Goal: Task Accomplishment & Management: Manage account settings

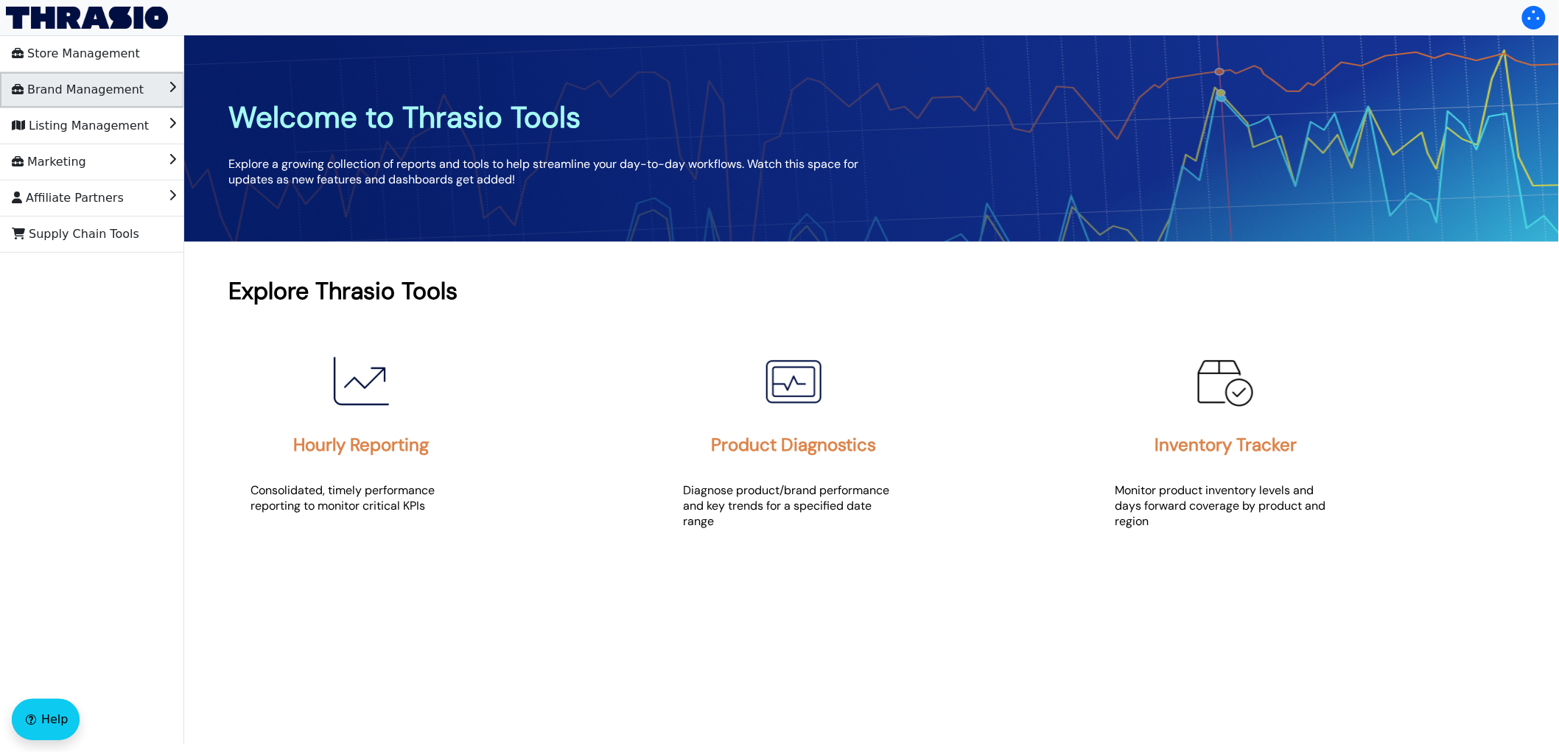
click at [102, 78] on span "Brand Management" at bounding box center [78, 90] width 132 height 24
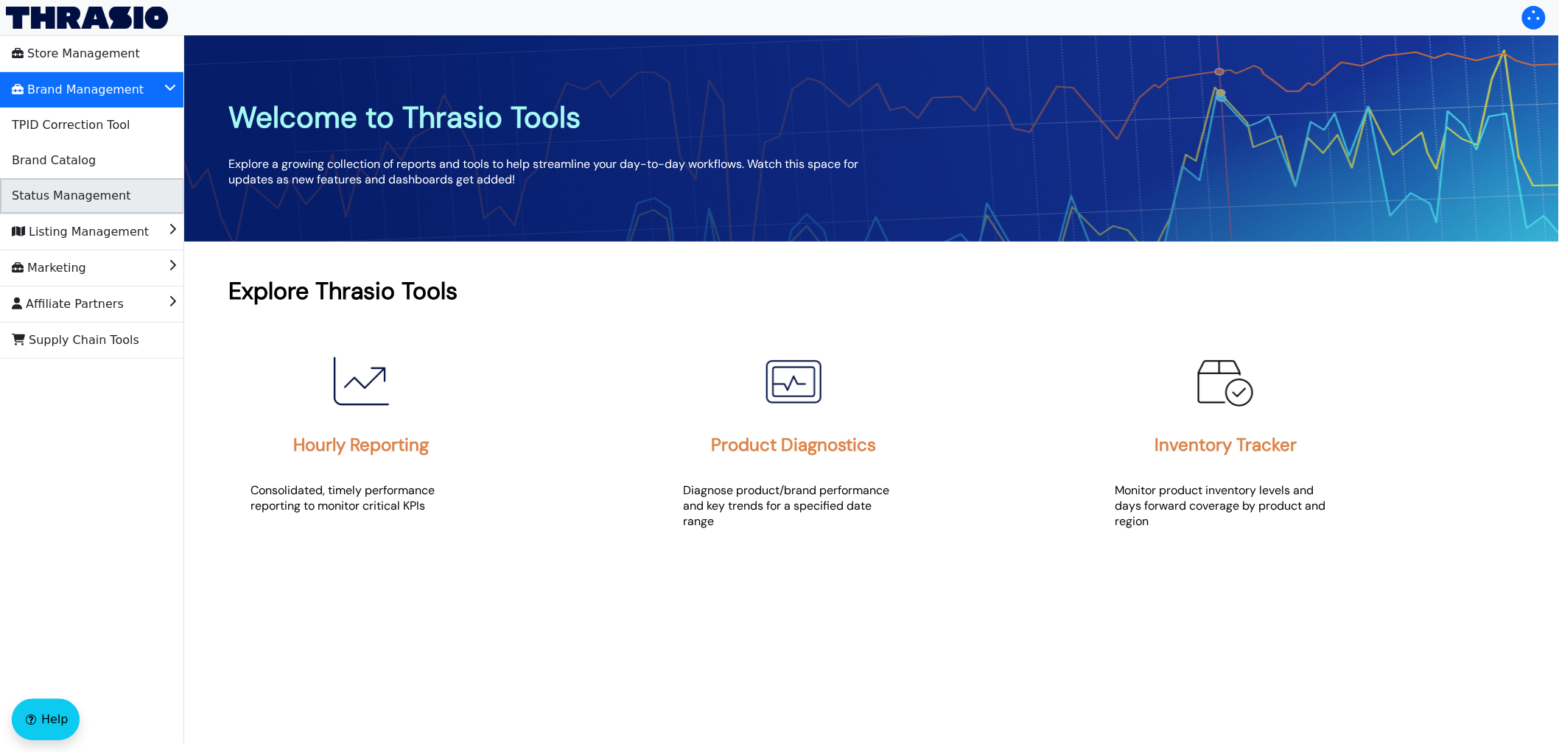
click at [91, 189] on span "Status Management" at bounding box center [71, 196] width 119 height 24
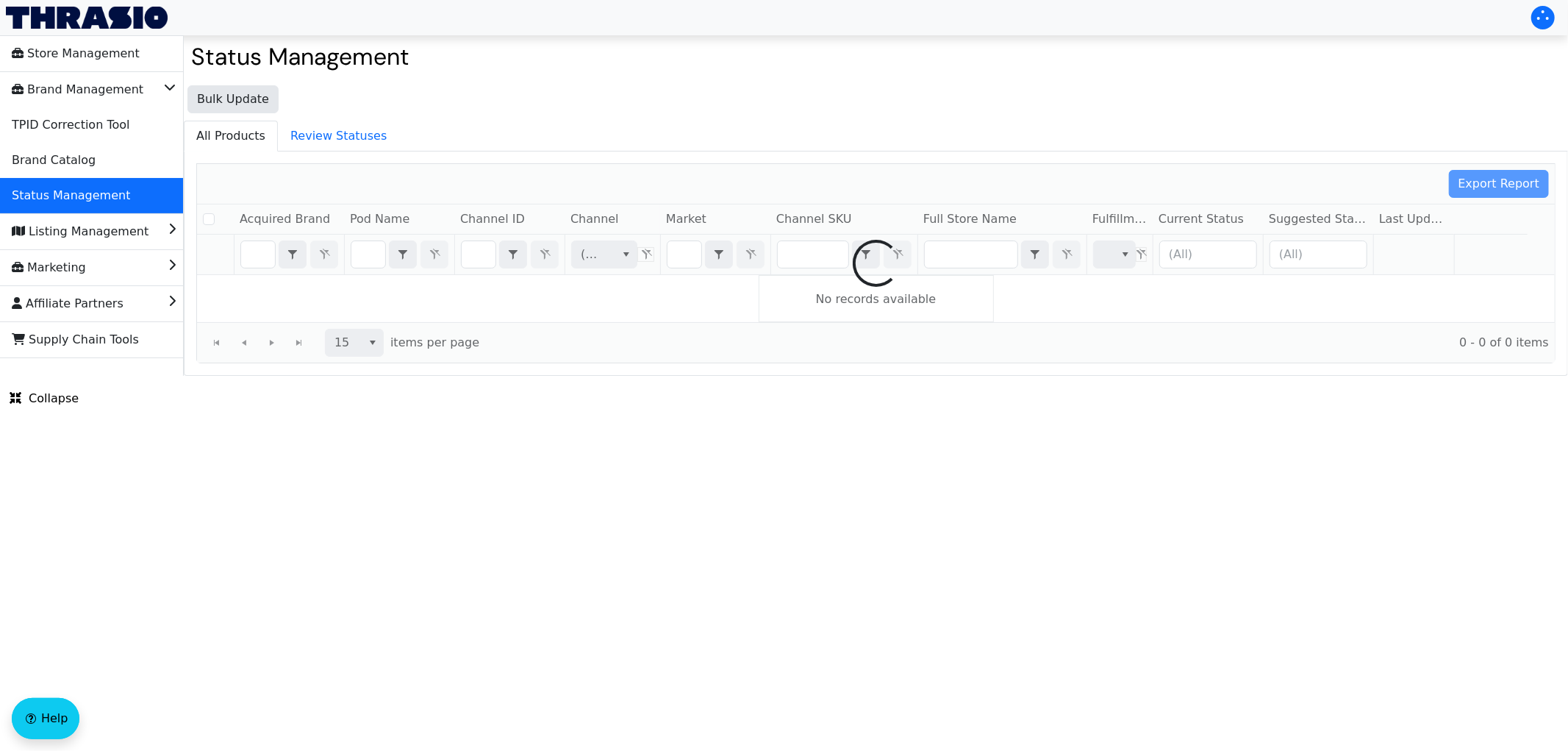
checkbox input "false"
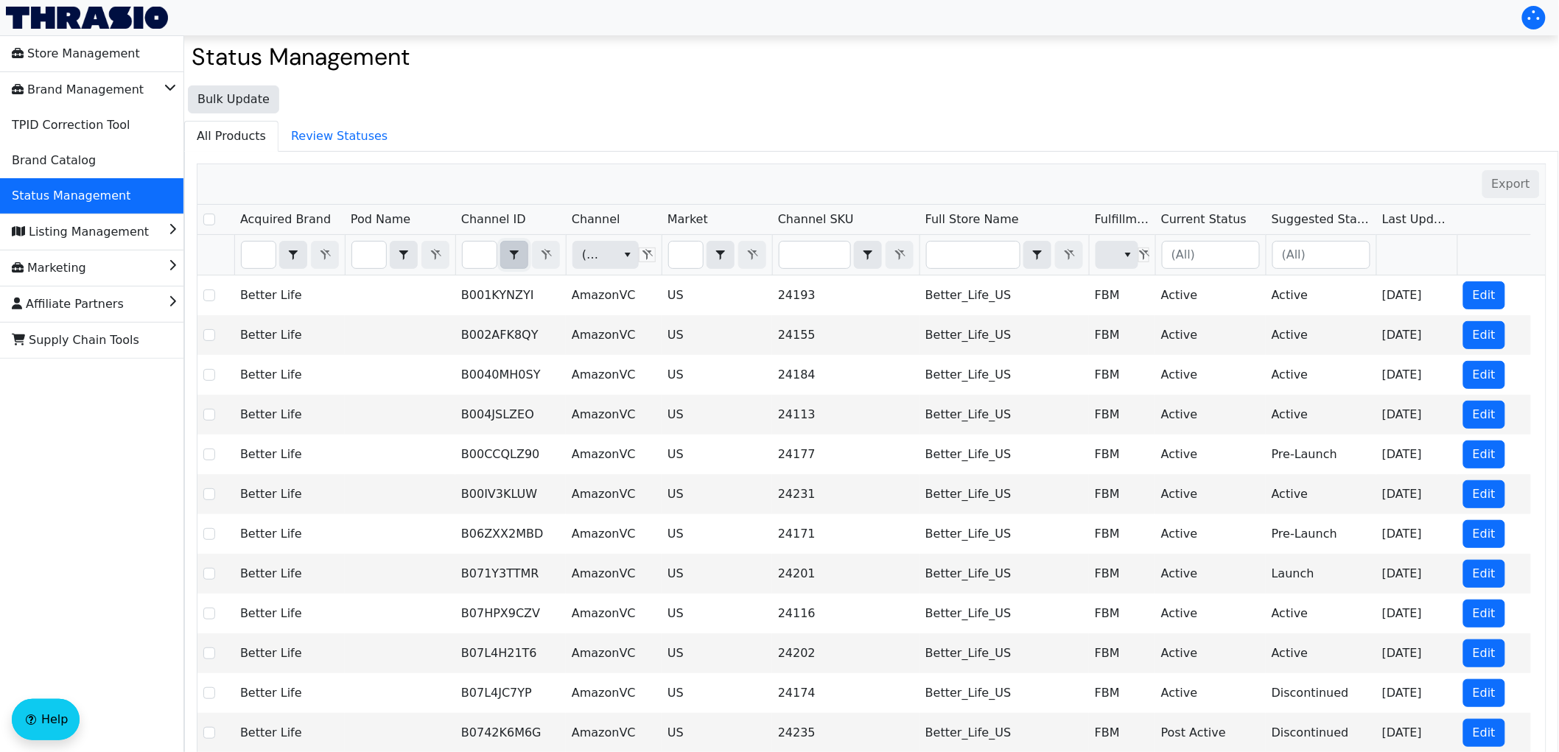
click at [506, 258] on icon "select" at bounding box center [514, 255] width 18 height 12
click at [483, 255] on input "Filter" at bounding box center [480, 255] width 34 height 27
type input "B0FJMPHMBN"
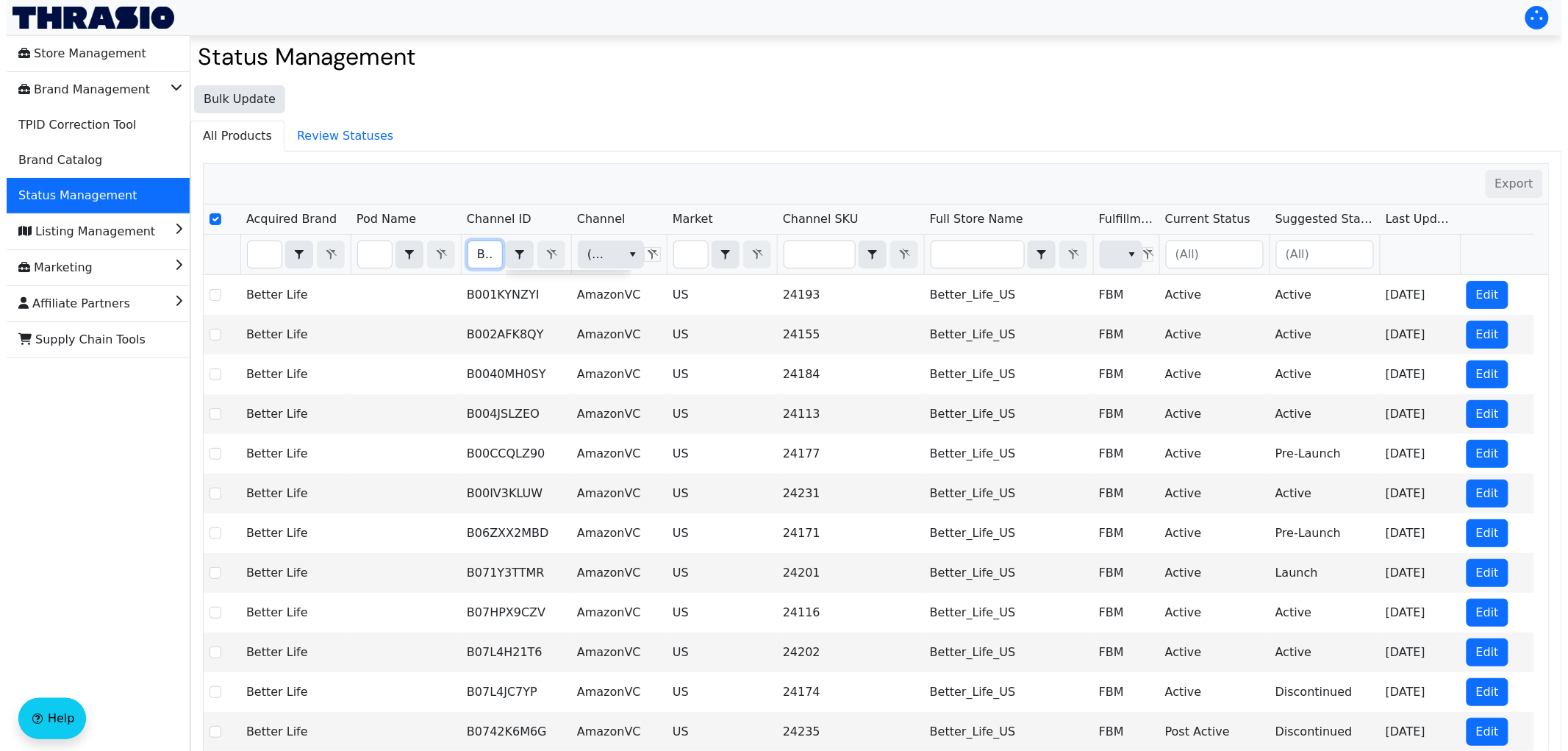
scroll to position [0, 57]
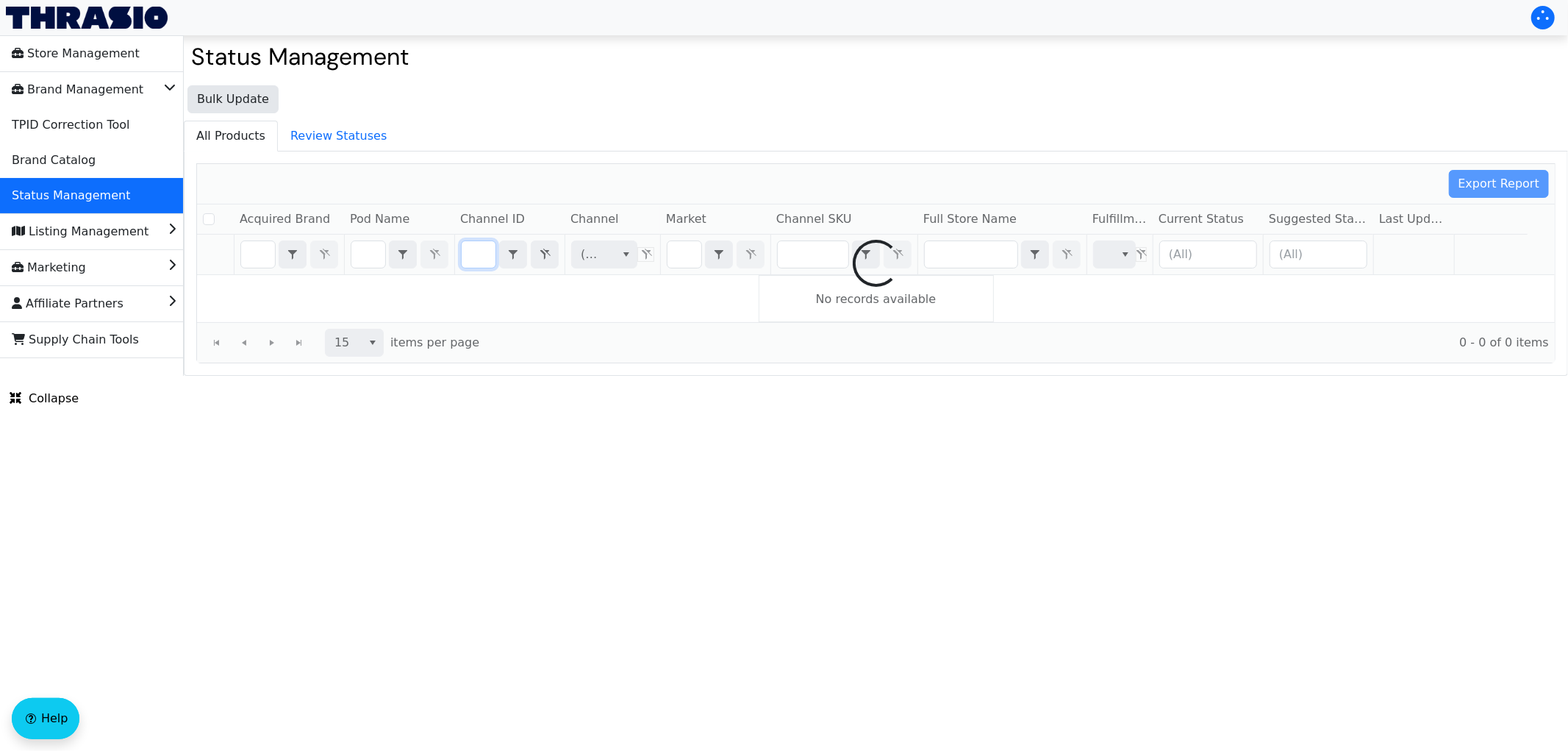
checkbox input "false"
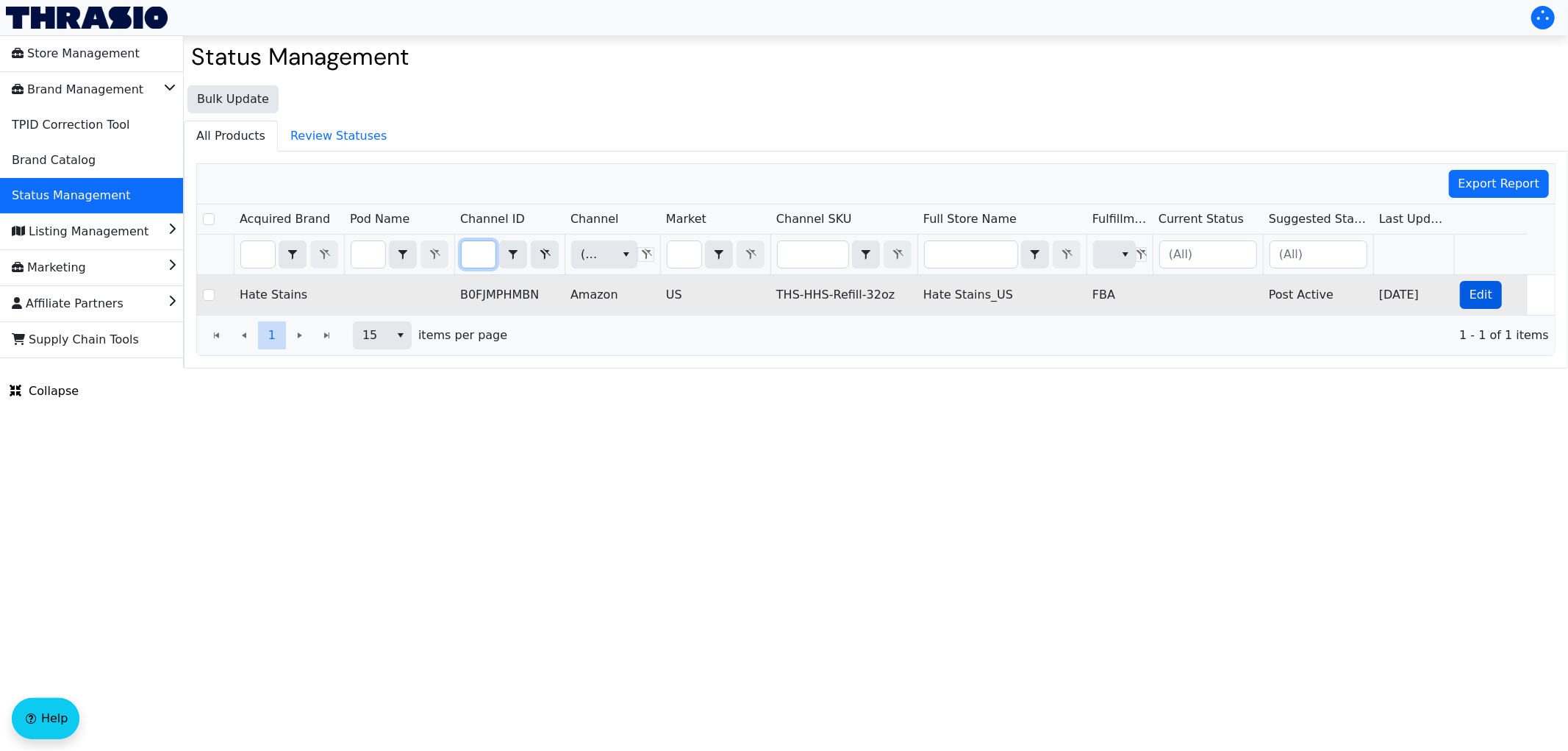
type input "B0FJMPHMBN"
click at [1464, 296] on button "Edit" at bounding box center [1481, 295] width 42 height 28
checkbox input "true"
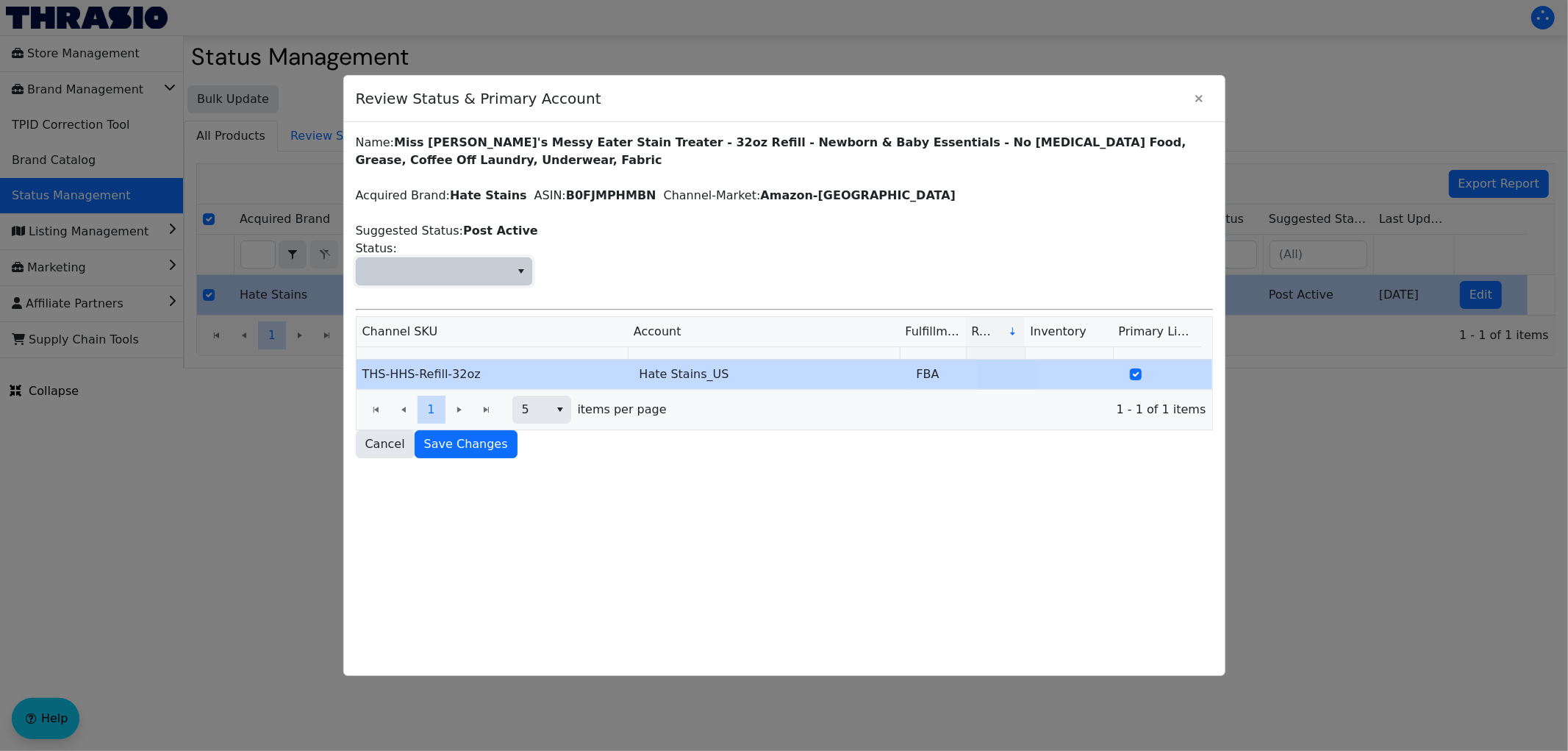
click at [437, 273] on span "Status:" at bounding box center [433, 272] width 136 height 18
click at [442, 336] on li "Launch" at bounding box center [443, 346] width 175 height 24
click at [470, 451] on span "Save Changes" at bounding box center [466, 444] width 84 height 18
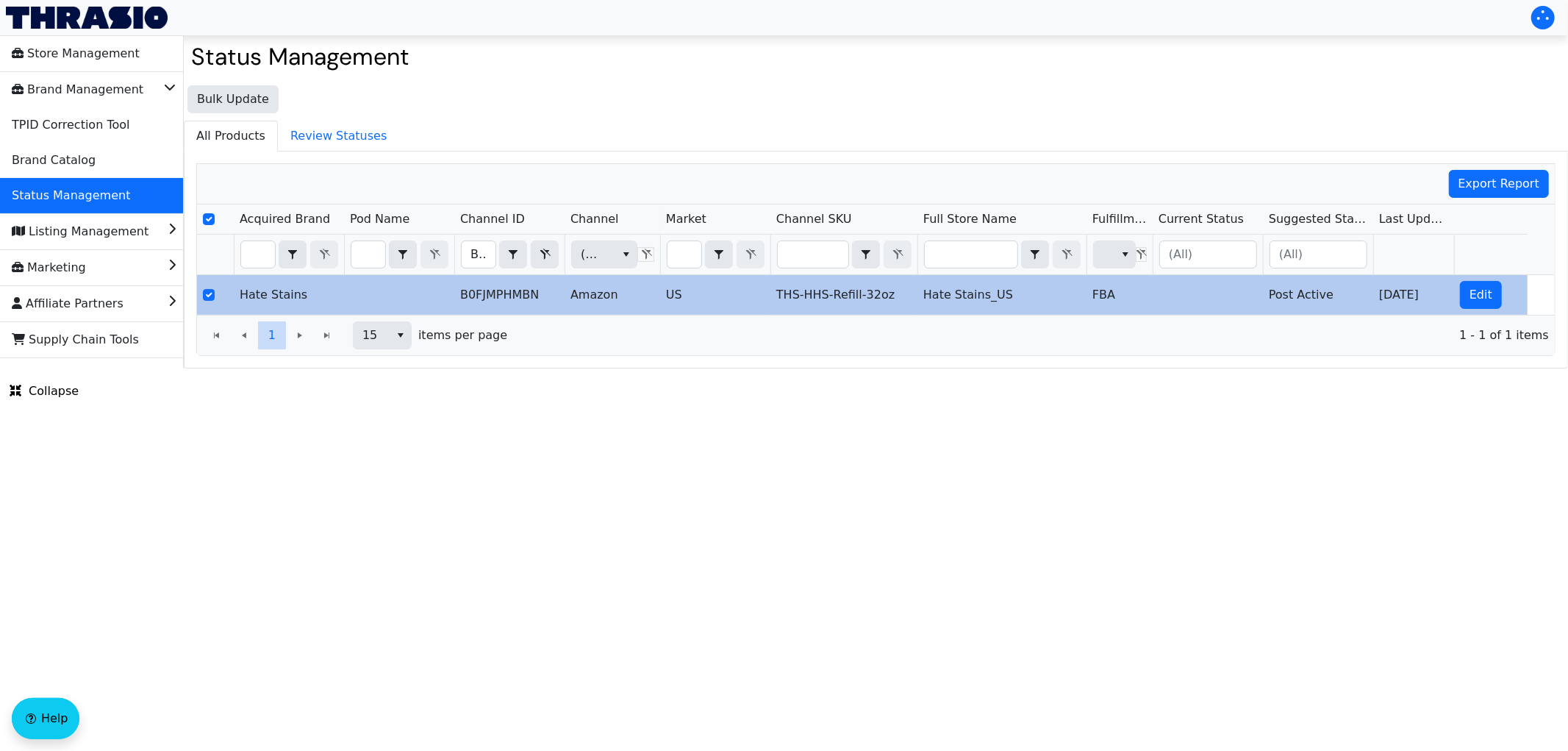
click at [207, 369] on html "Store Management Brand Management TPID Correction Tool Brand Catalog Status Man…" at bounding box center [784, 184] width 1568 height 369
click at [606, 53] on h2 "Status Management" at bounding box center [876, 57] width 1369 height 28
click at [476, 256] on input "B0FJMPHMBN" at bounding box center [479, 255] width 34 height 27
type input "B0DT4JHRY7"
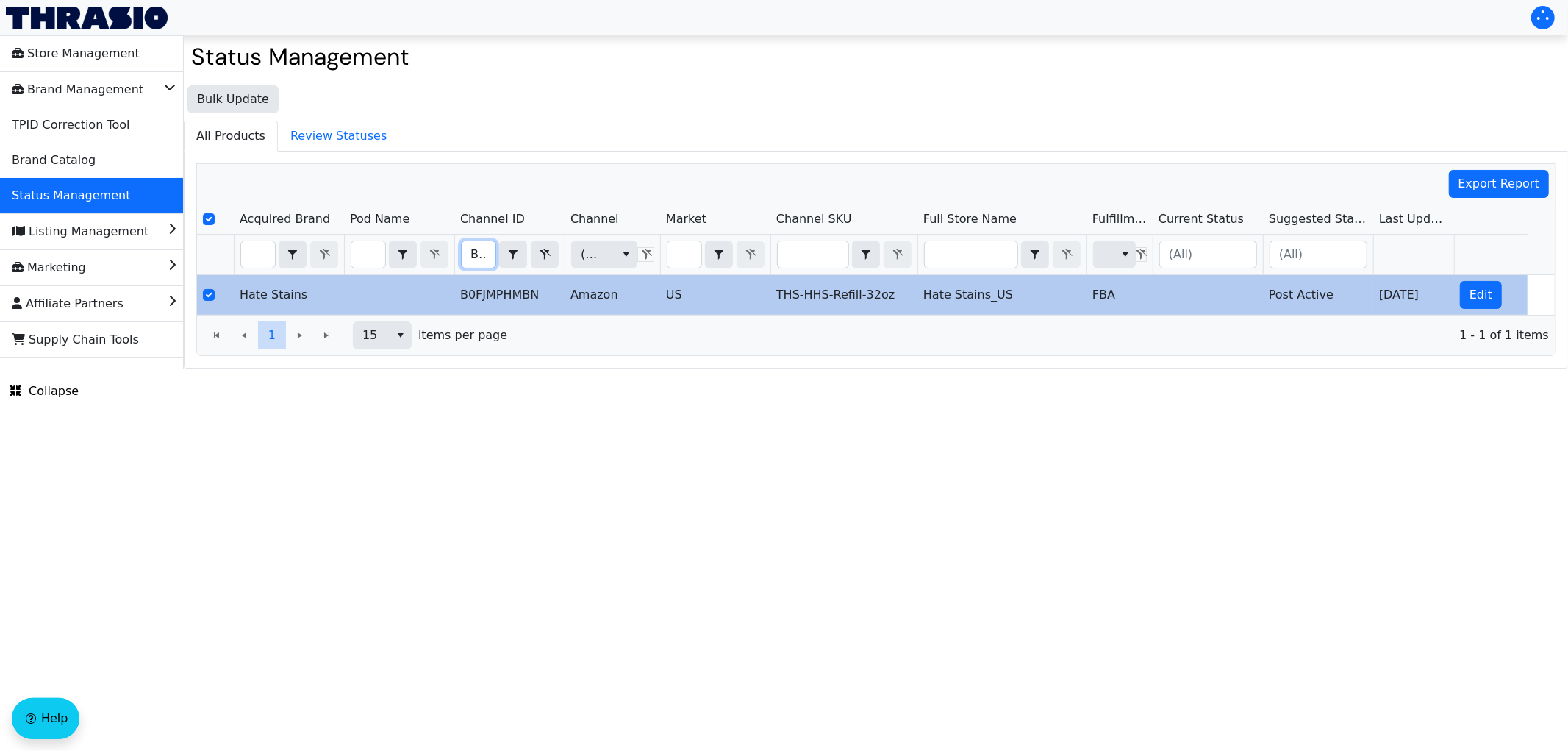
scroll to position [0, 49]
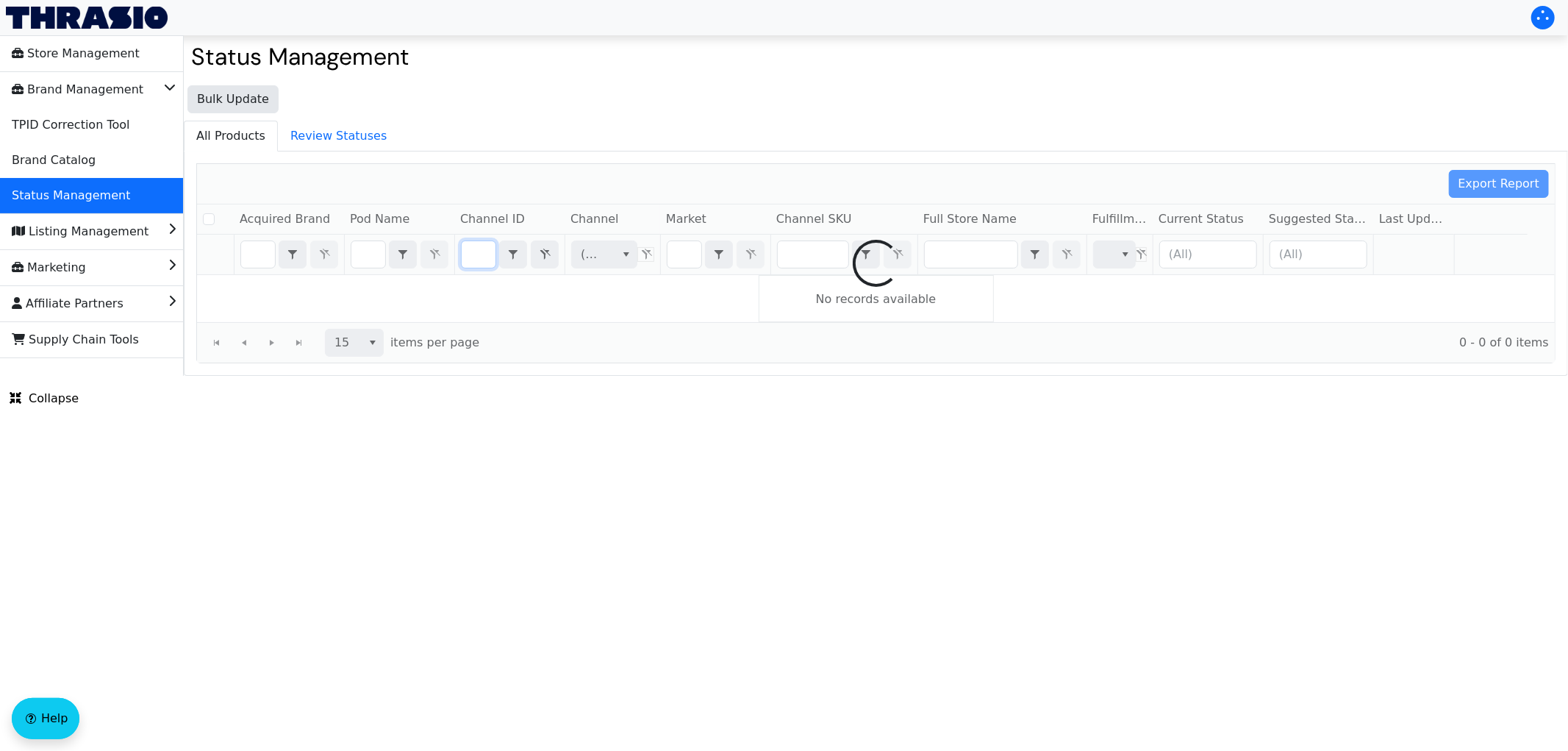
checkbox input "false"
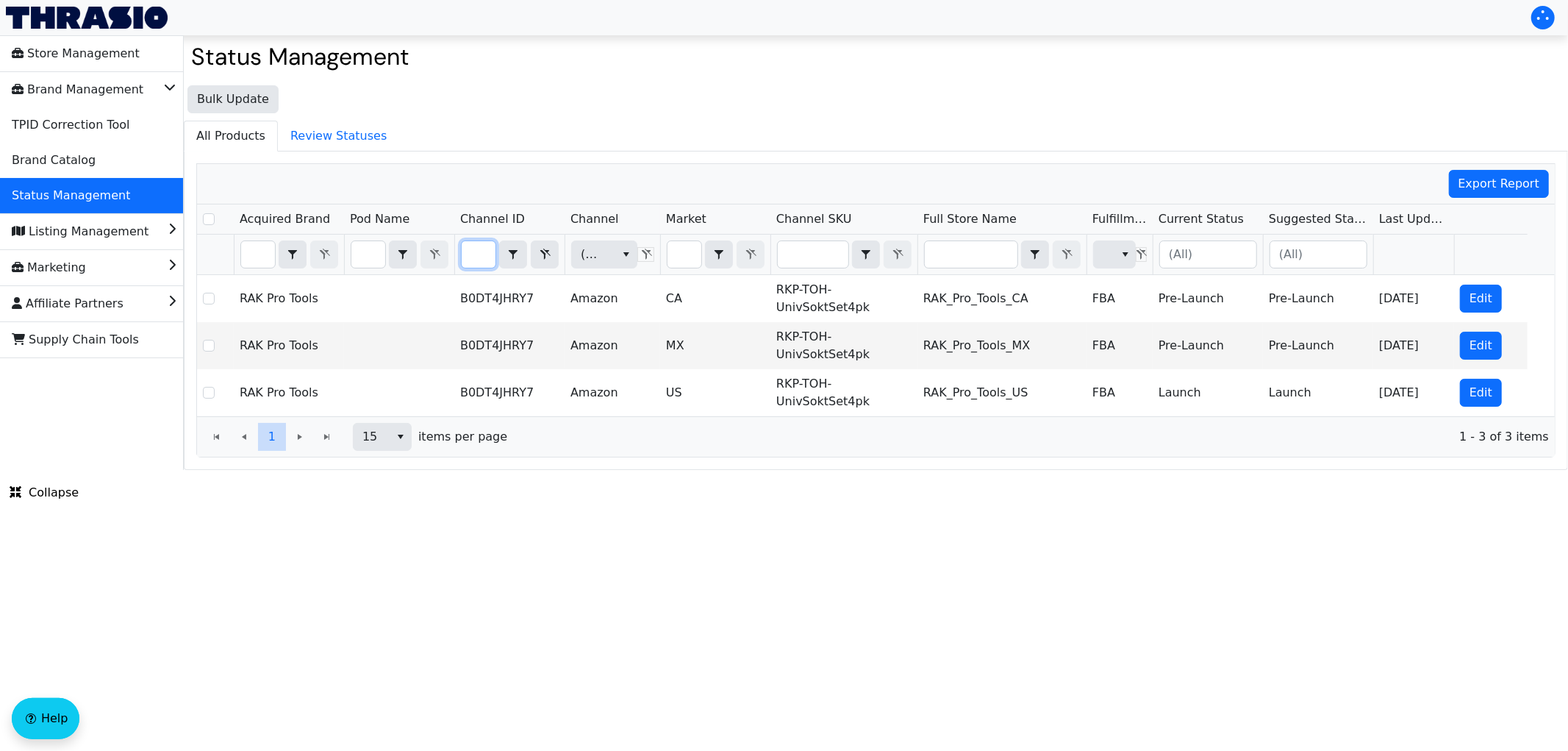
type input "B0DT4JHRY7"
click at [693, 259] on input "Filter" at bounding box center [685, 255] width 34 height 27
type input "u"
checkbox input "true"
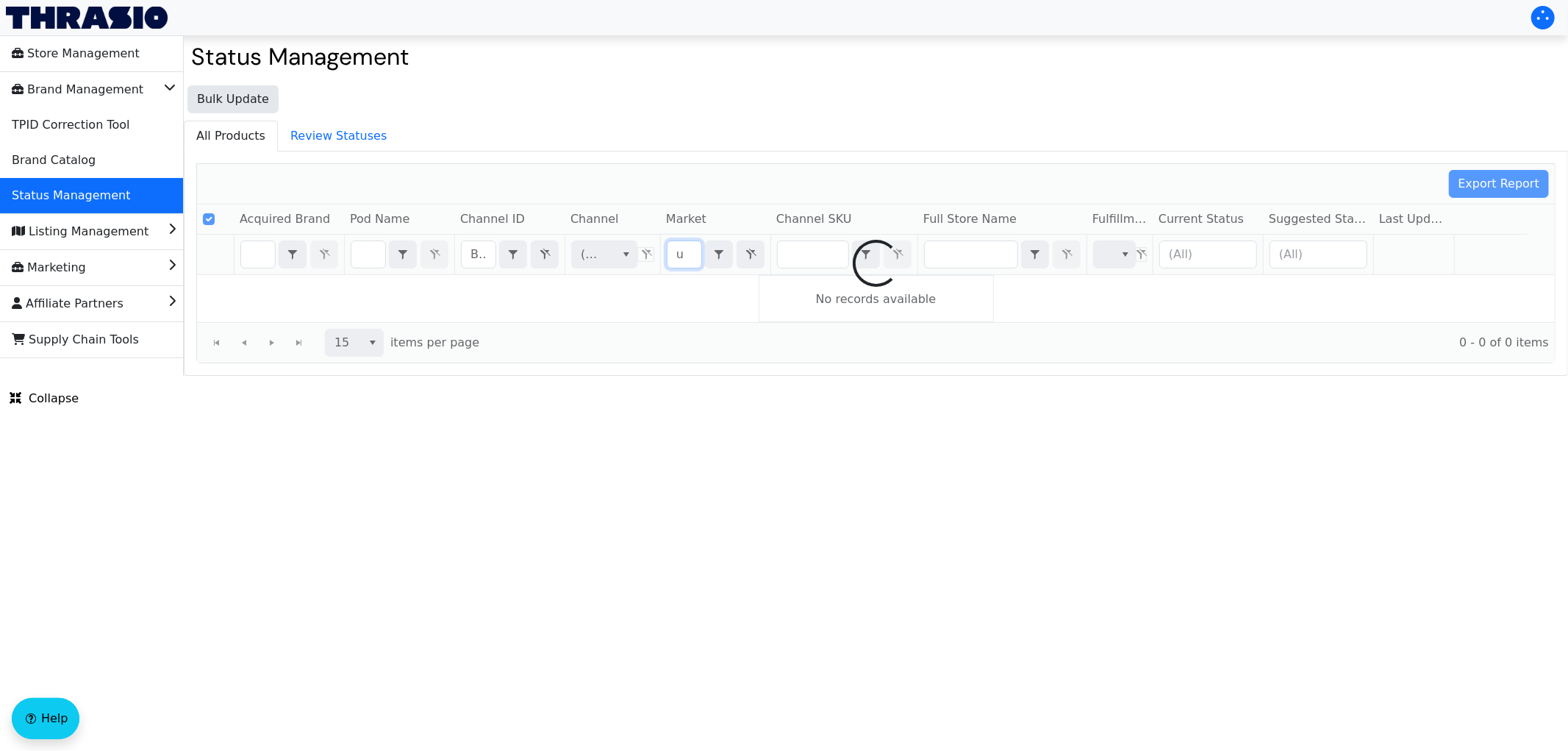
type input "us"
checkbox input "false"
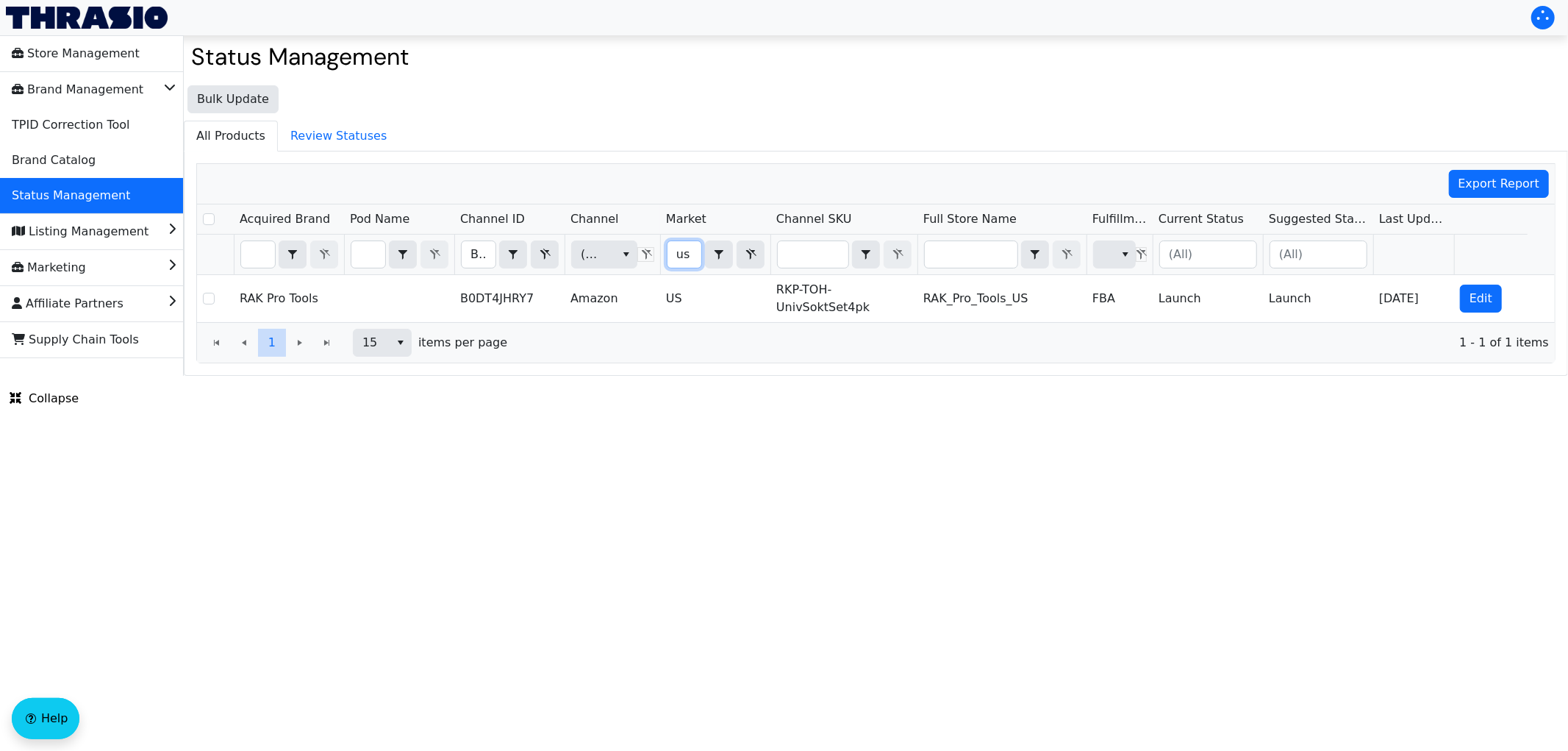
type input "us"
click at [467, 254] on input "B0DT4JHRY7" at bounding box center [479, 255] width 34 height 27
type input "B0DYDMJJX1"
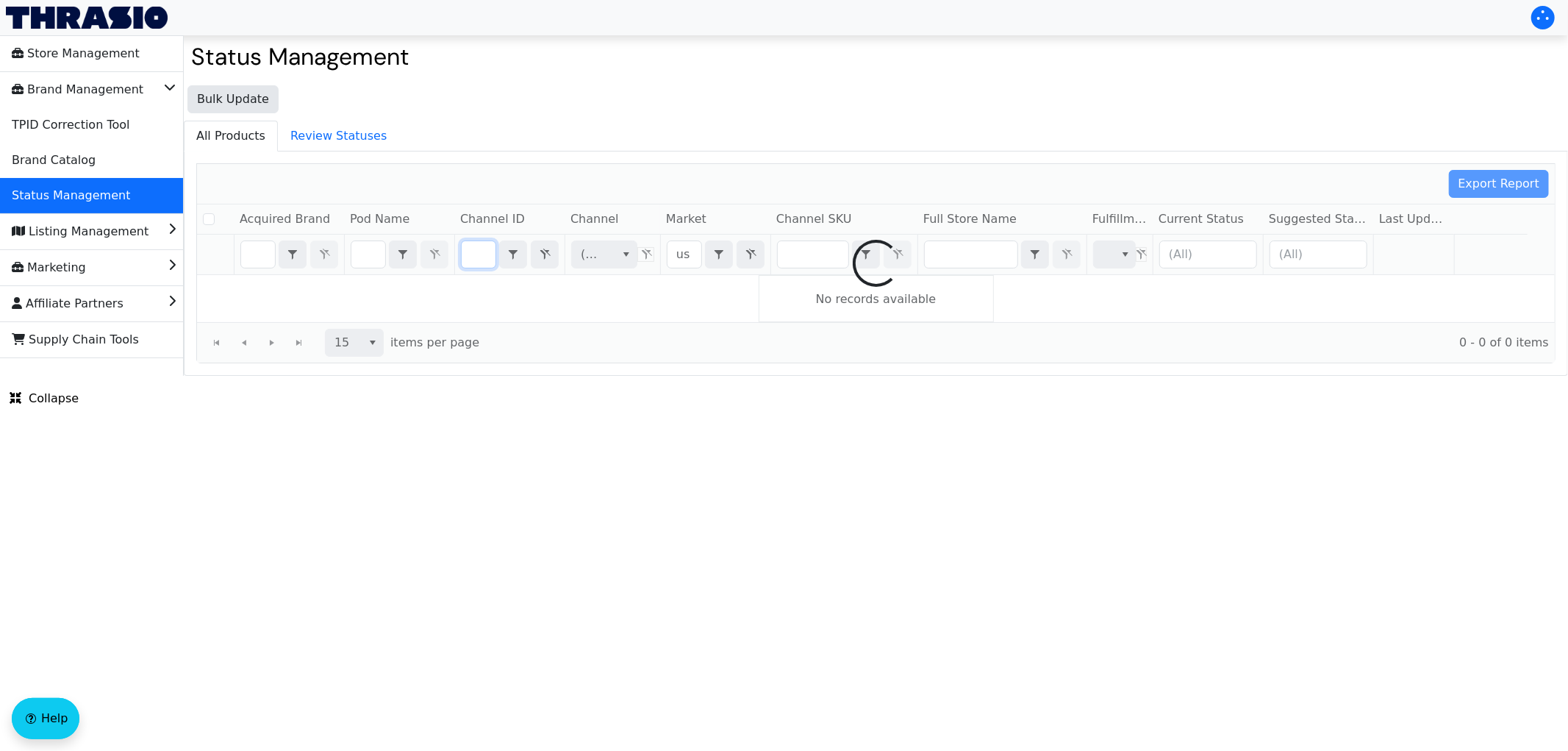
checkbox input "false"
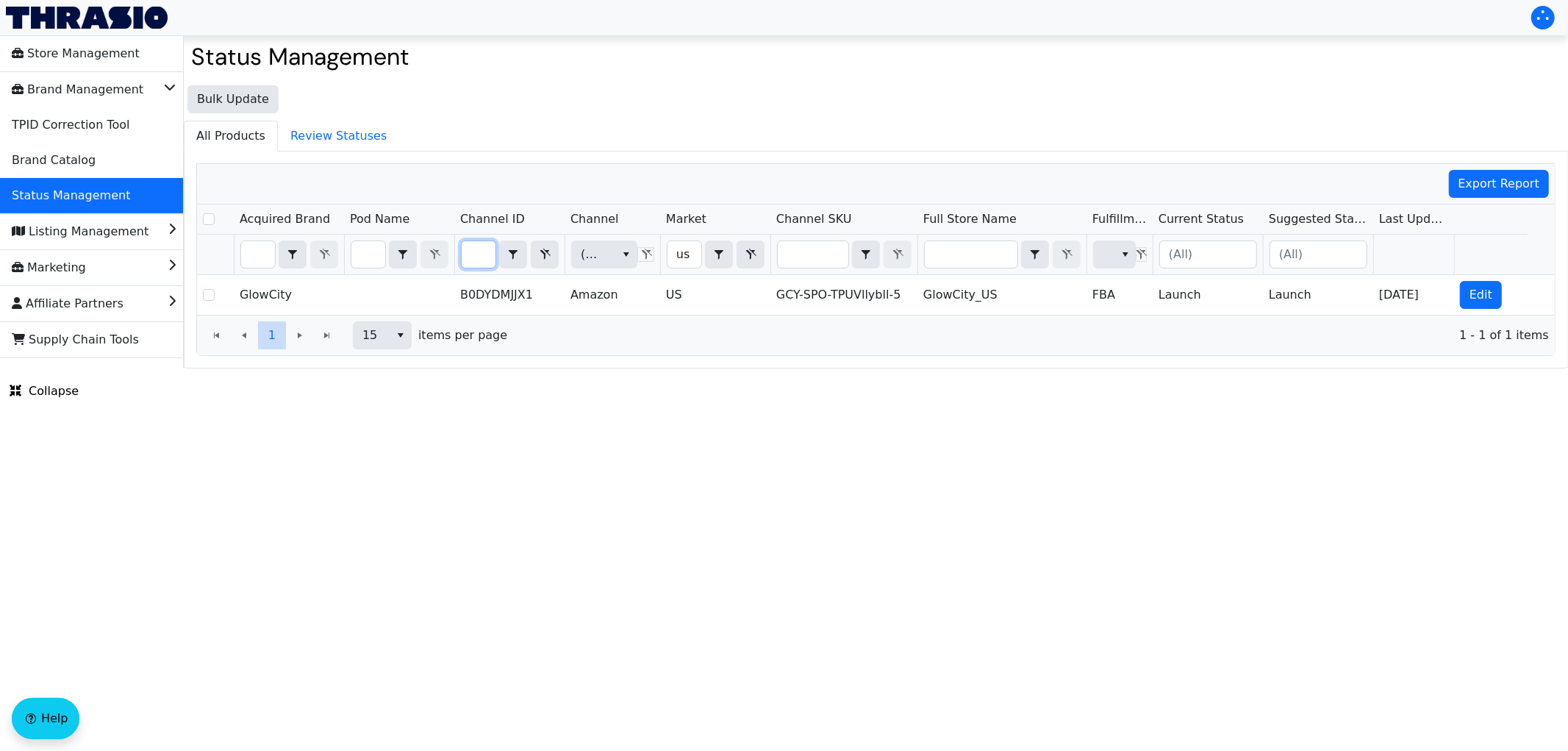
scroll to position [0, 0]
click at [681, 259] on input "us" at bounding box center [685, 255] width 34 height 27
click at [476, 259] on input "B0DYDMJJX1" at bounding box center [479, 255] width 34 height 27
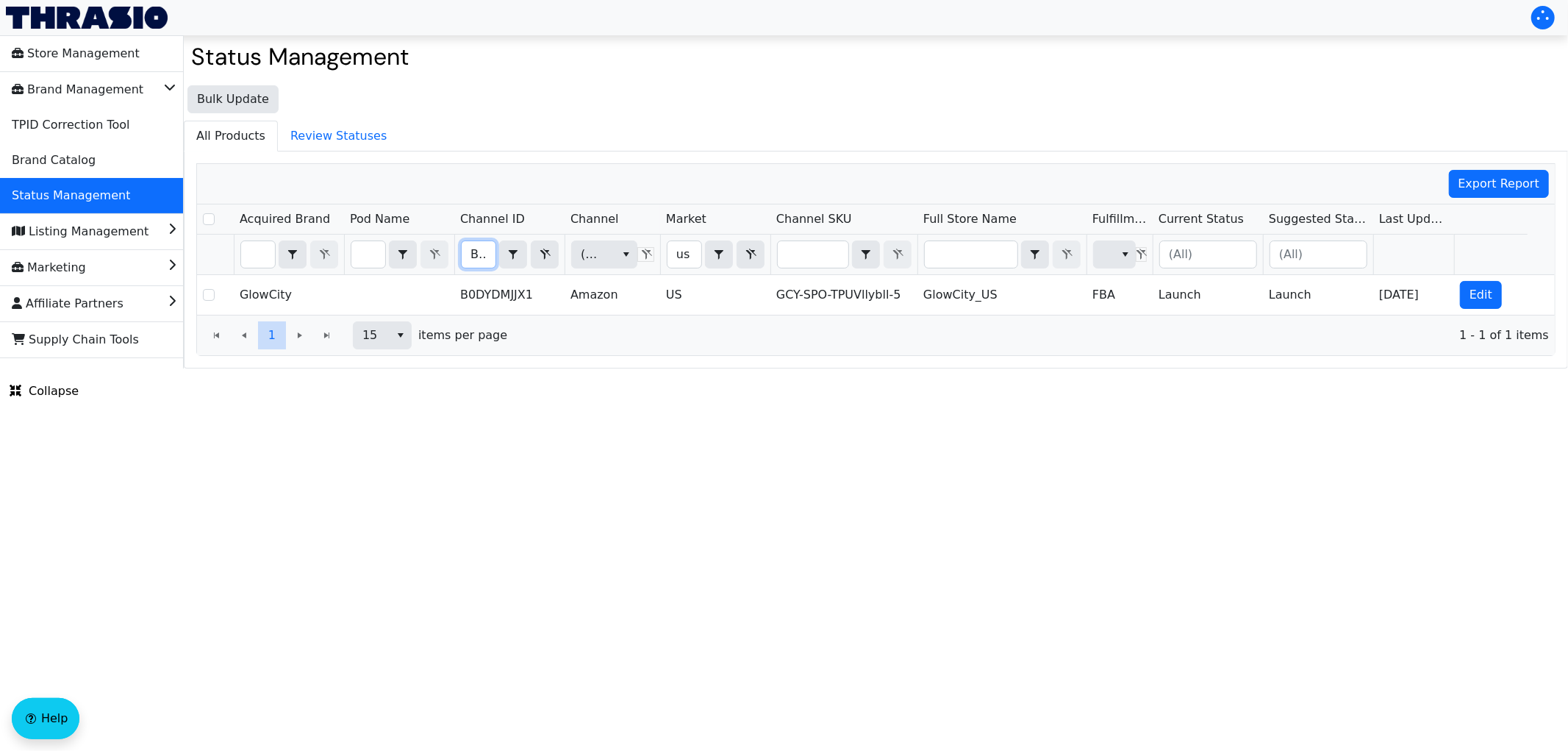
type input "B0DY9JSP8R"
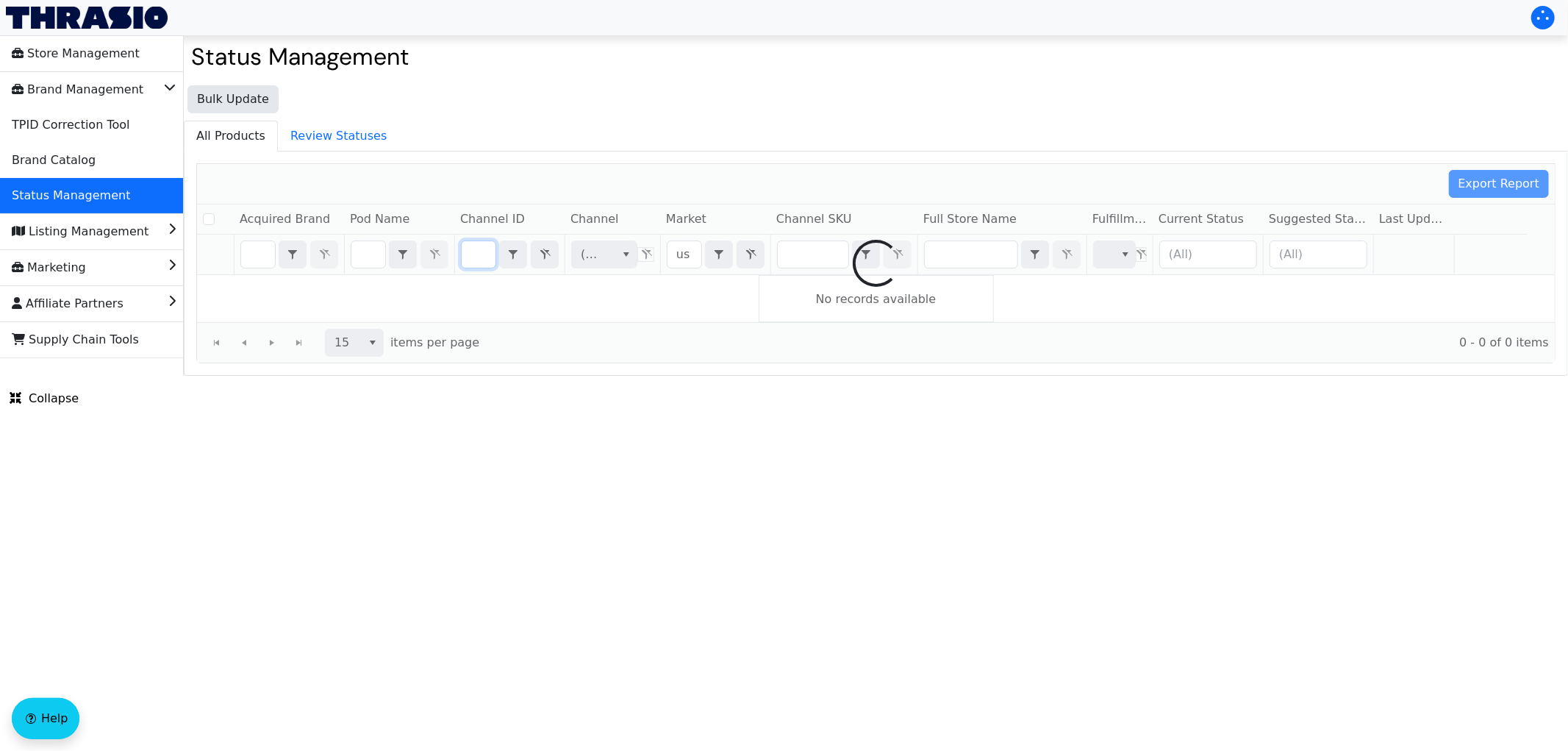
checkbox input "false"
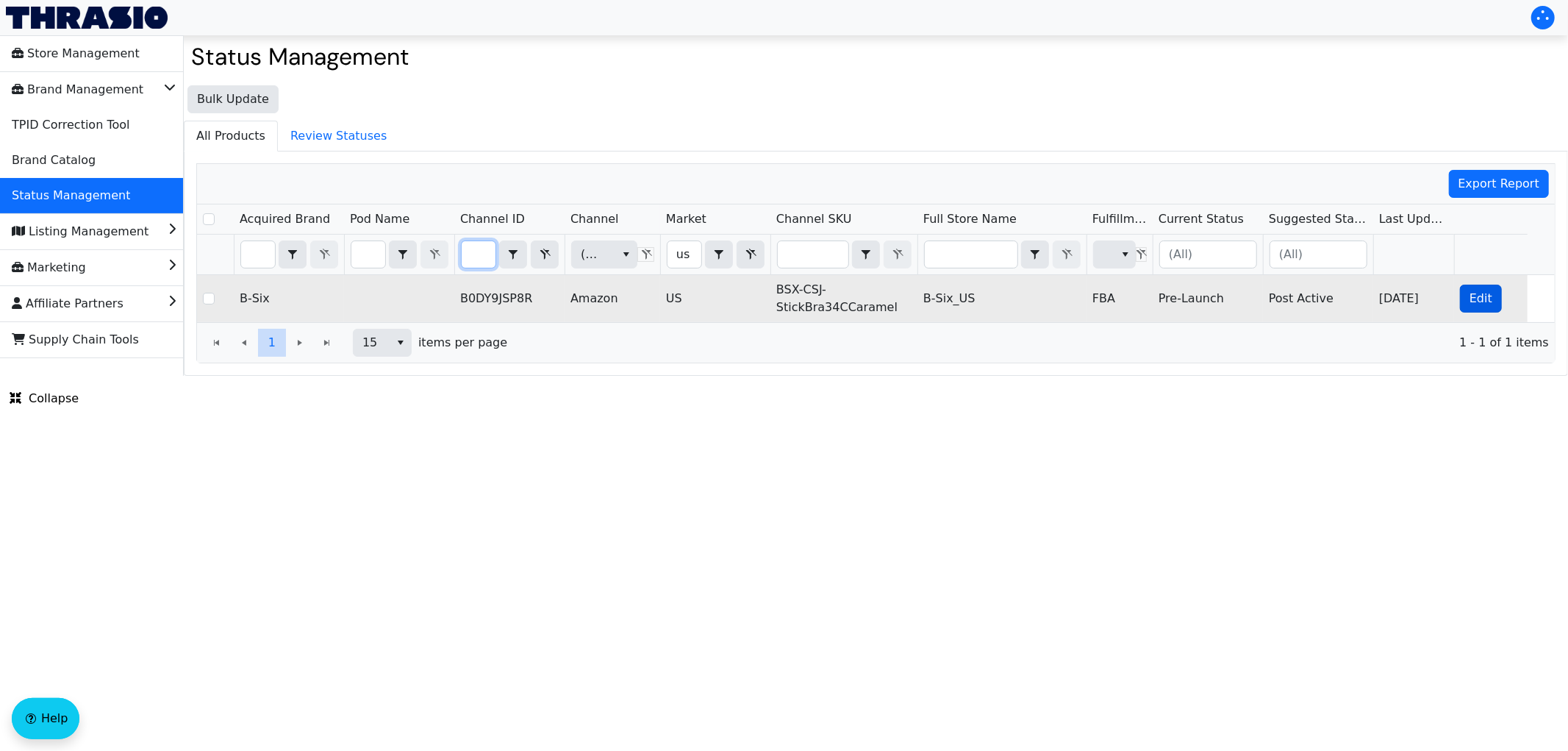
type input "B0DY9JSP8R"
click at [1487, 297] on span "Edit" at bounding box center [1481, 299] width 23 height 18
checkbox input "true"
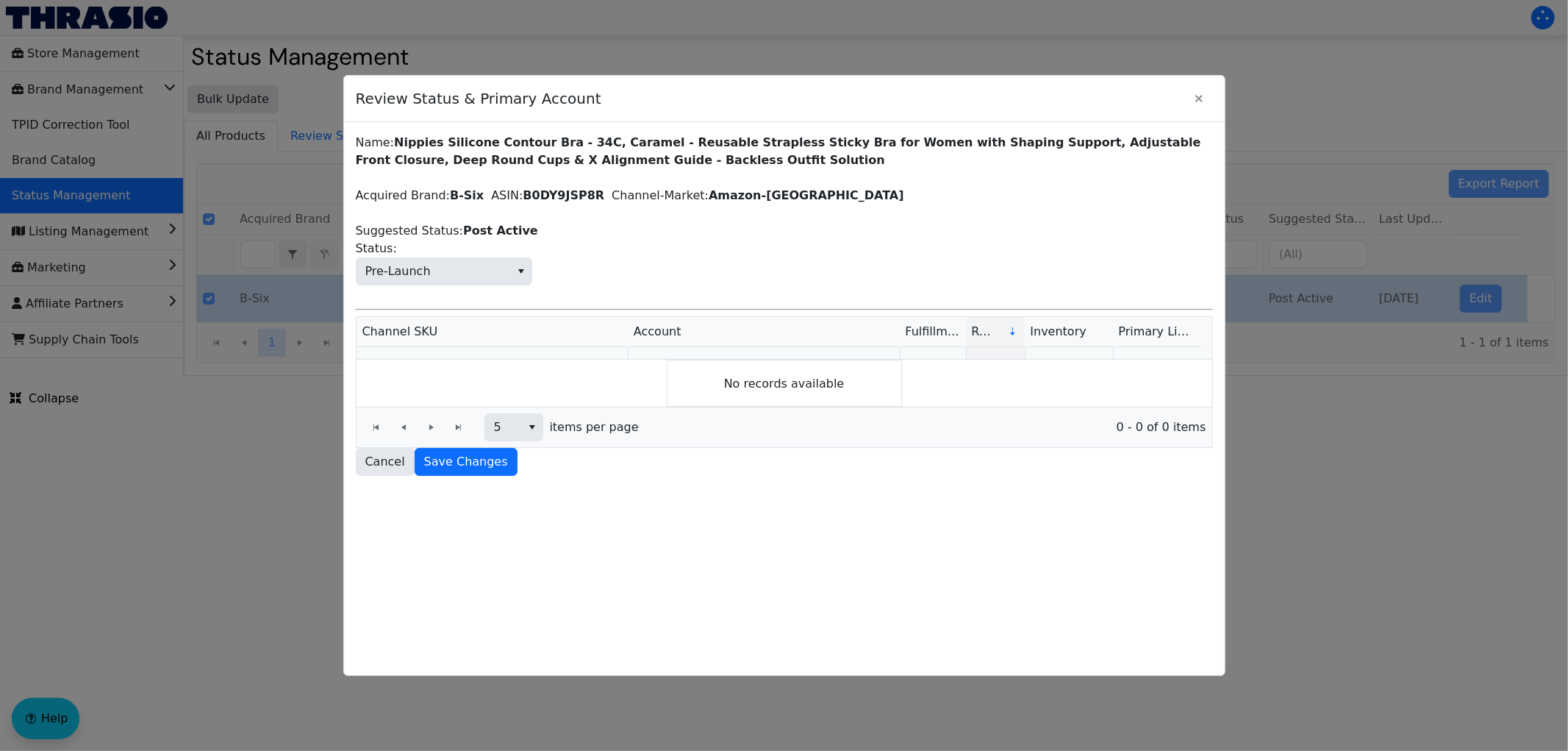
scroll to position [0, 0]
click at [467, 267] on span "Pre-Launch" at bounding box center [433, 272] width 154 height 27
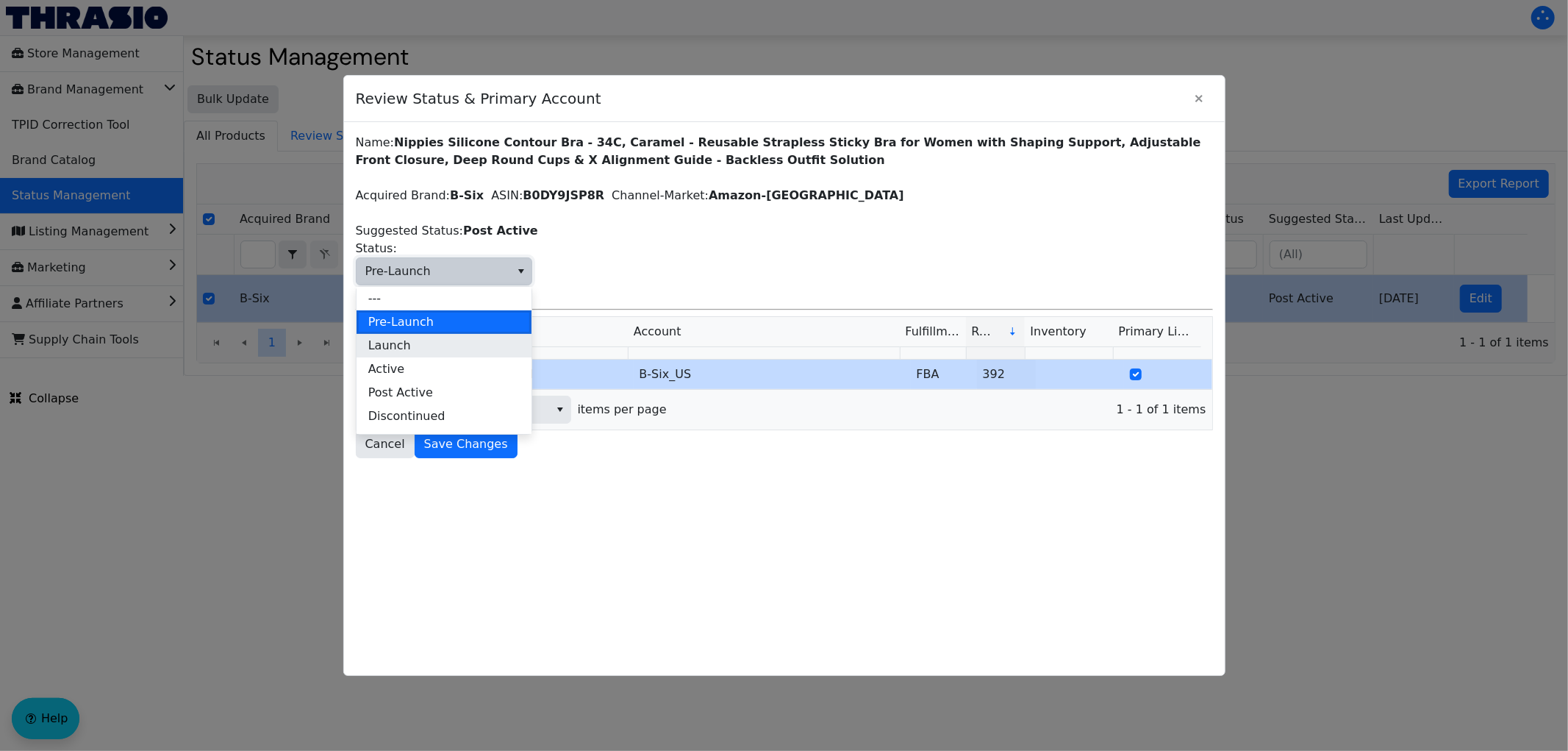
click at [421, 349] on li "Launch" at bounding box center [443, 346] width 175 height 24
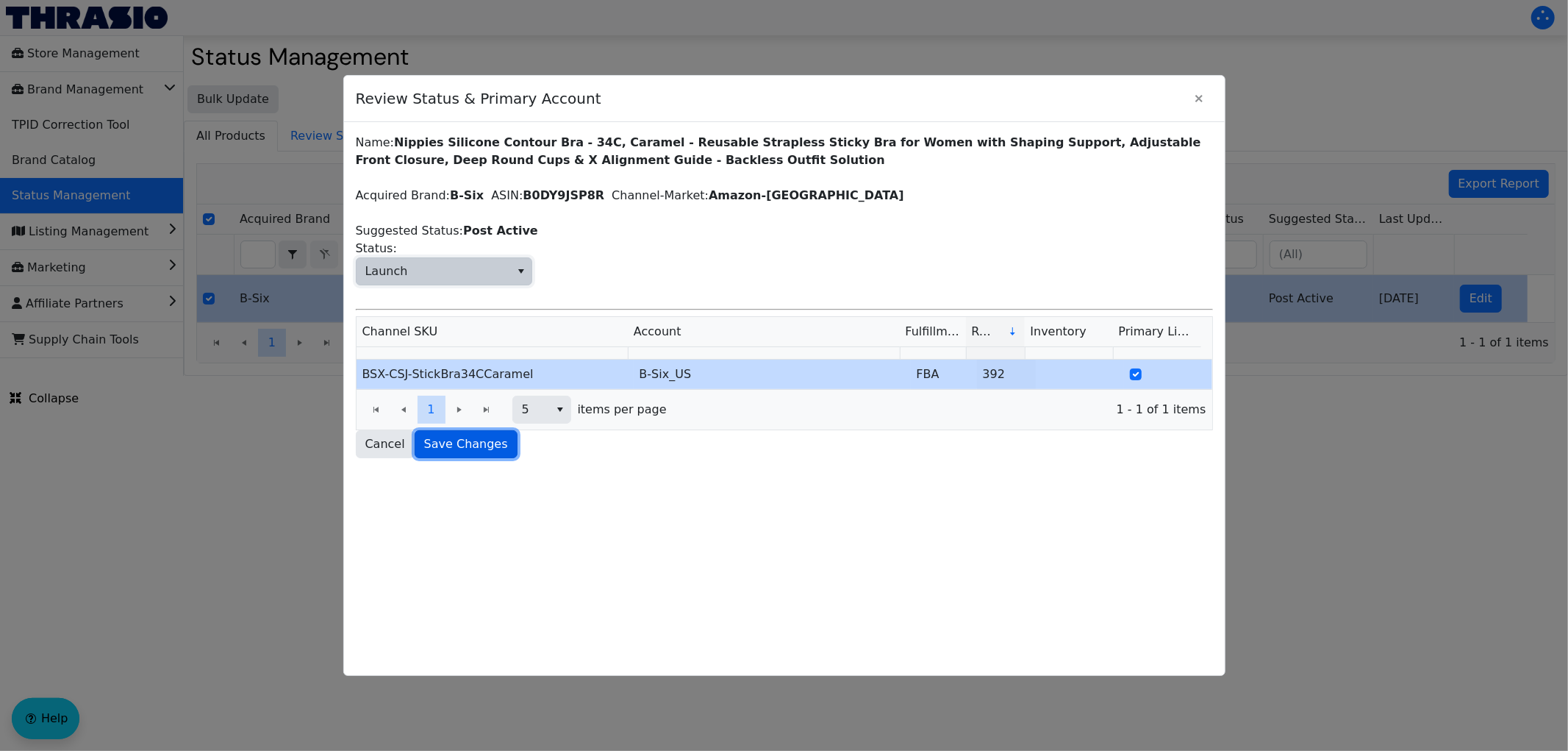
click at [468, 445] on span "Save Changes" at bounding box center [466, 444] width 84 height 18
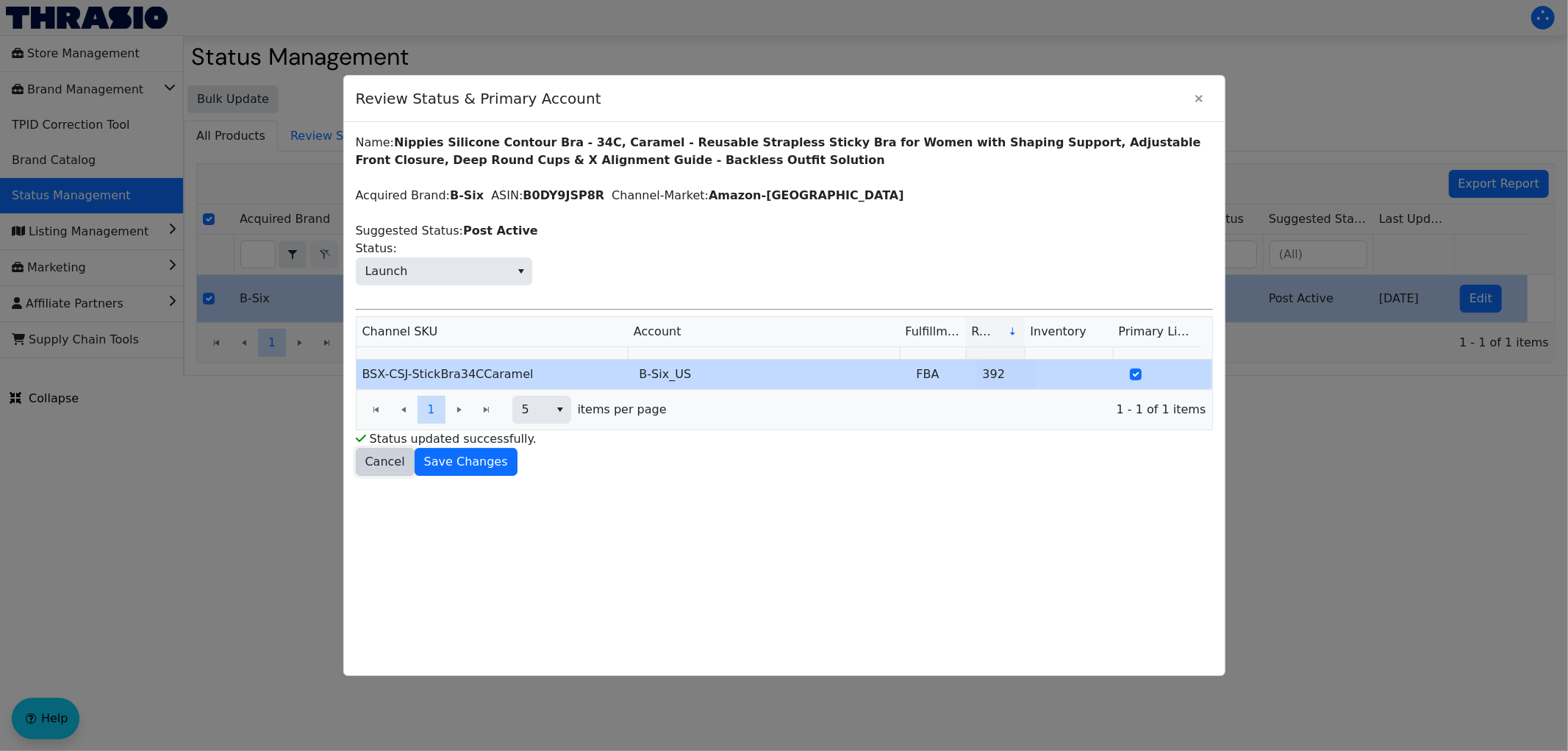
click at [388, 468] on span "Cancel" at bounding box center [385, 462] width 40 height 18
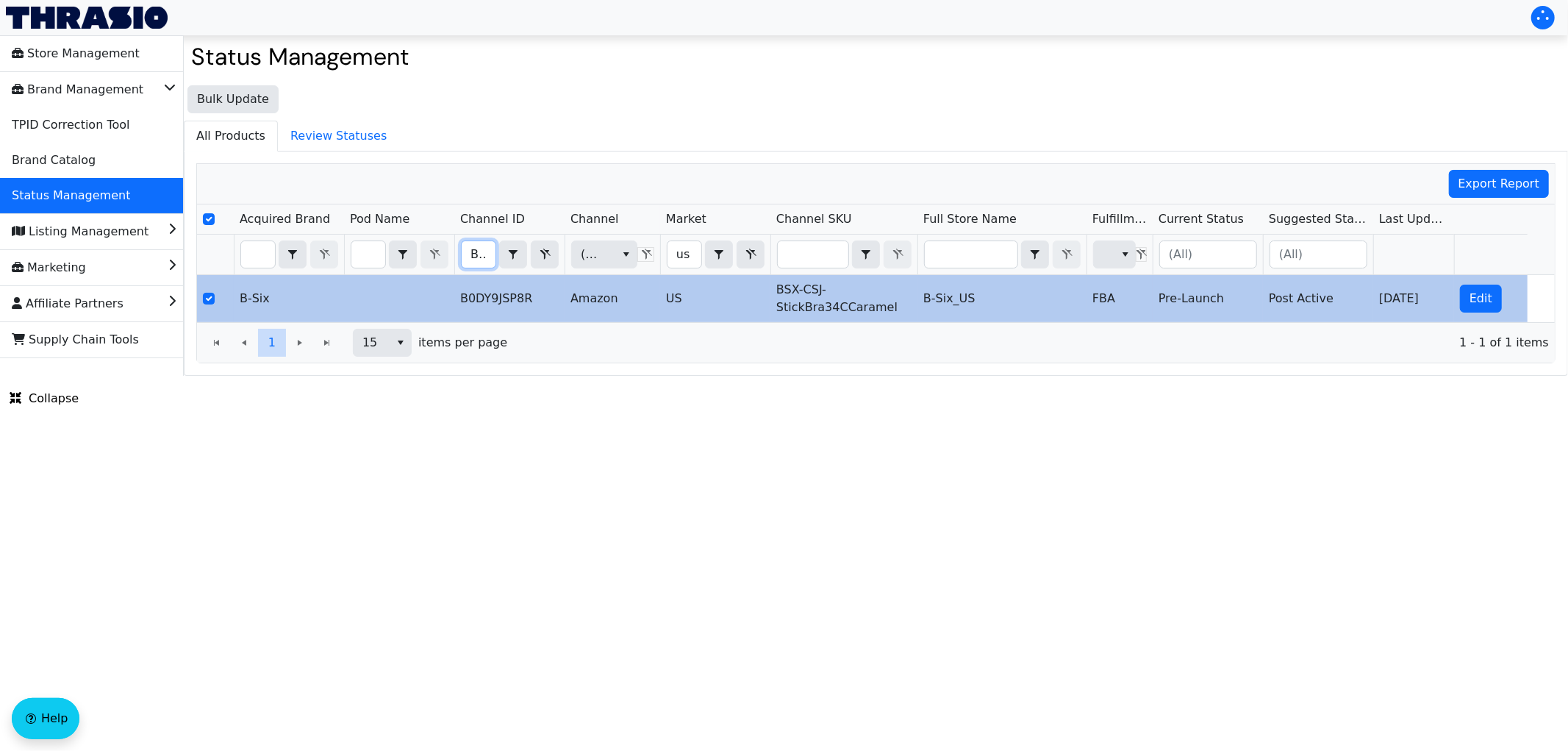
click at [479, 262] on input "B0DY9JSP8R" at bounding box center [479, 255] width 34 height 27
type input "B0F2YHPBKN"
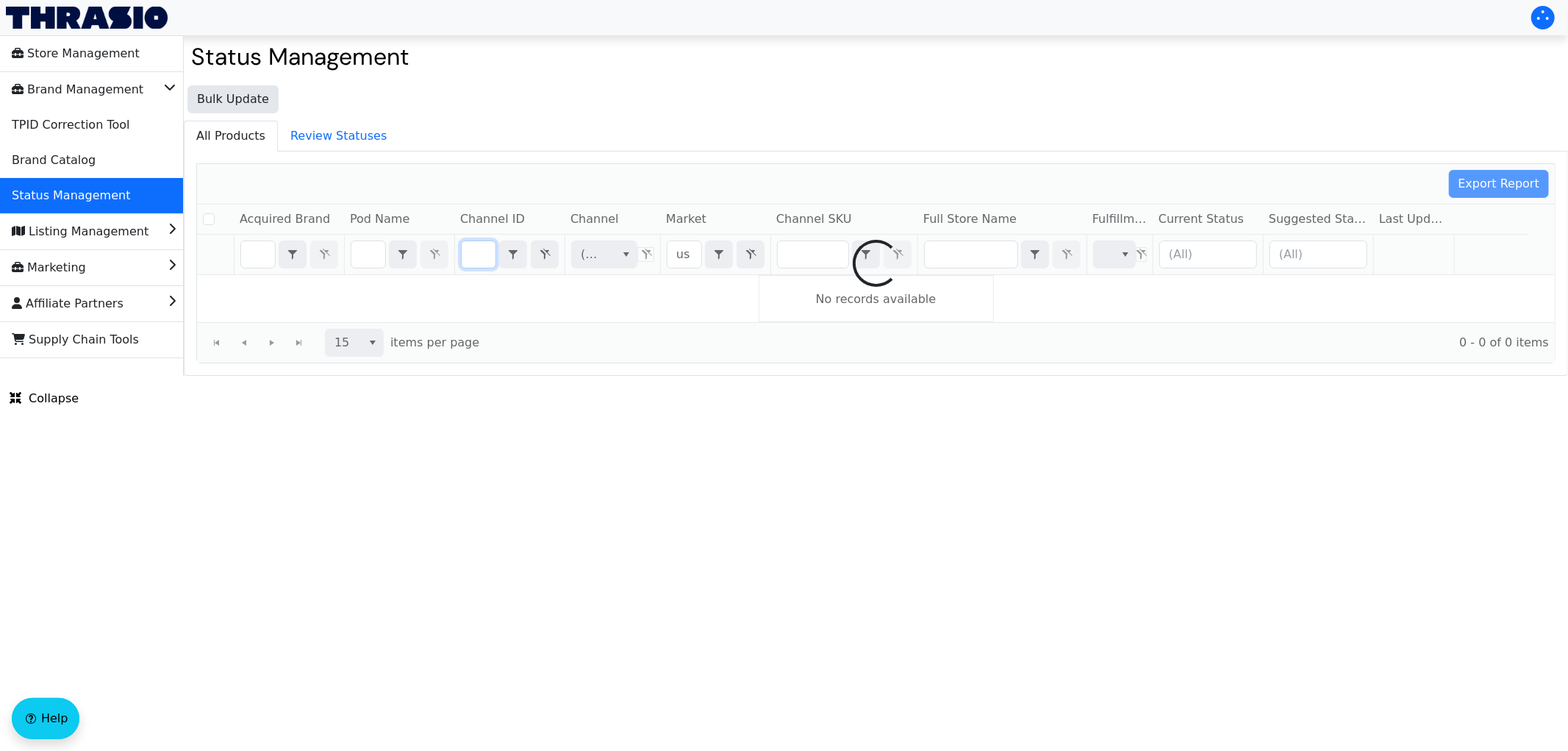
checkbox input "false"
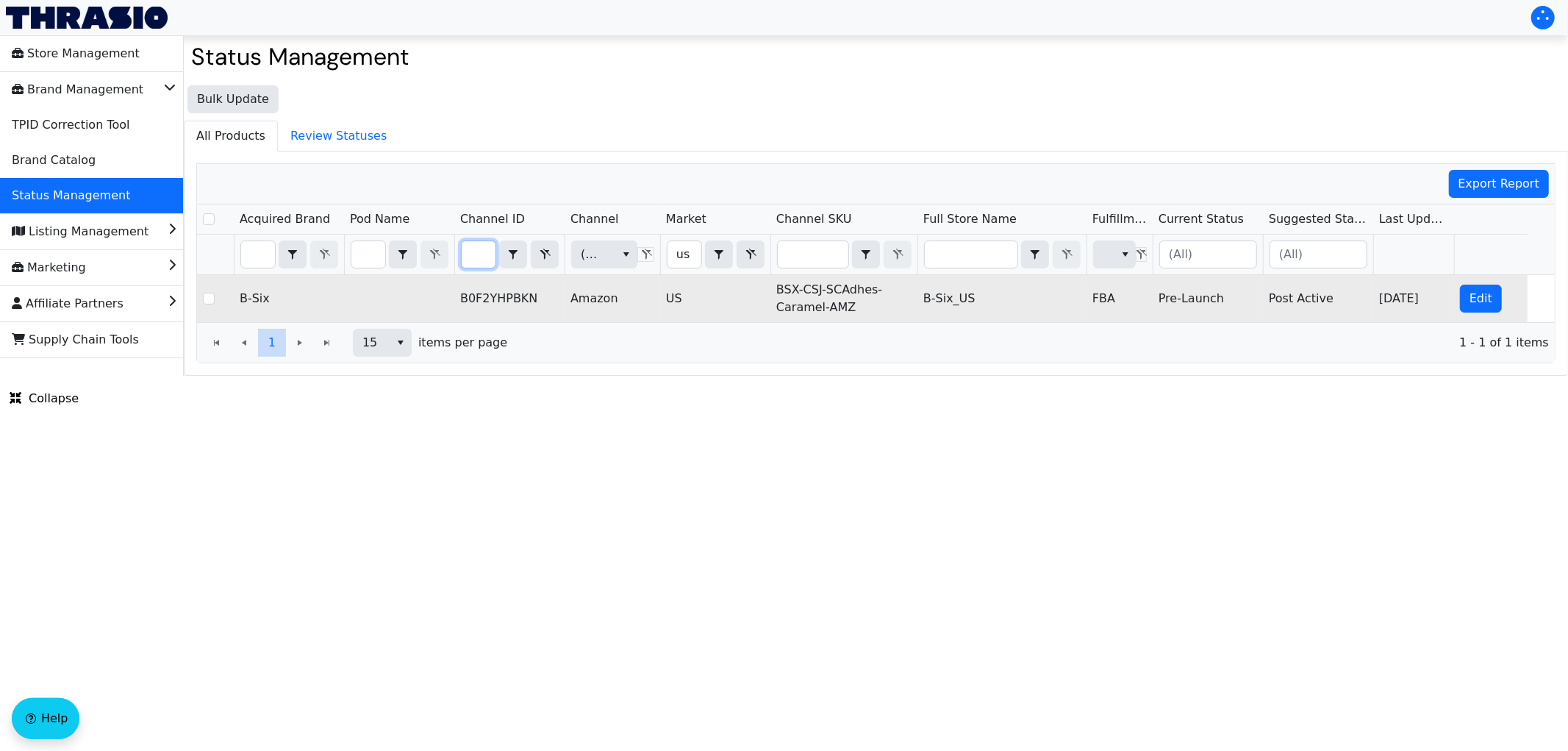
type input "B0F2YHPBKN"
click at [1457, 299] on td "Edit" at bounding box center [1491, 299] width 74 height 47
click at [1472, 301] on span "Edit" at bounding box center [1481, 299] width 23 height 18
checkbox input "true"
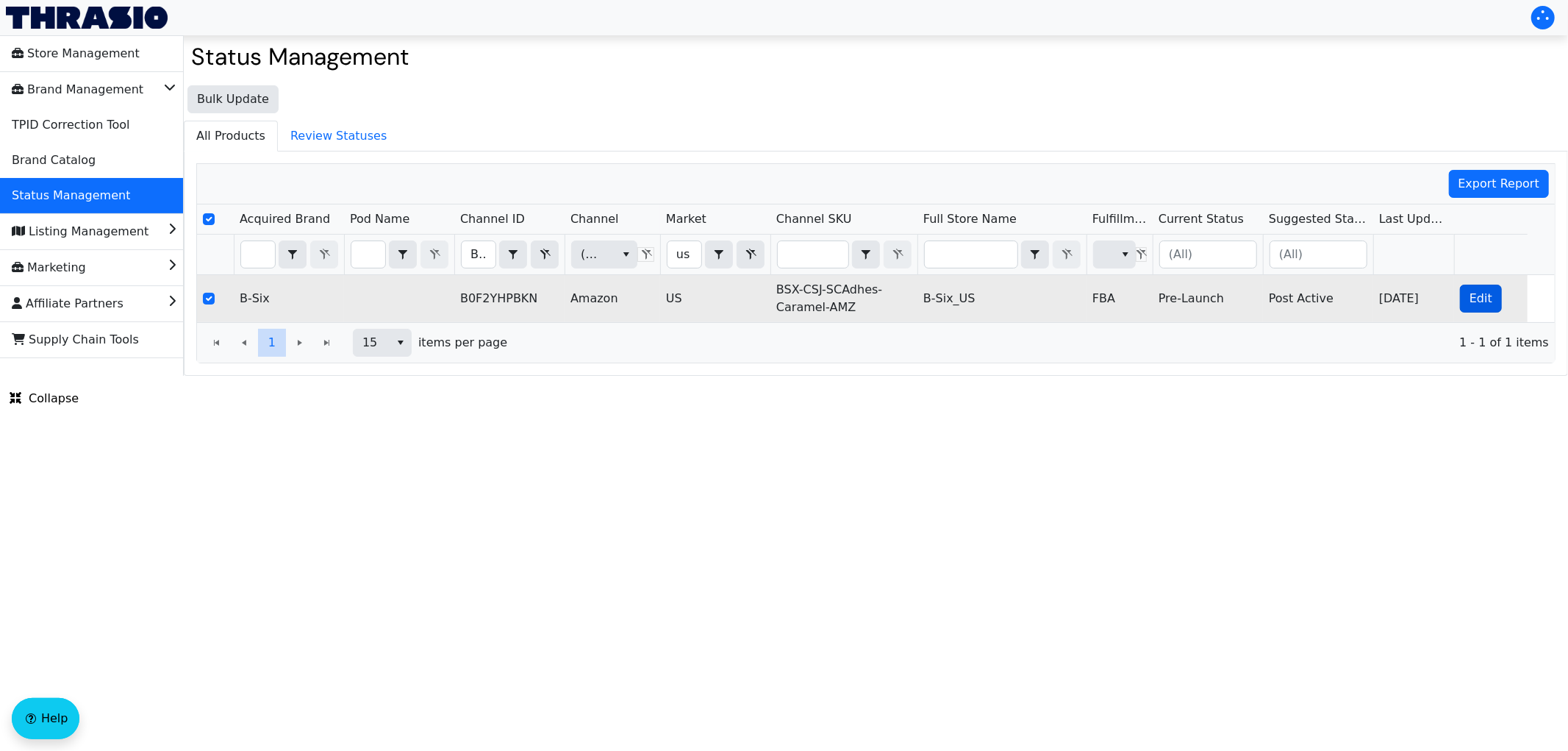
checkbox input "true"
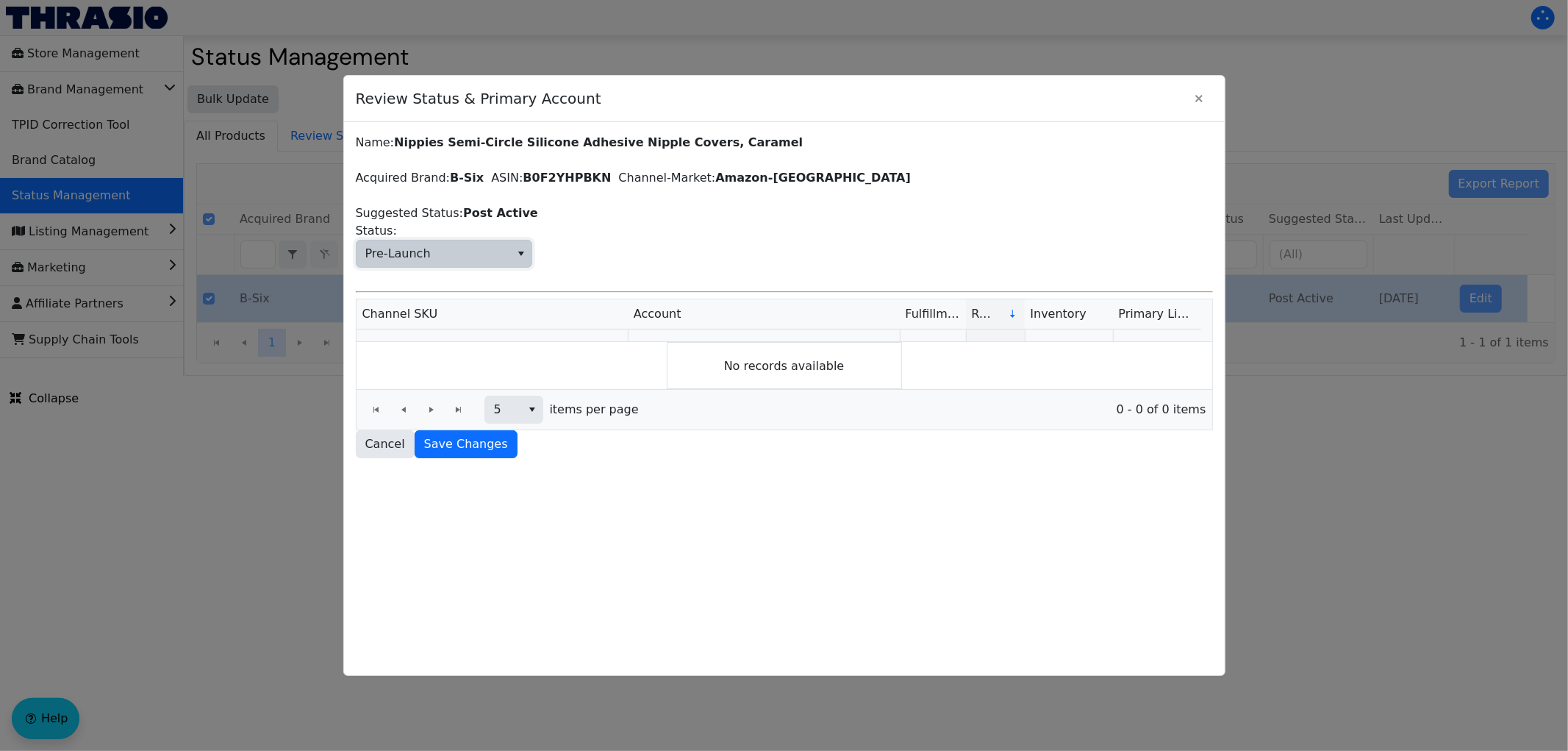
click at [465, 256] on span "Pre-Launch" at bounding box center [433, 254] width 154 height 27
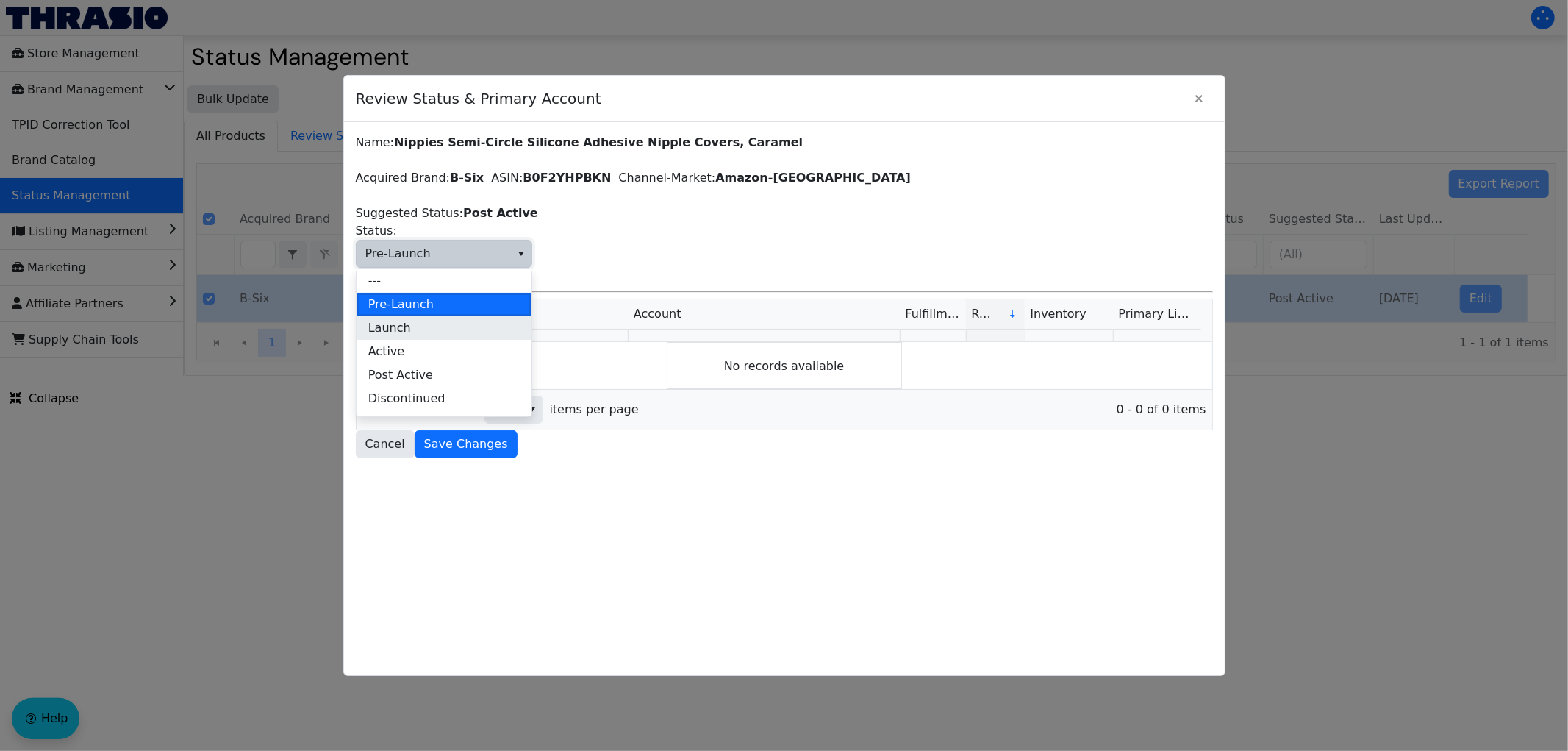
click at [424, 322] on li "Launch" at bounding box center [443, 329] width 175 height 24
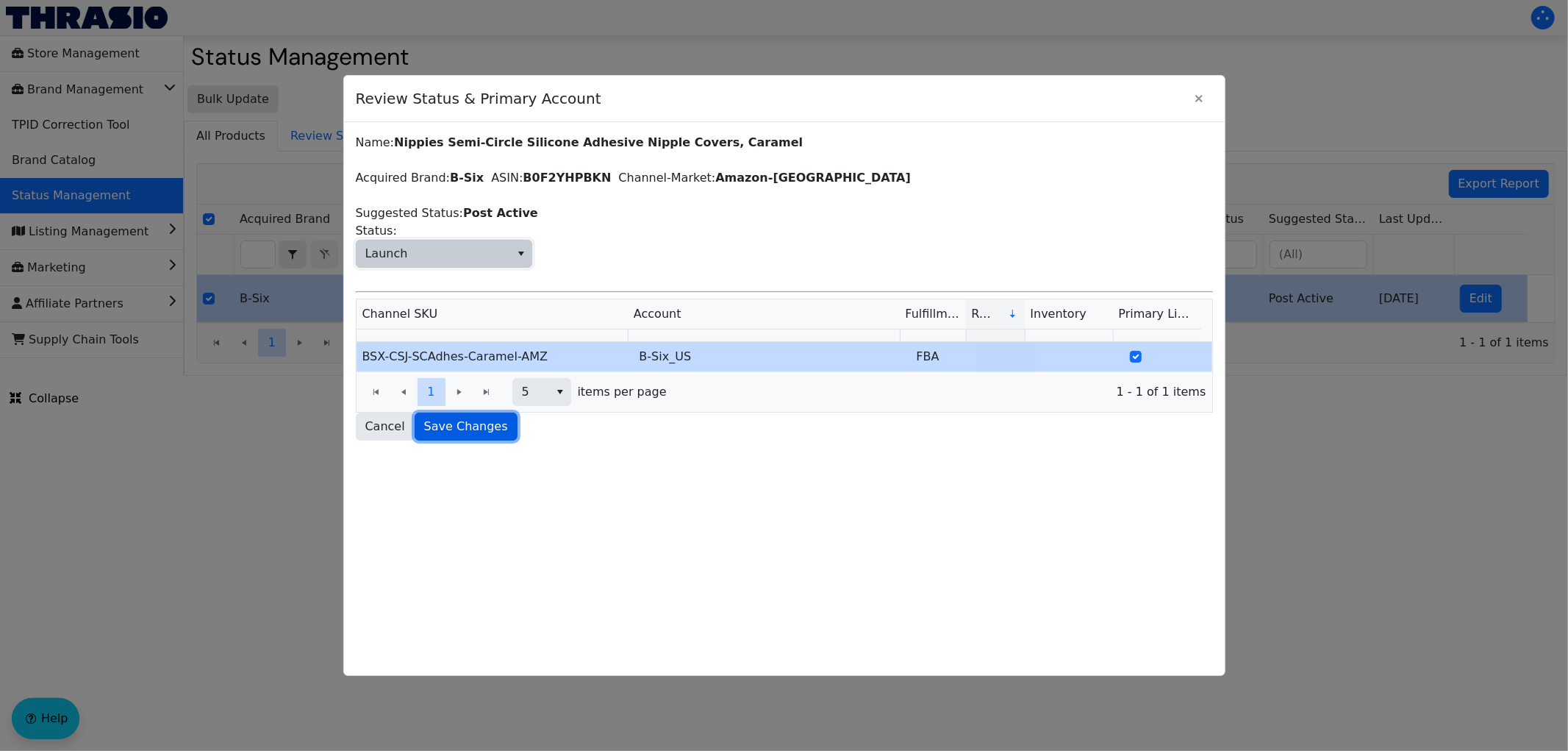
click at [456, 425] on span "Save Changes" at bounding box center [466, 426] width 84 height 18
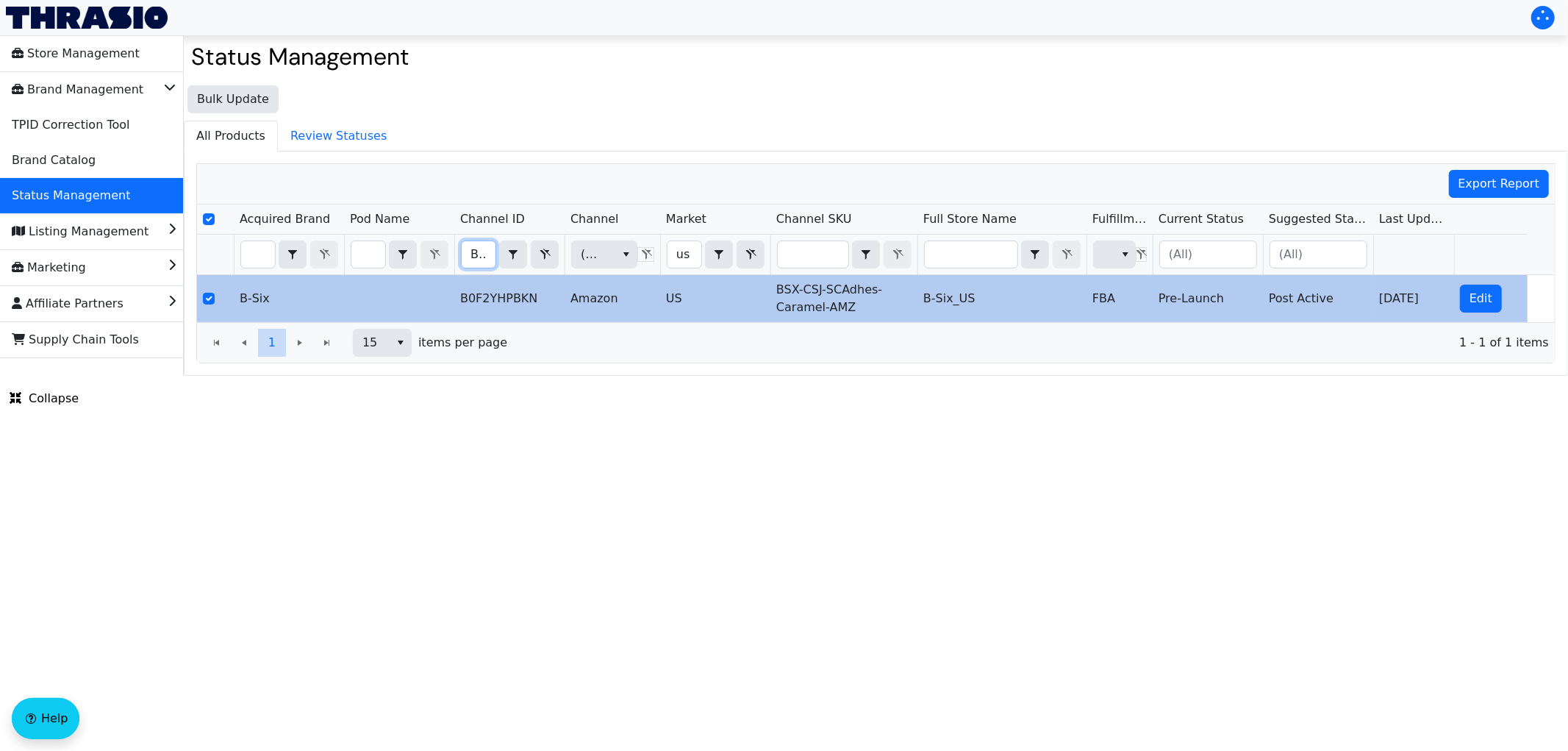
click at [469, 262] on input "B0F2YHPBKN" at bounding box center [479, 255] width 34 height 27
type input "B0F2Y579X5"
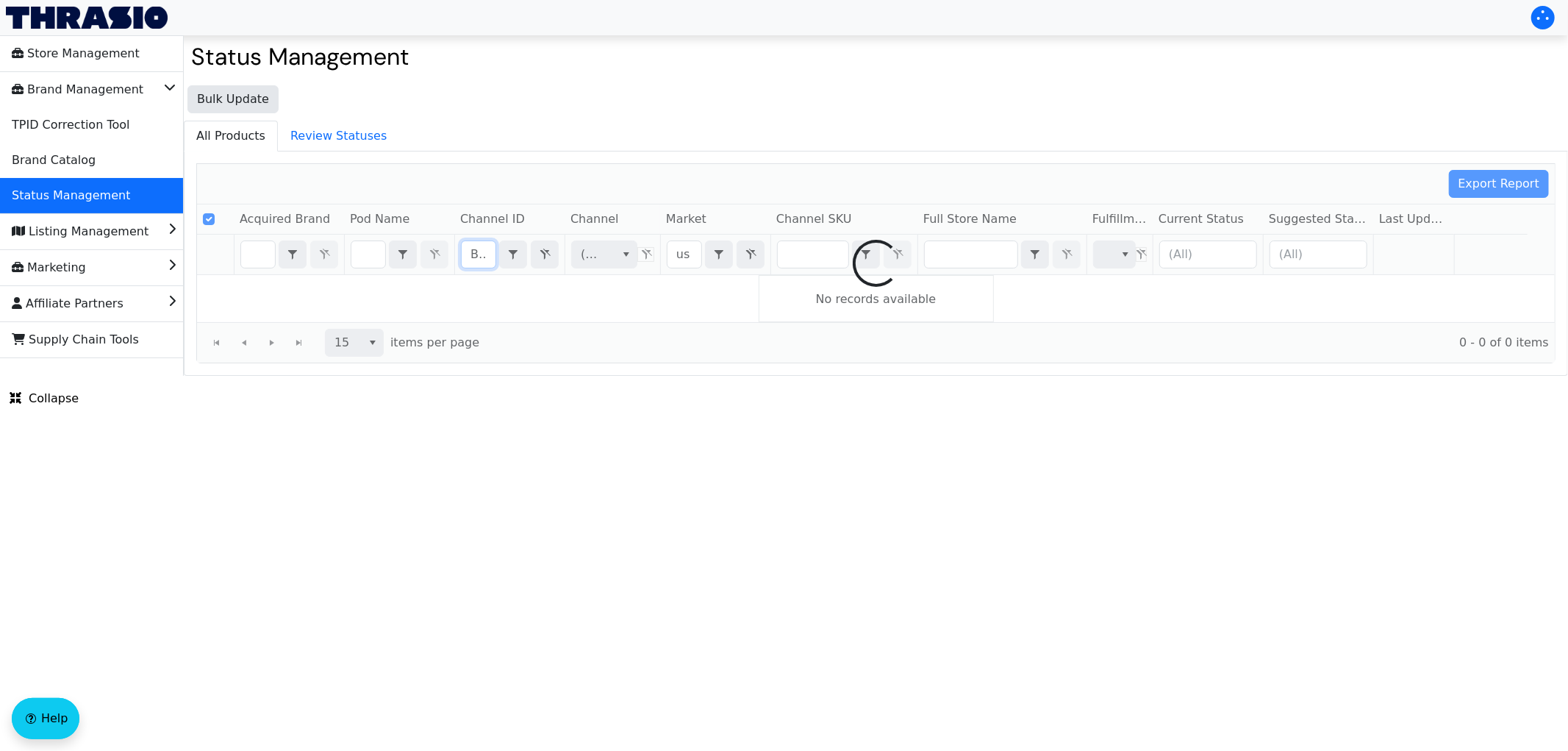
scroll to position [0, 47]
checkbox input "false"
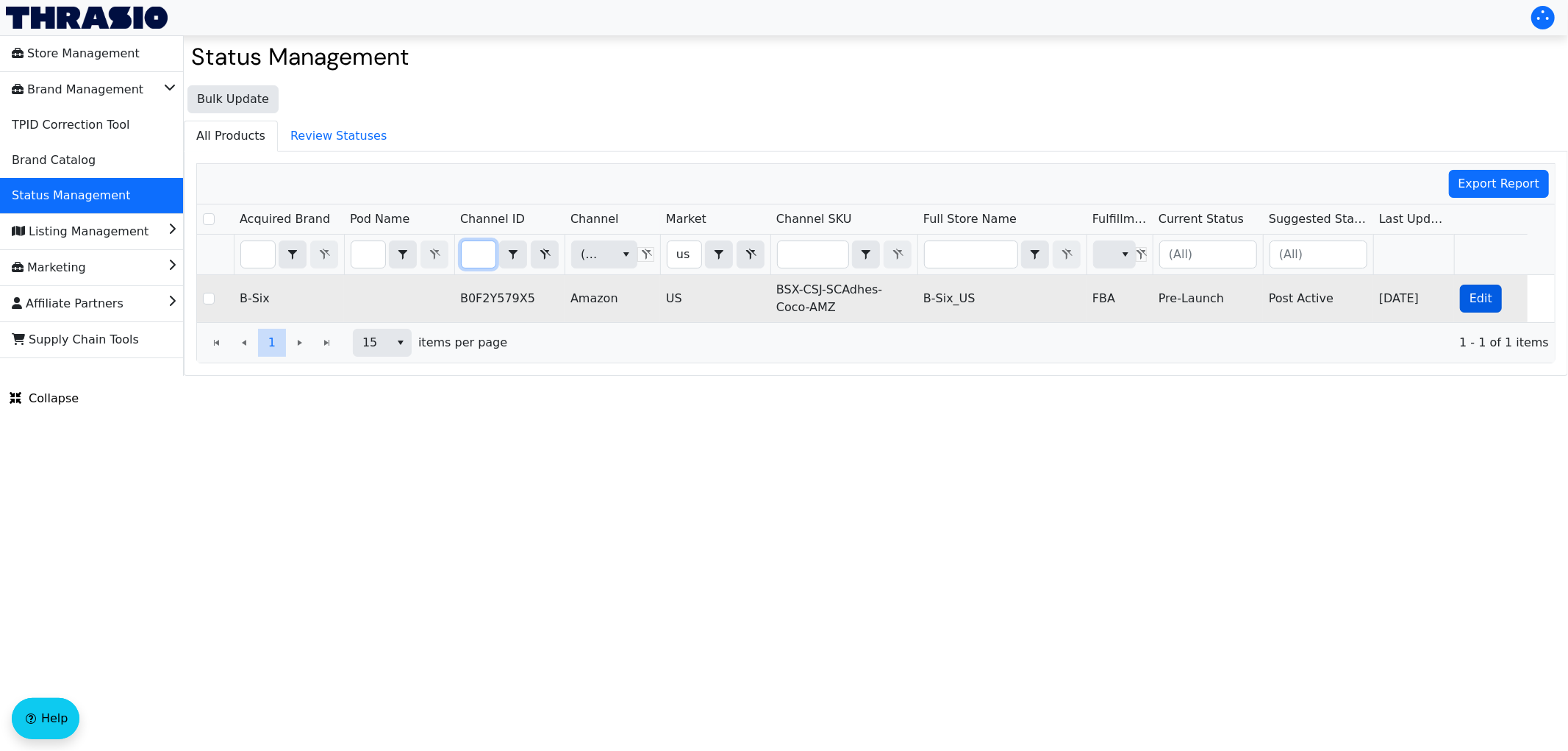
type input "B0F2Y579X5"
click at [1460, 304] on button "Edit" at bounding box center [1481, 299] width 42 height 28
checkbox input "true"
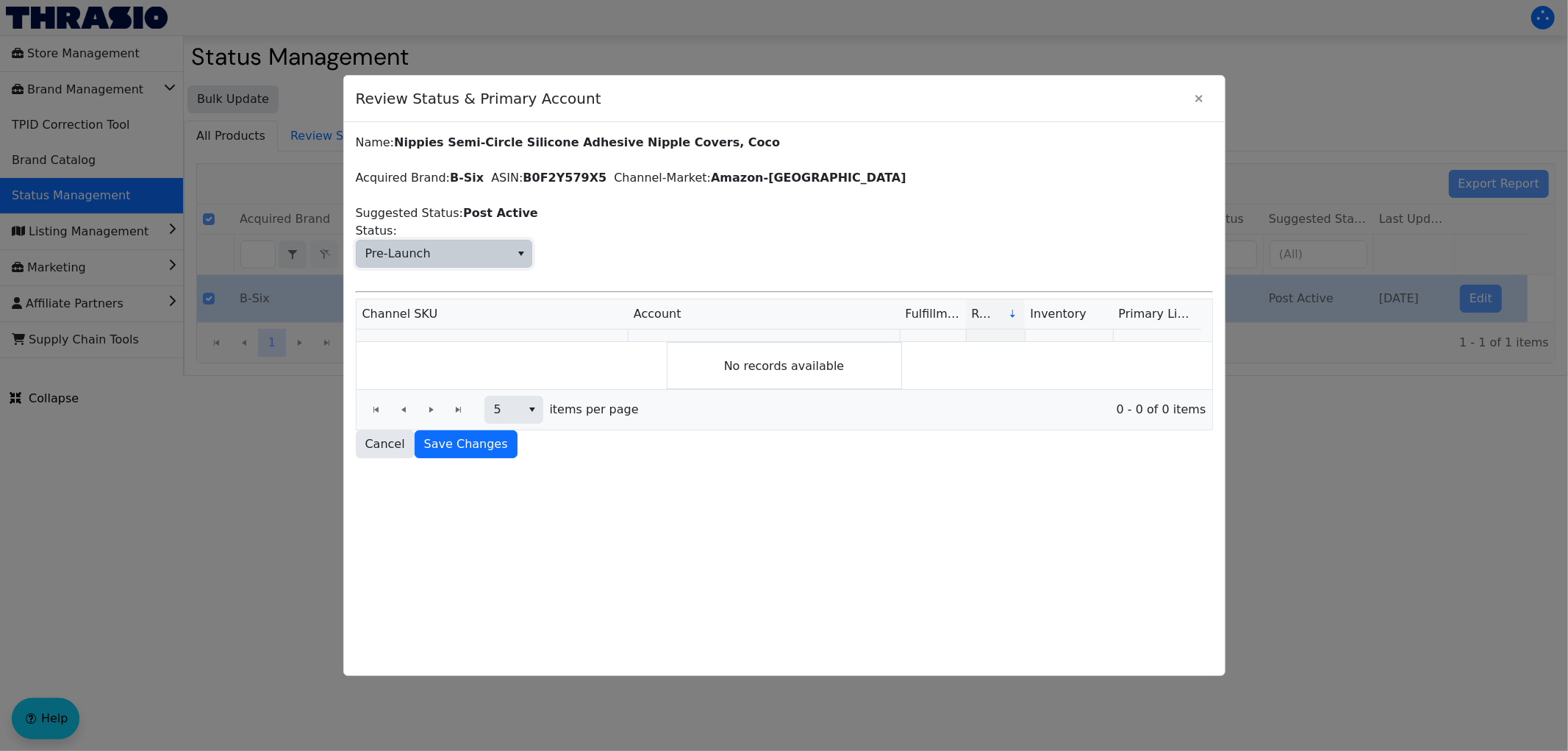
click at [449, 256] on span "Pre-Launch" at bounding box center [433, 254] width 154 height 27
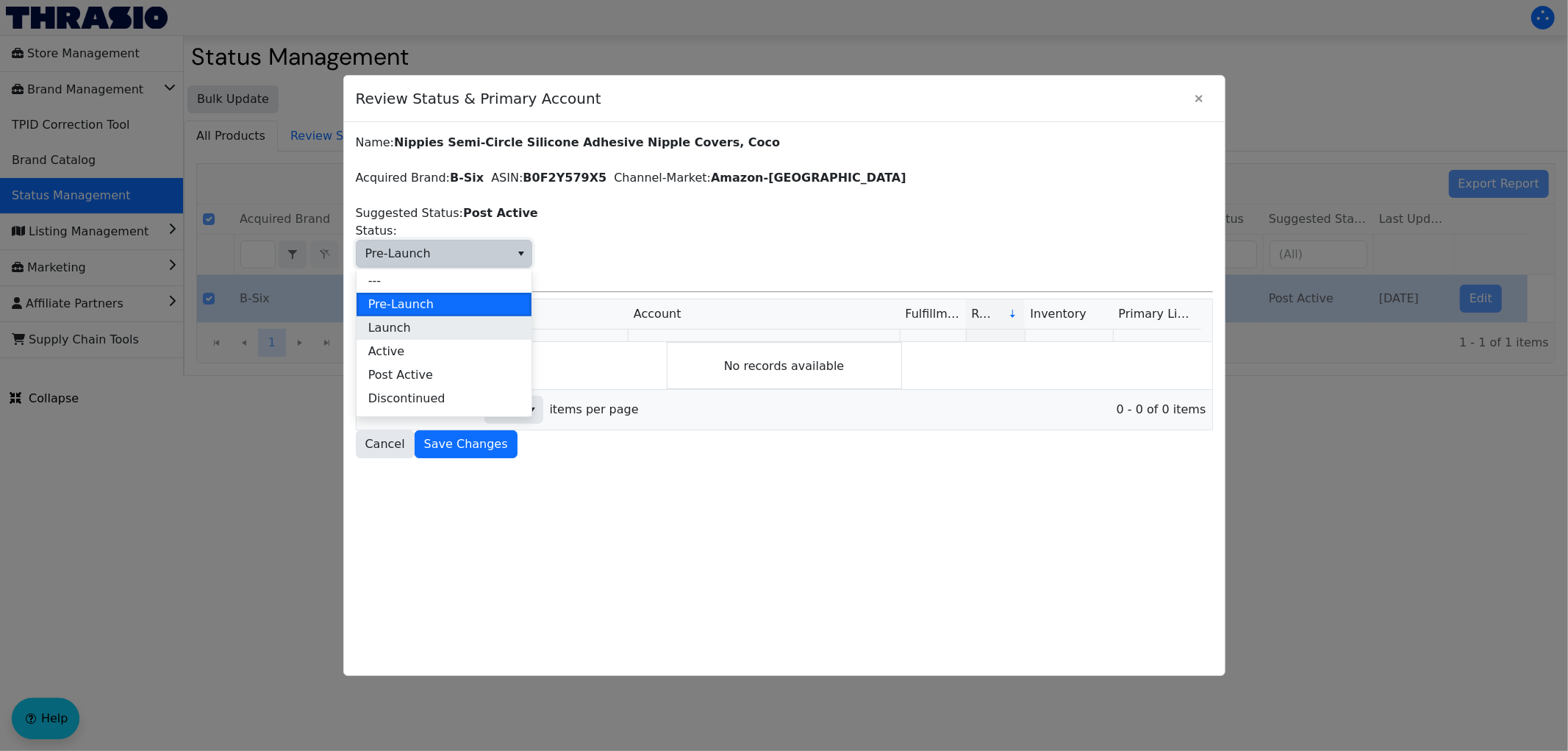
click at [429, 322] on li "Launch" at bounding box center [443, 329] width 175 height 24
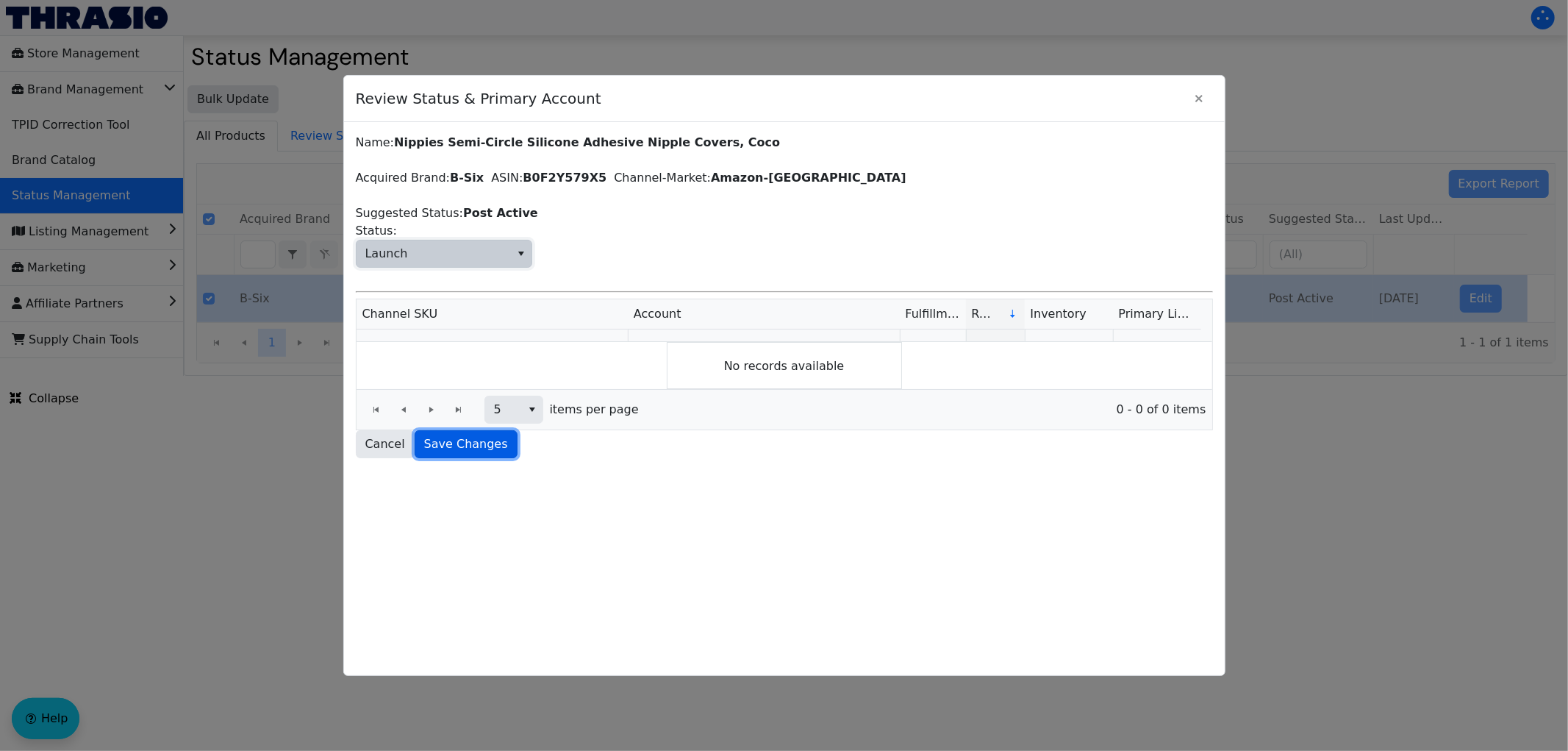
click at [463, 437] on span "Save Changes" at bounding box center [466, 444] width 84 height 18
click at [479, 453] on span "Save Changes" at bounding box center [466, 444] width 84 height 18
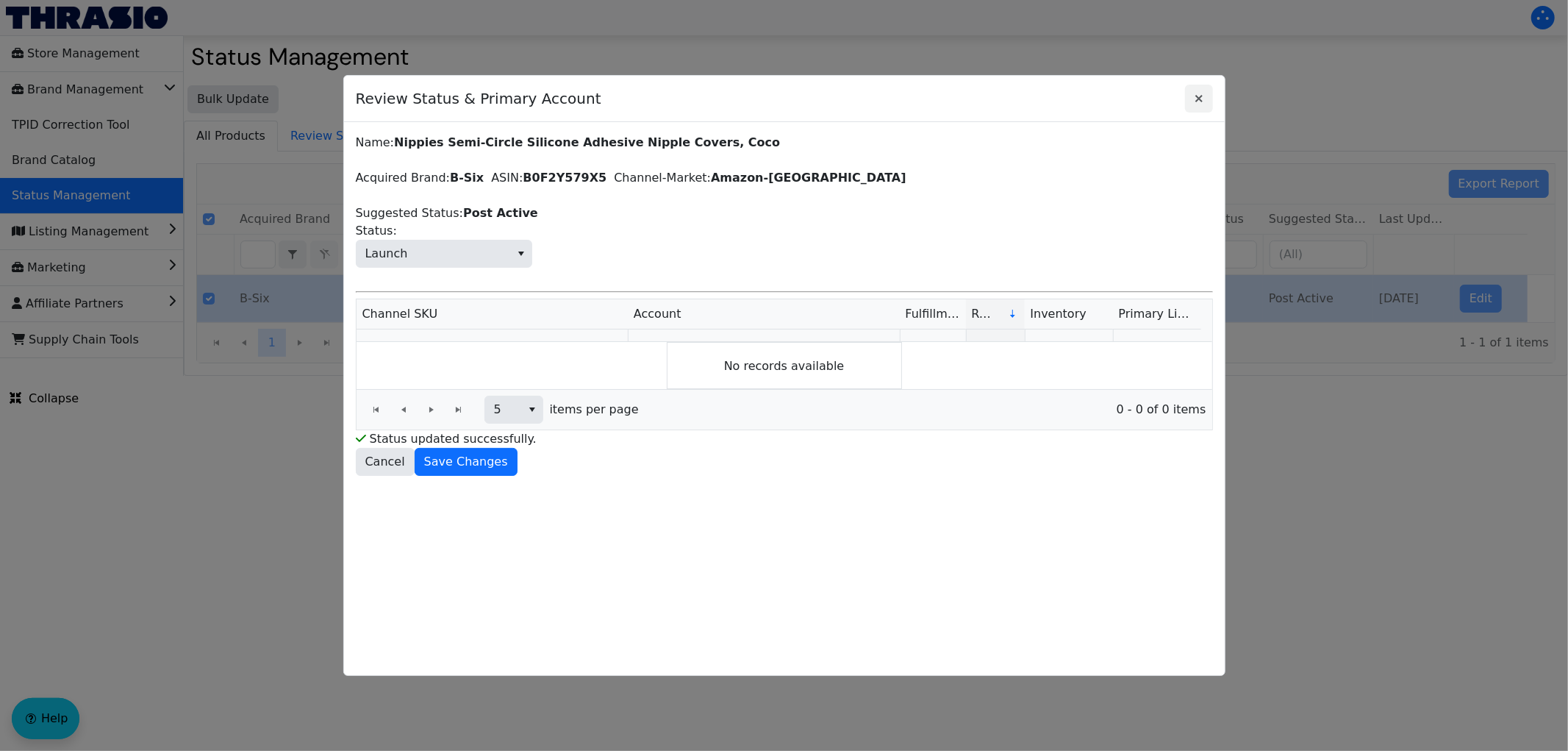
click at [1199, 101] on div "Bulk Update All Products Review Statuses Export Report Acquired Brand Pod Name …" at bounding box center [875, 227] width 1384 height 298
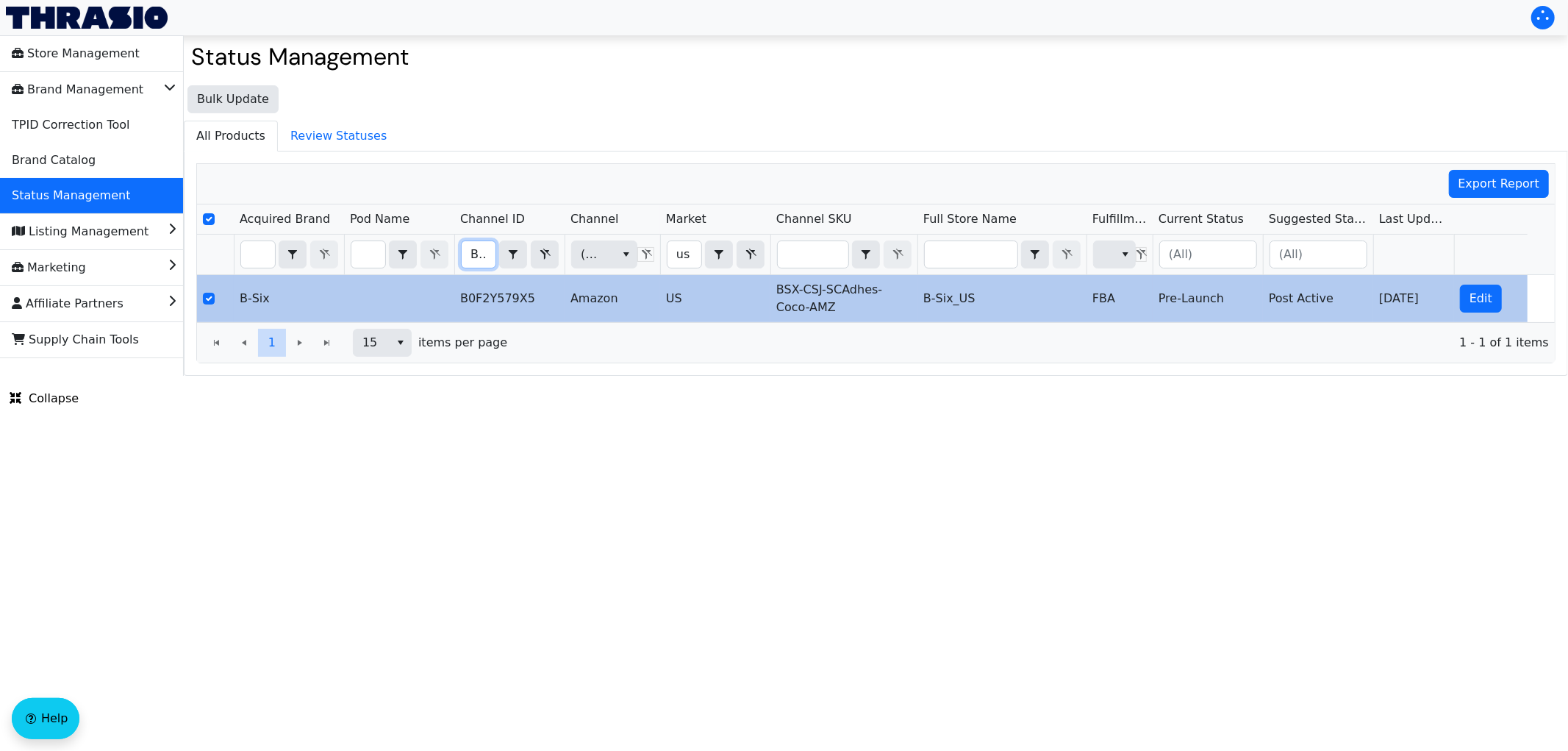
click at [470, 252] on input "B0F2Y579X5" at bounding box center [479, 255] width 34 height 27
type input "B0F2YM7GN2"
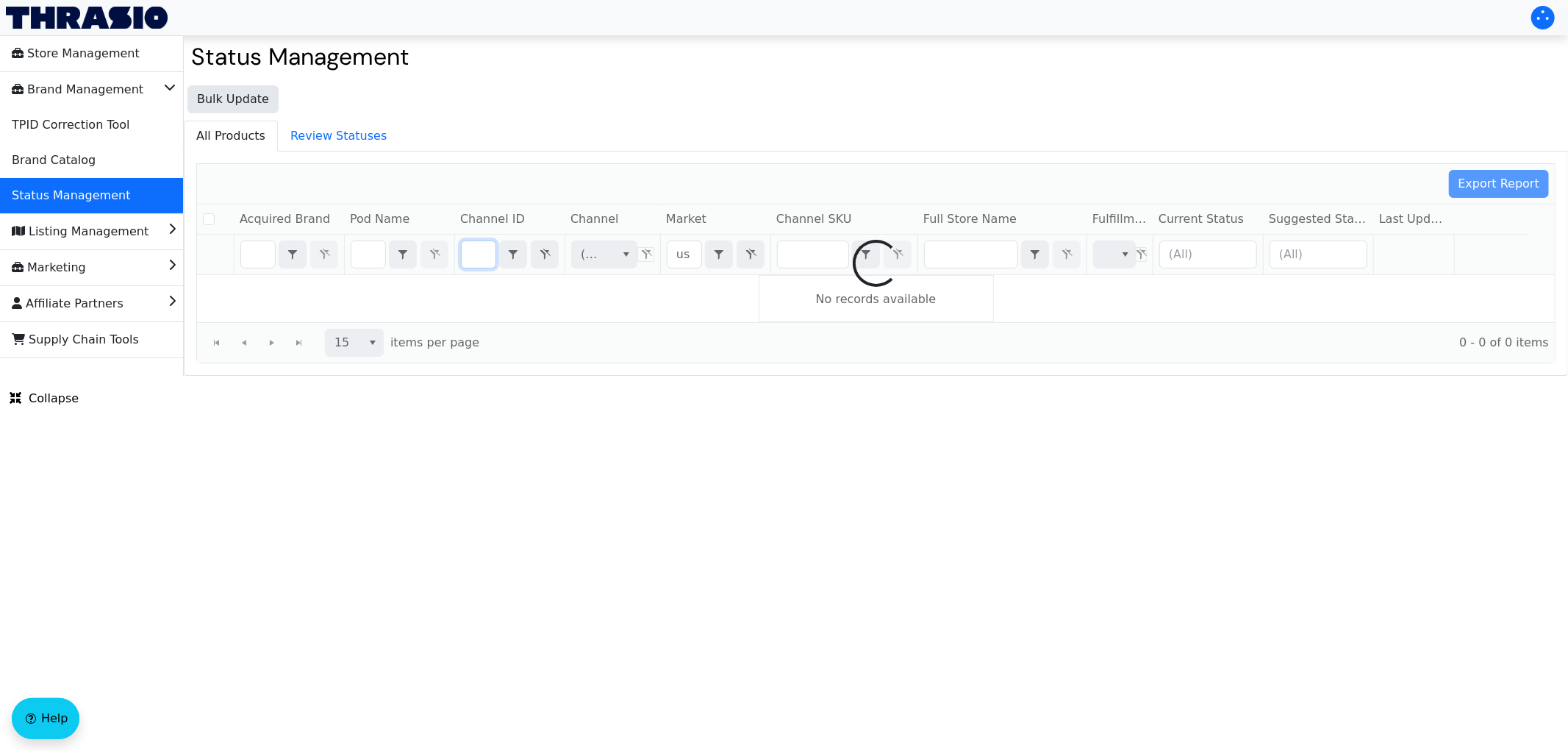
checkbox input "false"
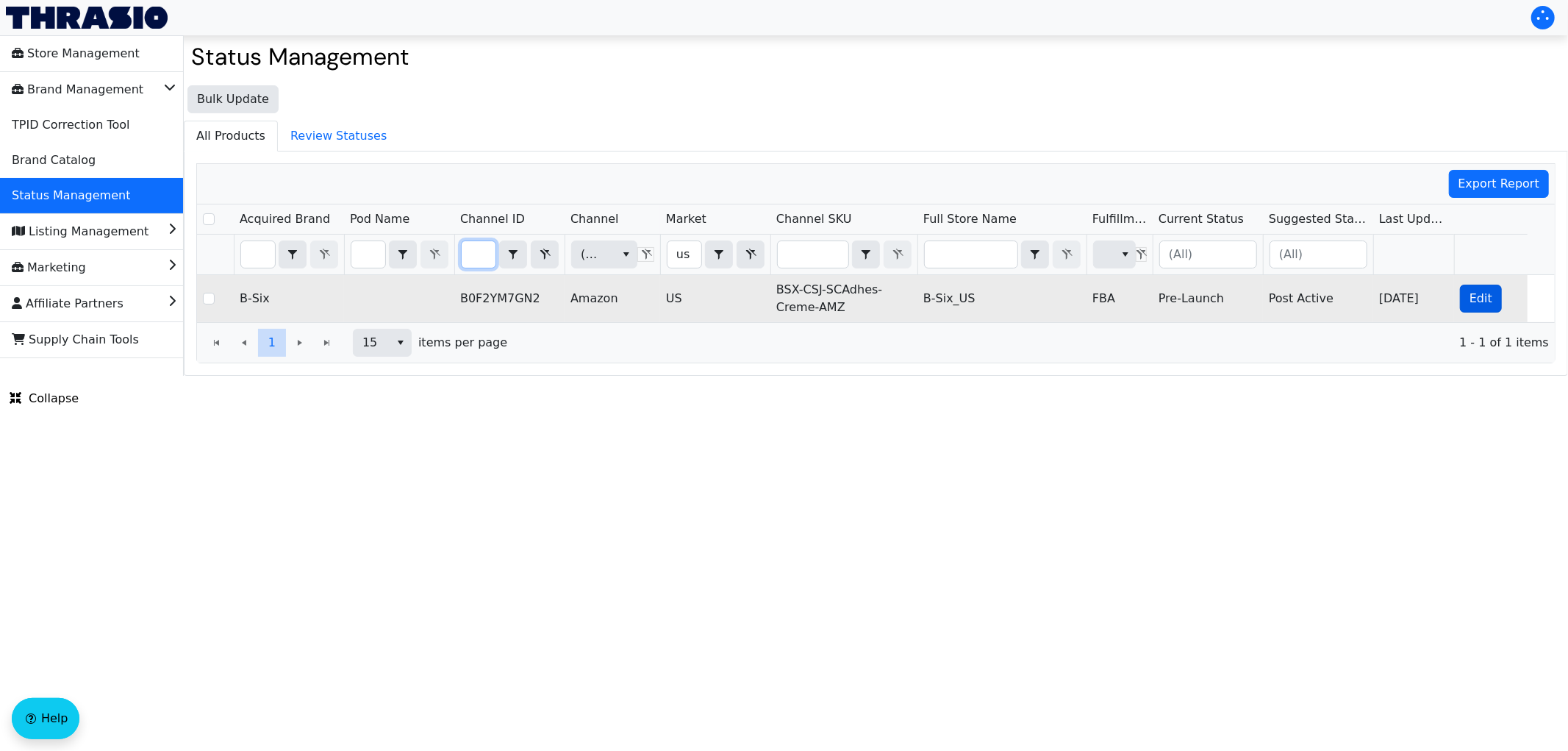
type input "B0F2YM7GN2"
click at [1463, 298] on button "Edit" at bounding box center [1481, 299] width 42 height 28
checkbox input "true"
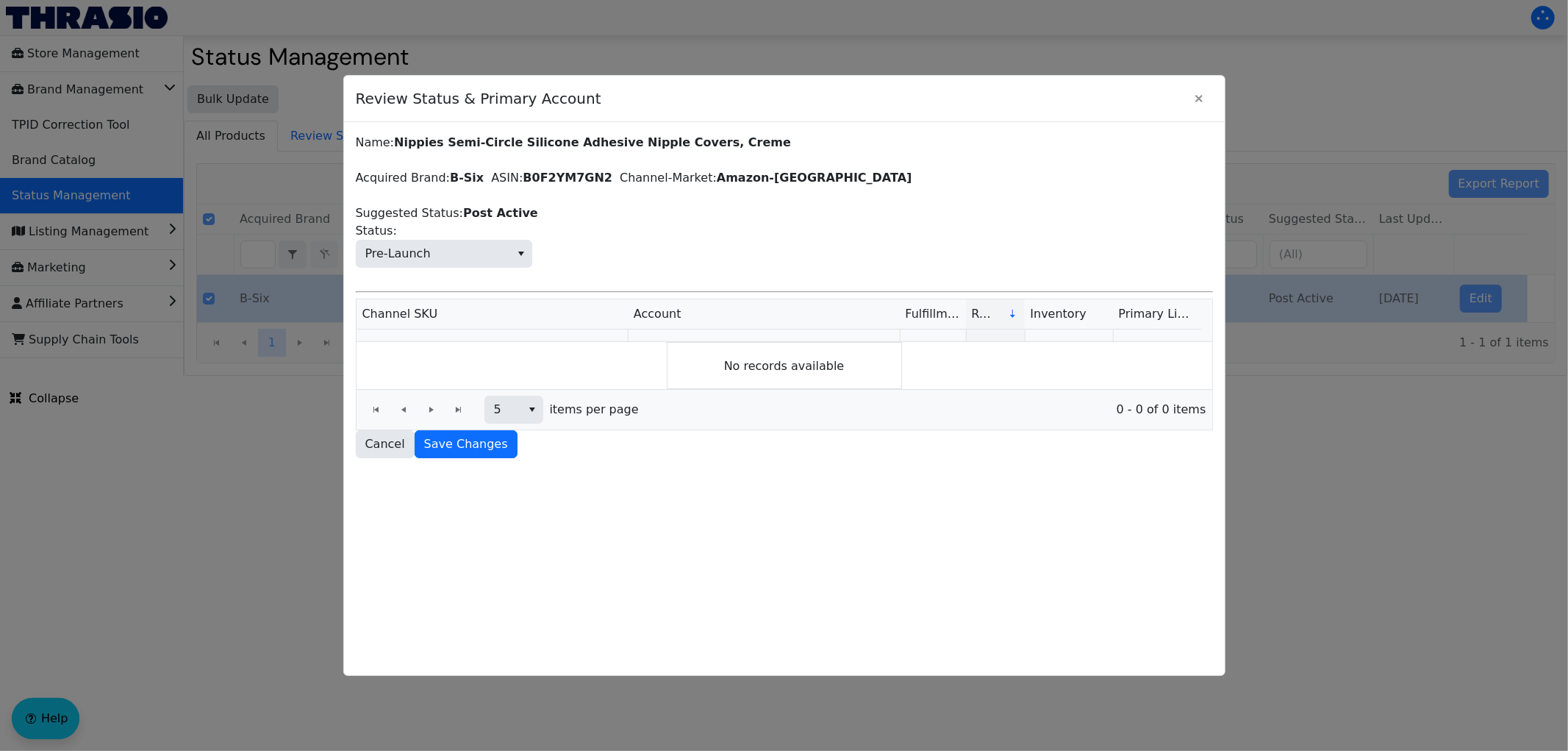
scroll to position [0, 0]
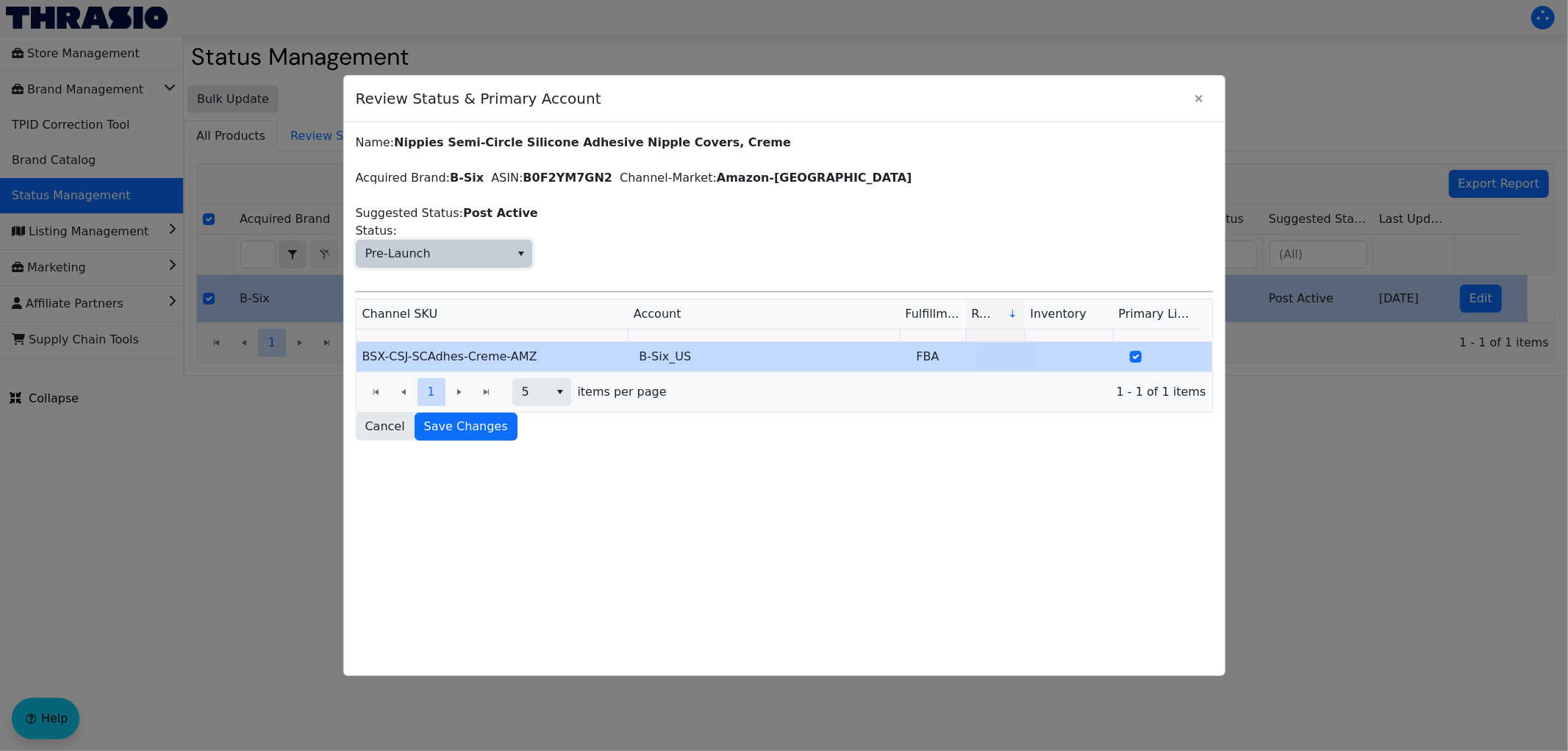
click at [406, 259] on span "Pre-Launch" at bounding box center [398, 254] width 66 height 18
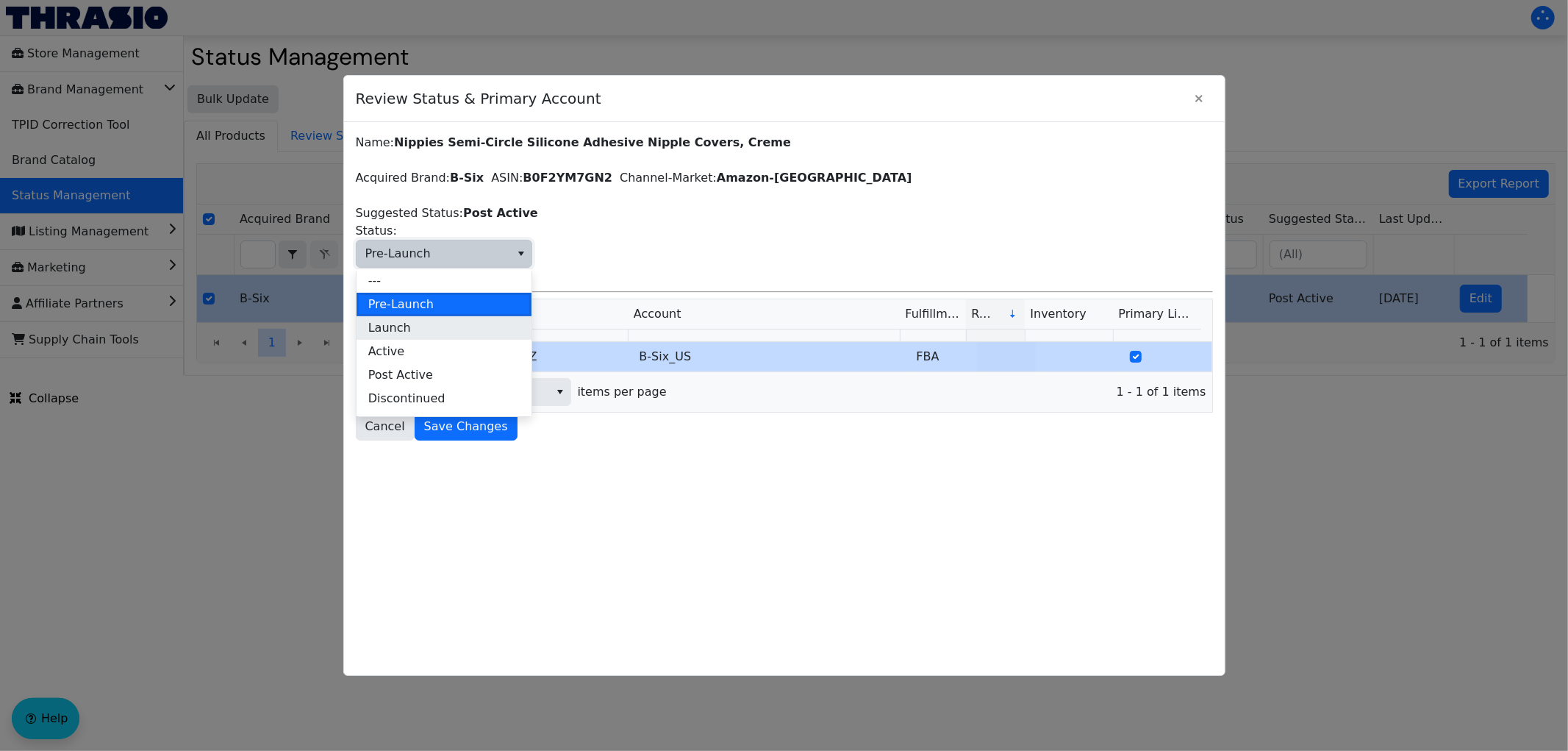
click at [412, 325] on li "Launch" at bounding box center [443, 329] width 175 height 24
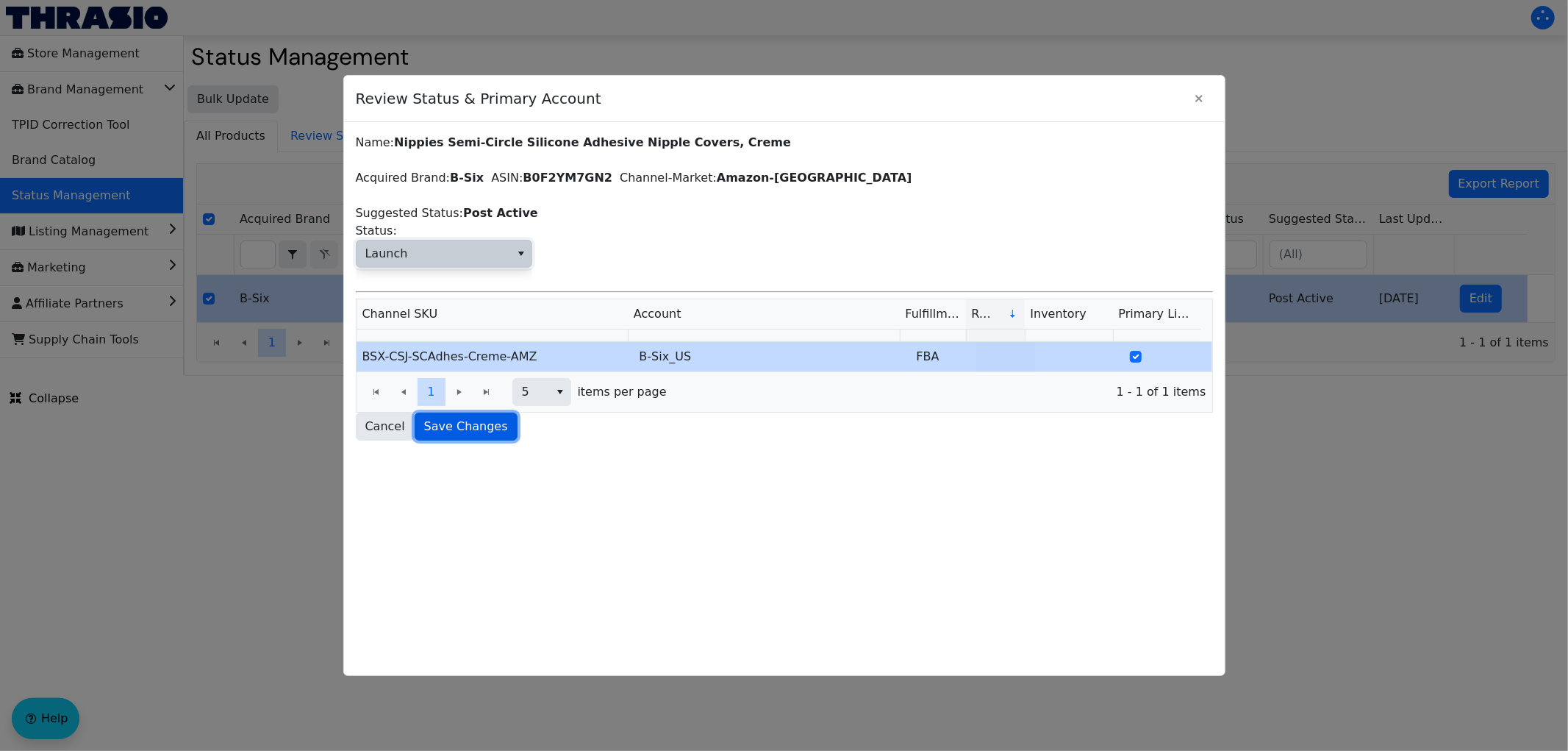
click at [472, 430] on span "Save Changes" at bounding box center [466, 426] width 84 height 18
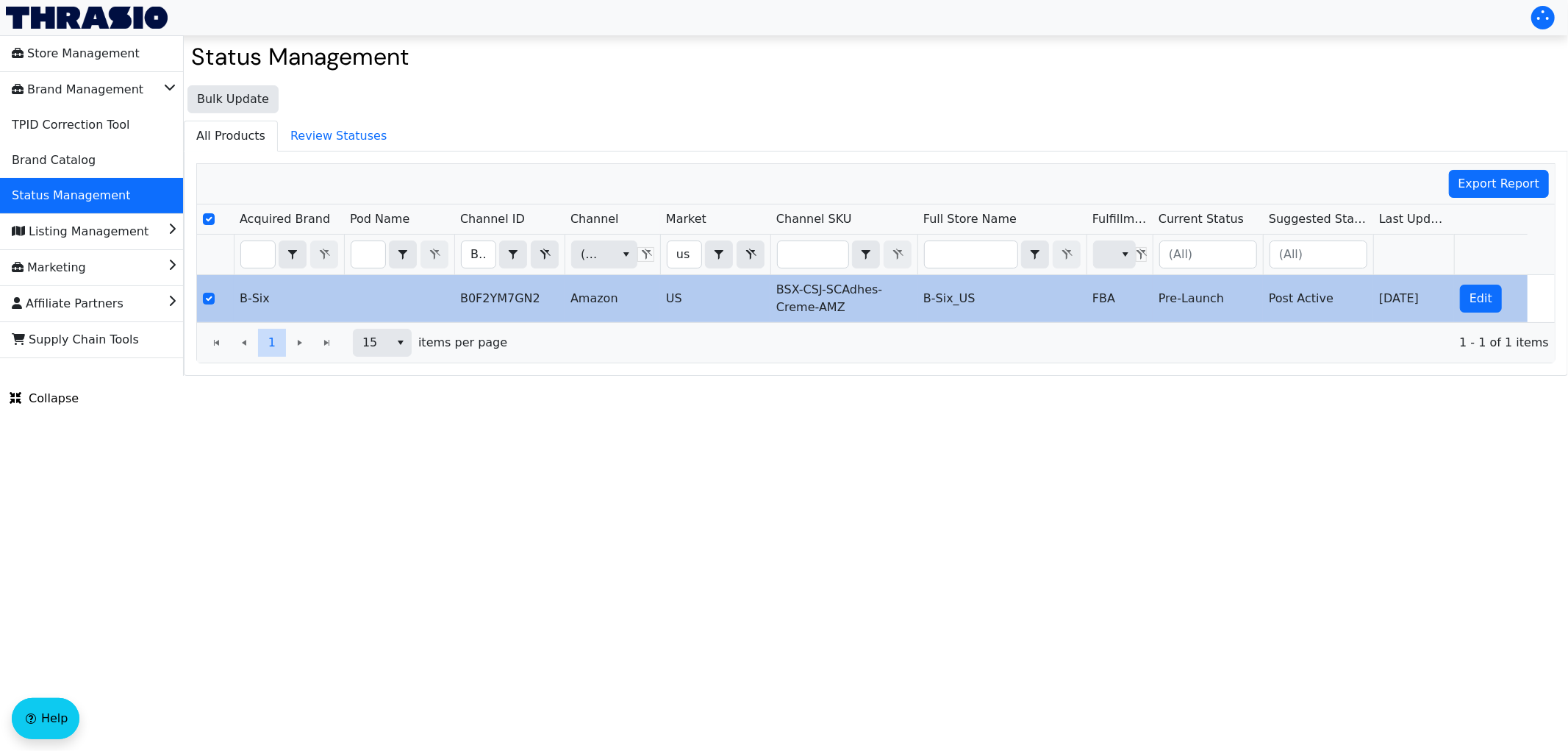
click at [380, 376] on html "Store Management Brand Management TPID Correction Tool Brand Catalog Status Man…" at bounding box center [784, 188] width 1568 height 376
click at [490, 260] on input "B0F2YM7GN2" at bounding box center [479, 255] width 34 height 27
type input "B0F2YLTCQX"
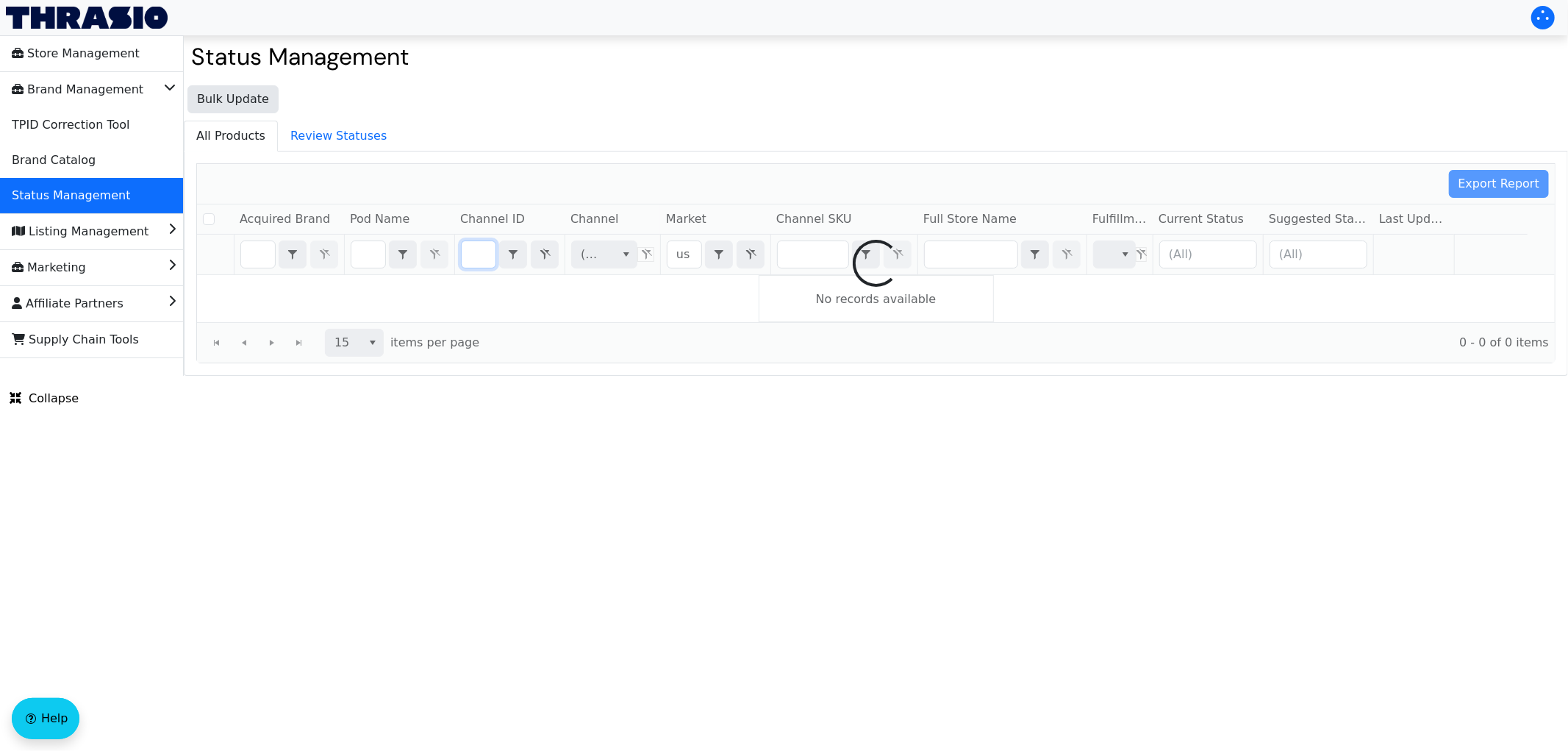
checkbox input "false"
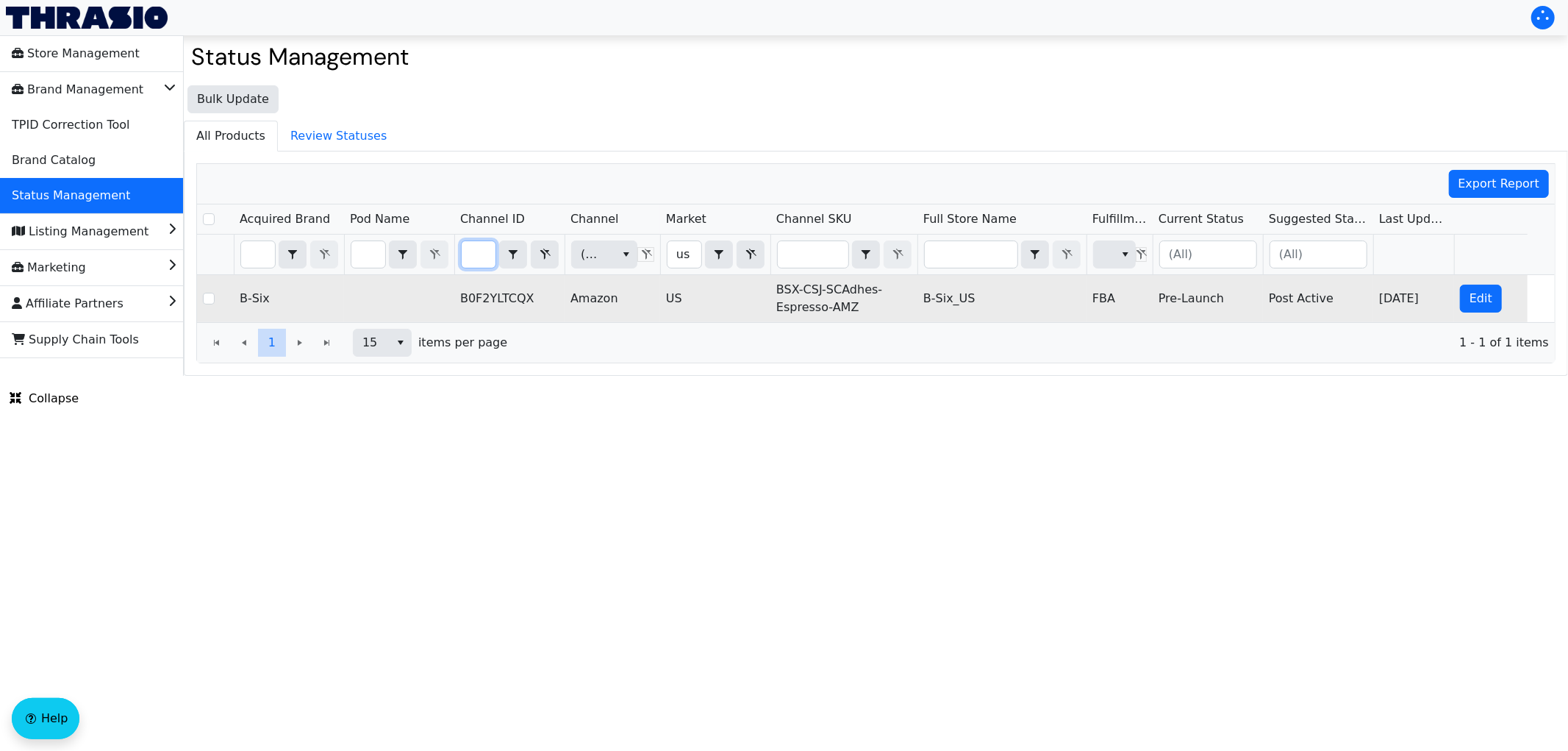
type input "B0F2YLTCQX"
click at [1452, 297] on td "[DATE]" at bounding box center [1413, 299] width 81 height 47
click at [1460, 301] on button "Edit" at bounding box center [1481, 299] width 42 height 28
checkbox input "true"
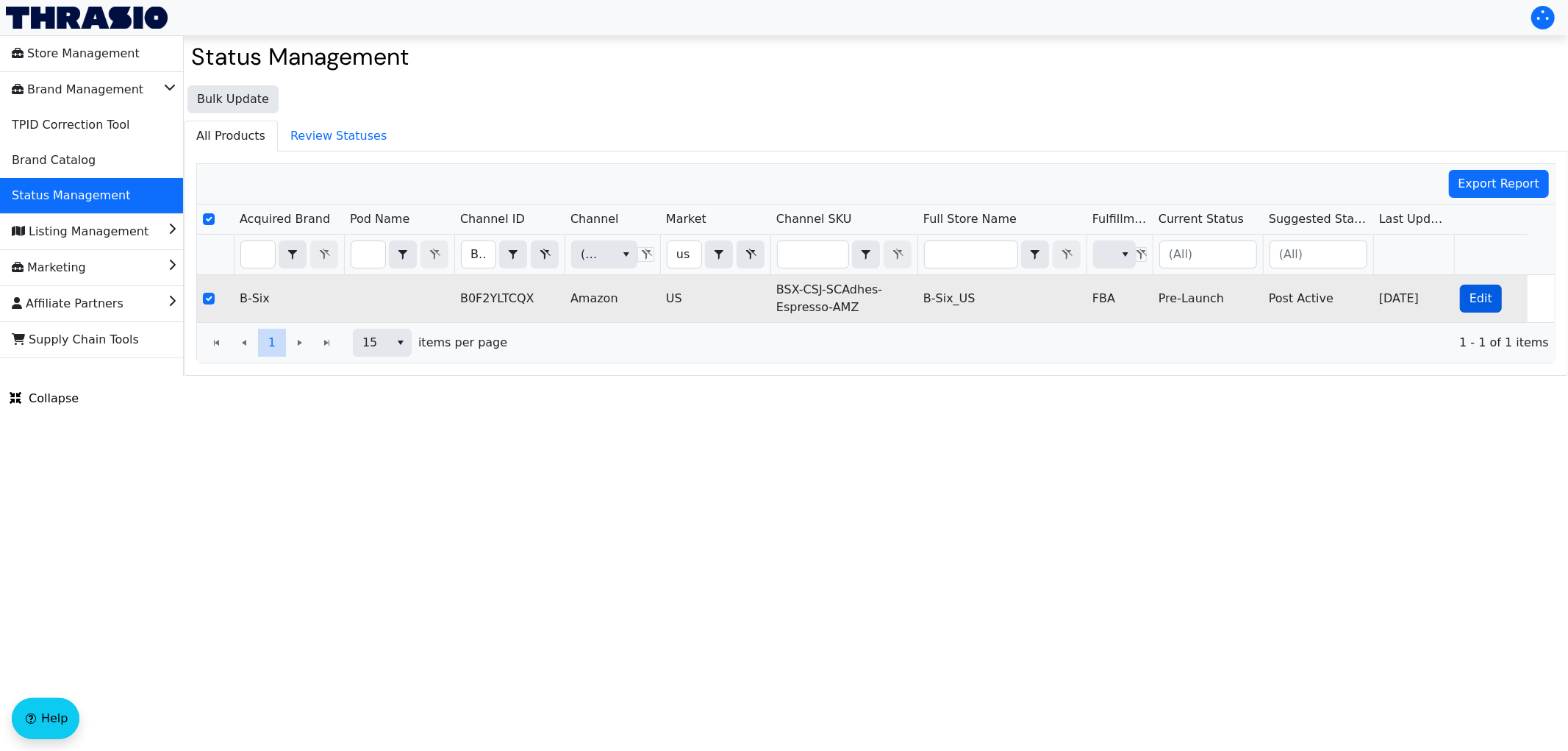
checkbox input "true"
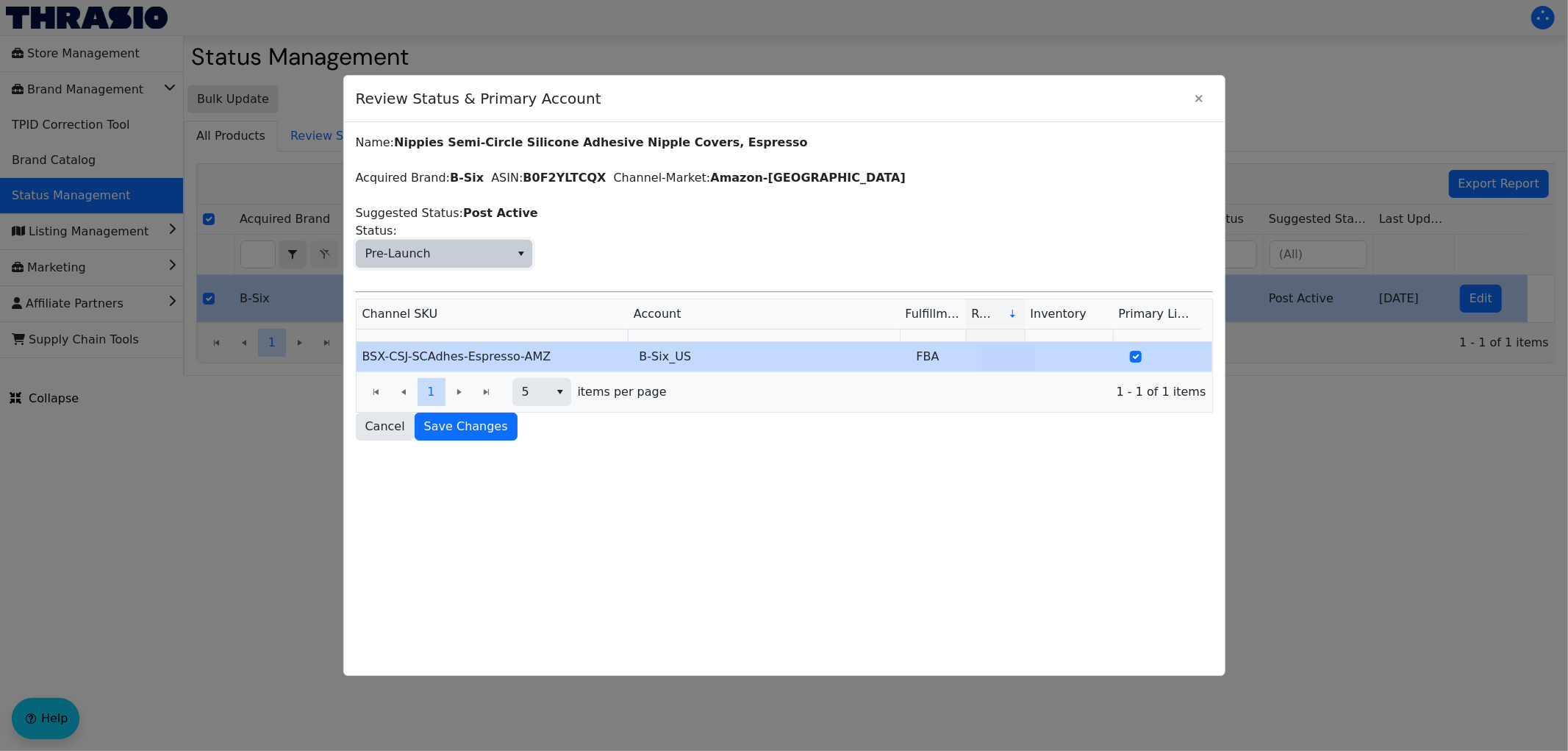
click at [435, 249] on span "Pre-Launch" at bounding box center [433, 254] width 154 height 27
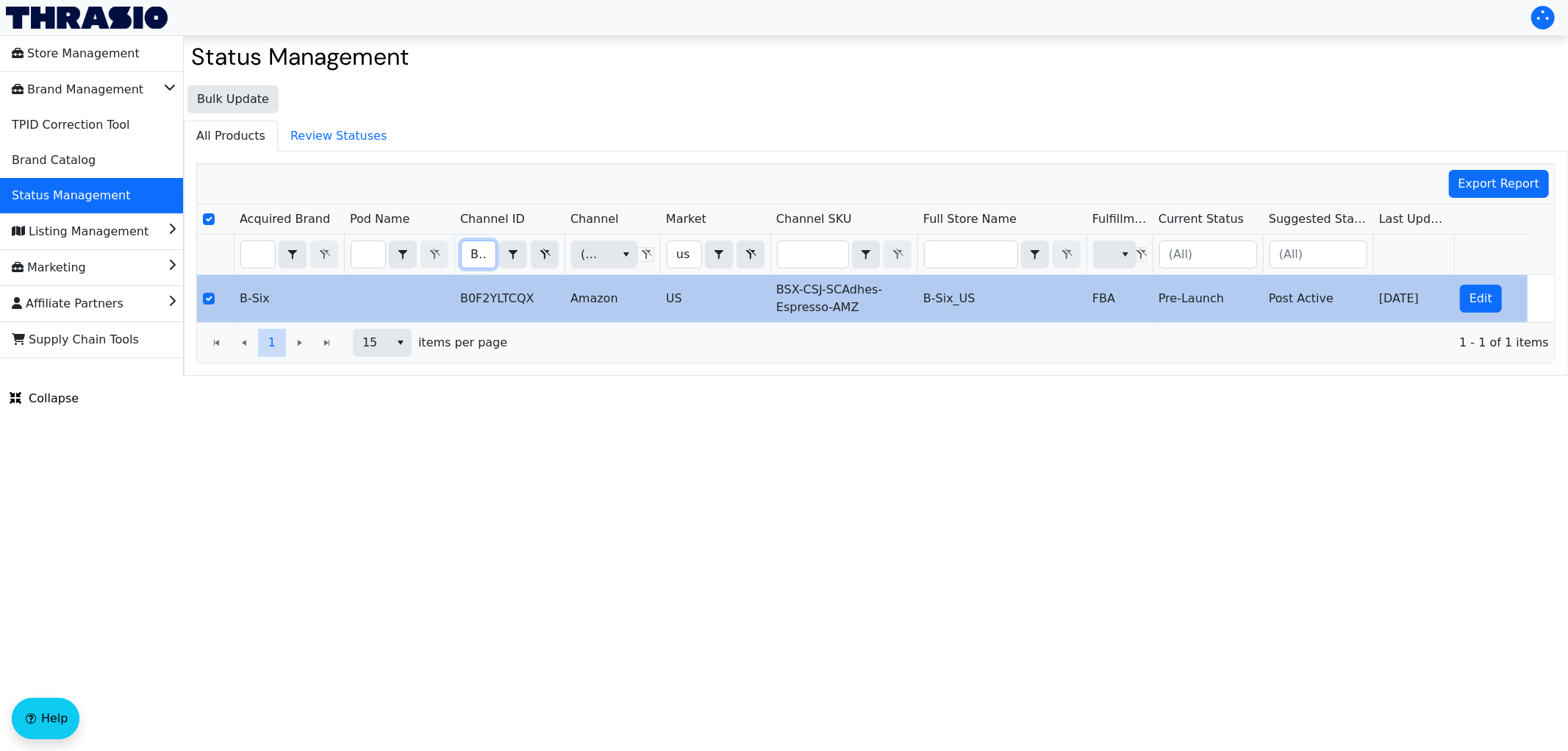
click at [476, 262] on input "B0F2YLTCQX" at bounding box center [479, 255] width 34 height 27
click at [1463, 303] on button "Edit" at bounding box center [1481, 299] width 42 height 28
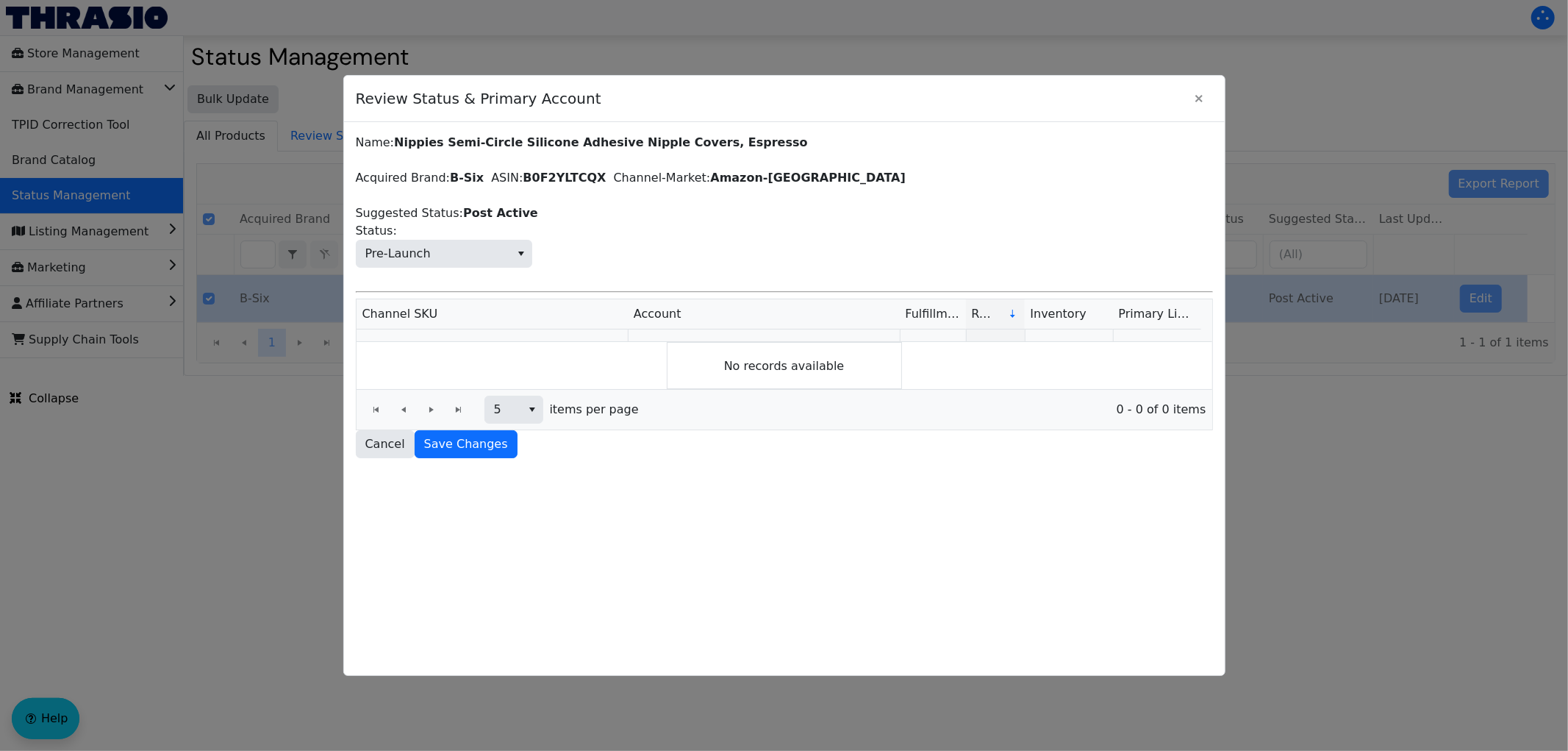
scroll to position [0, 0]
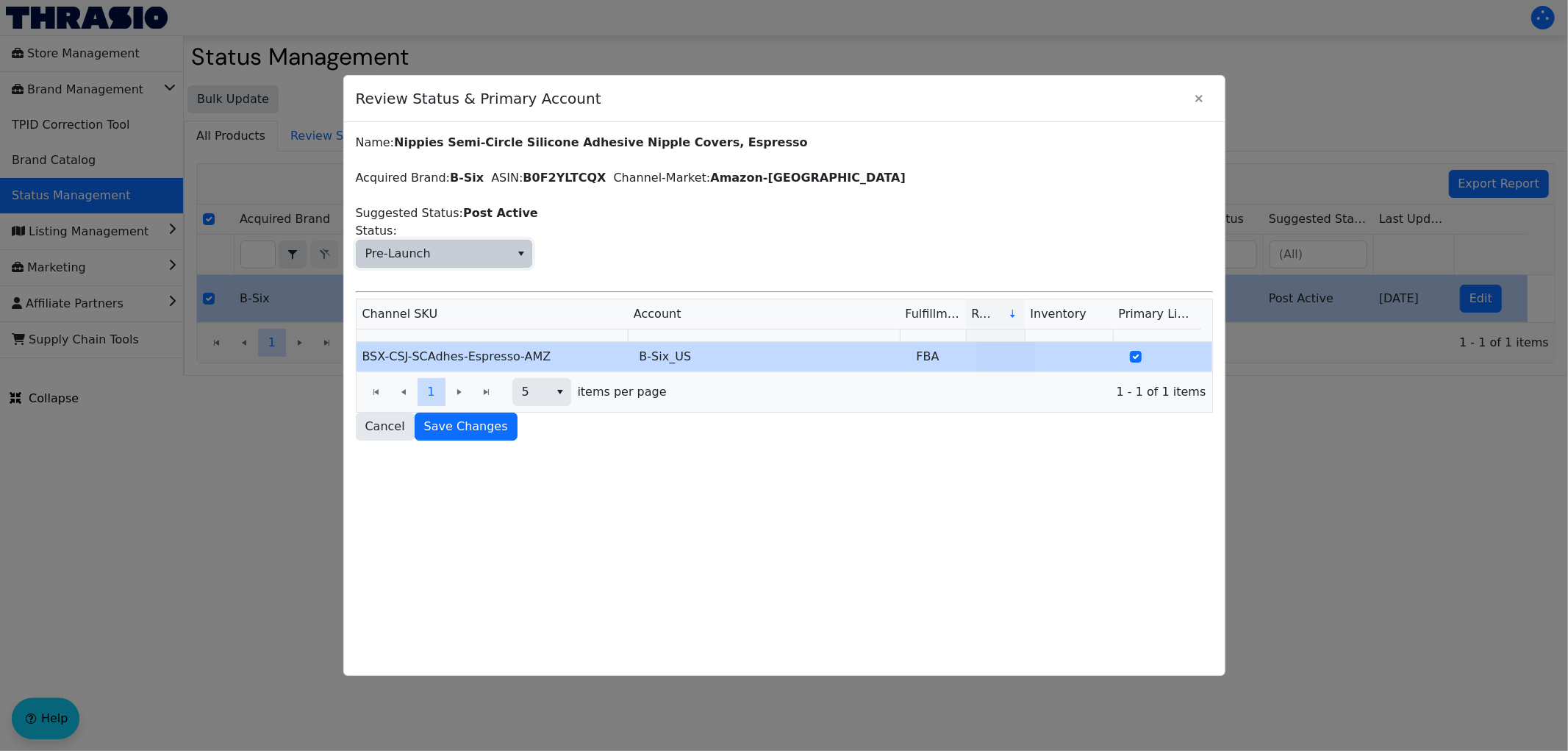
click at [483, 243] on span "Pre-Launch" at bounding box center [433, 254] width 154 height 27
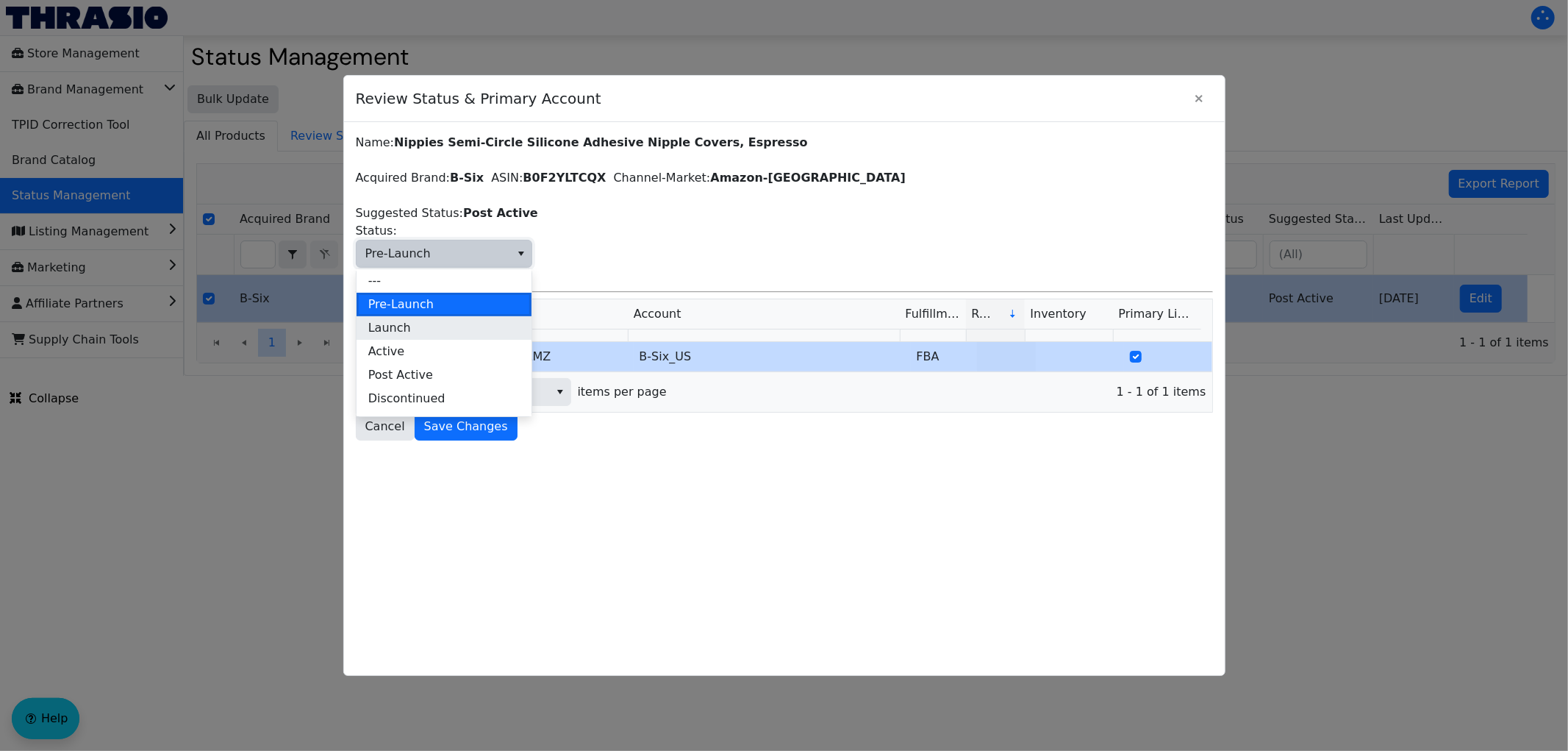
click at [408, 327] on li "Launch" at bounding box center [443, 329] width 175 height 24
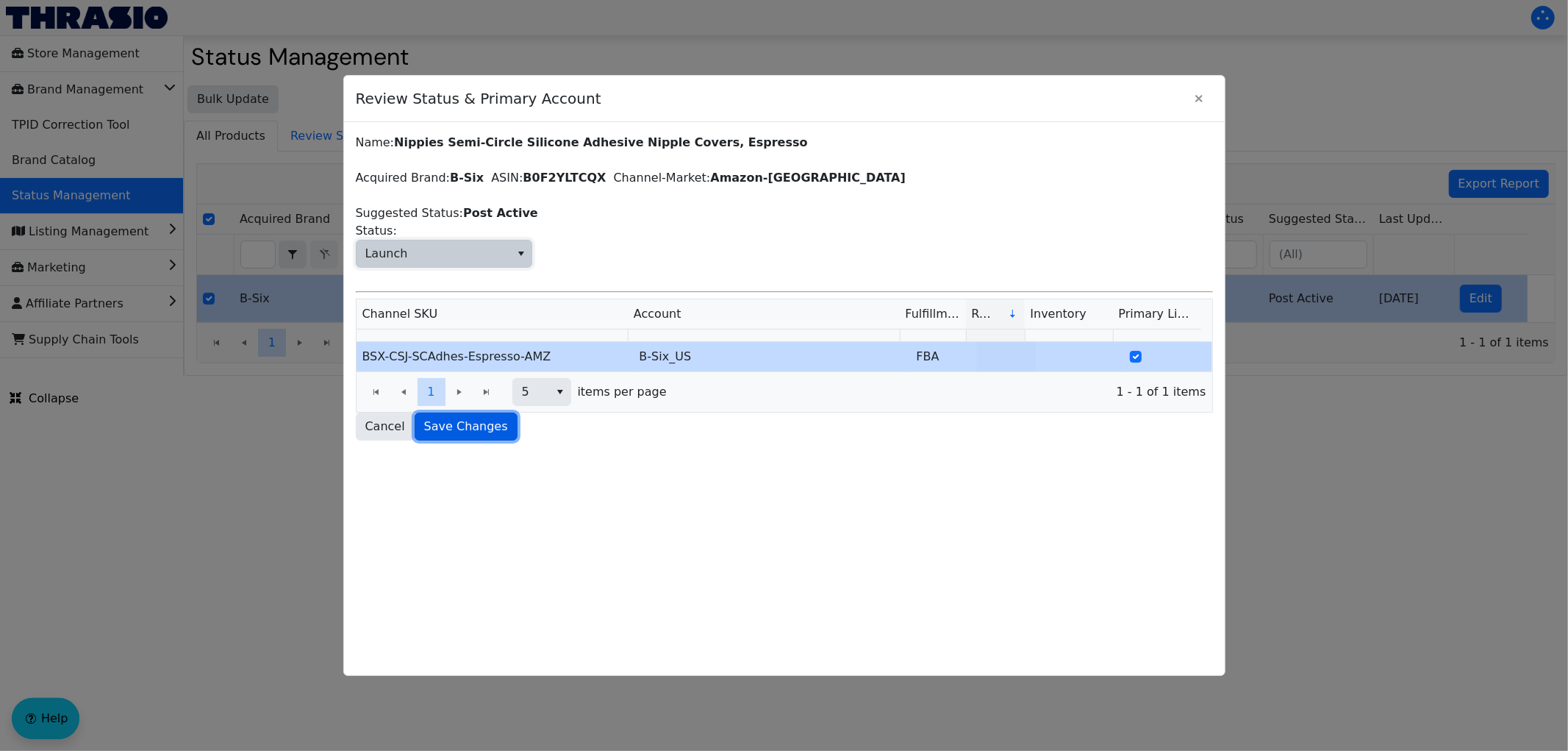
click at [463, 426] on span "Save Changes" at bounding box center [466, 426] width 84 height 18
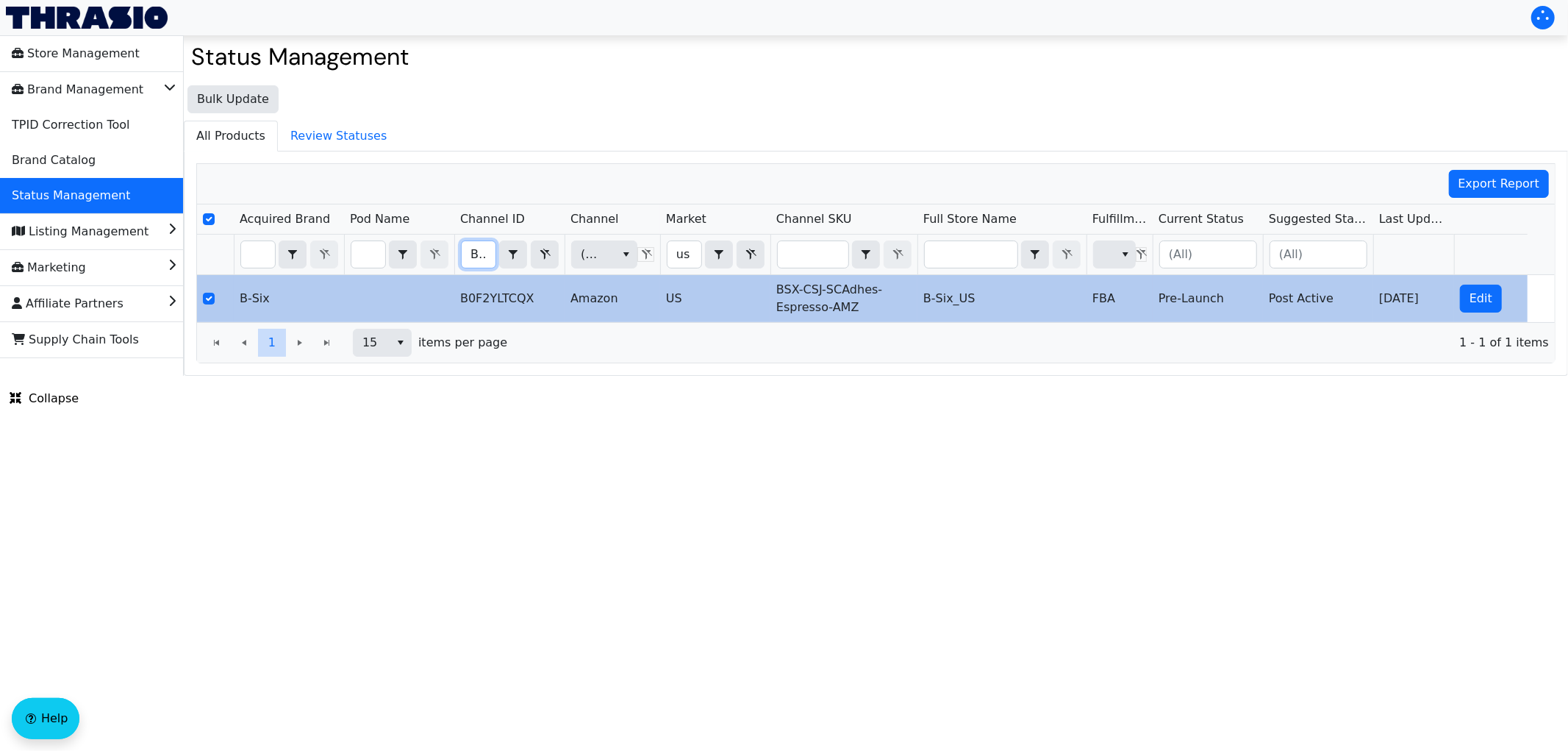
click at [483, 251] on input "B0F2YLTCQX" at bounding box center [479, 255] width 34 height 27
type input "B0F2Y4D161"
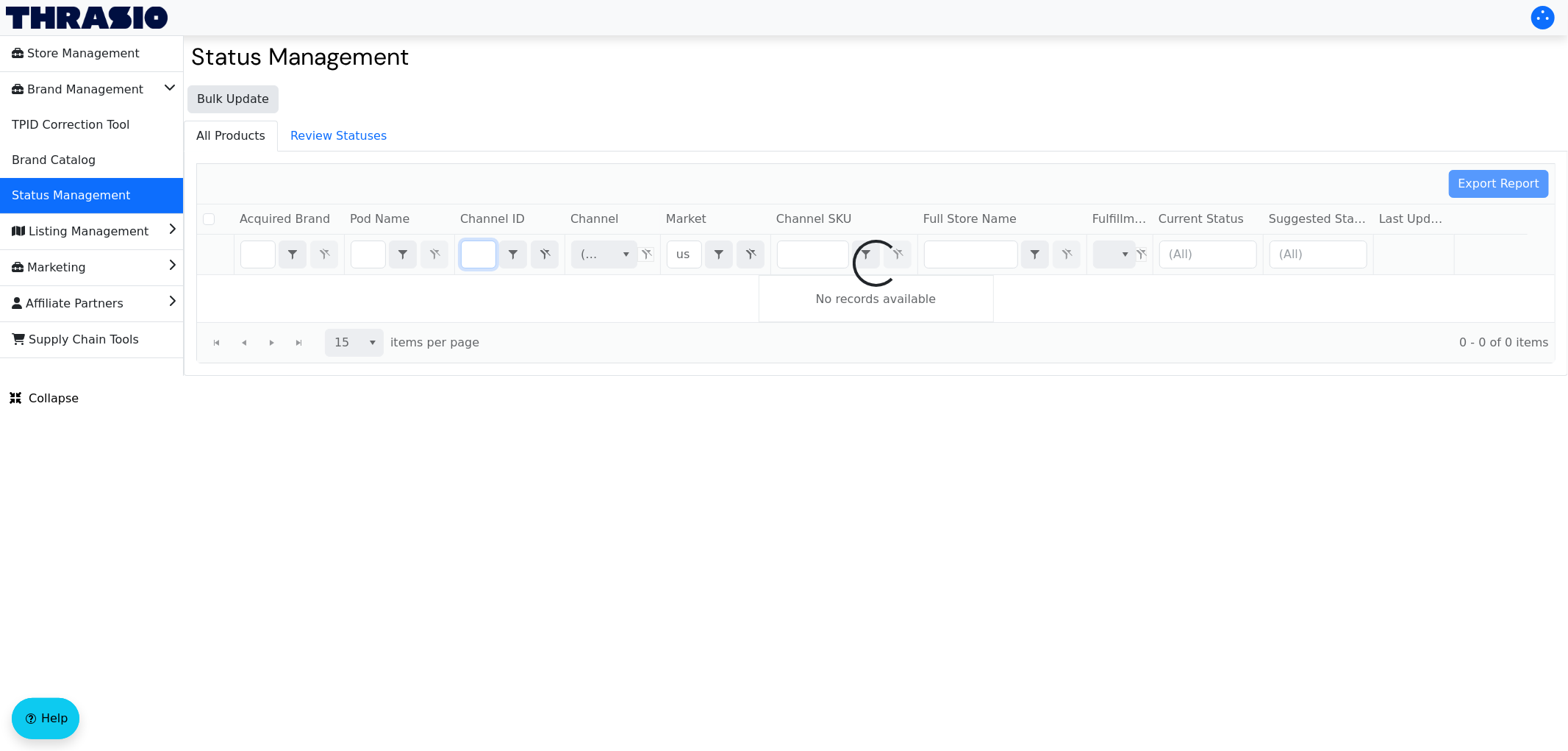
checkbox input "false"
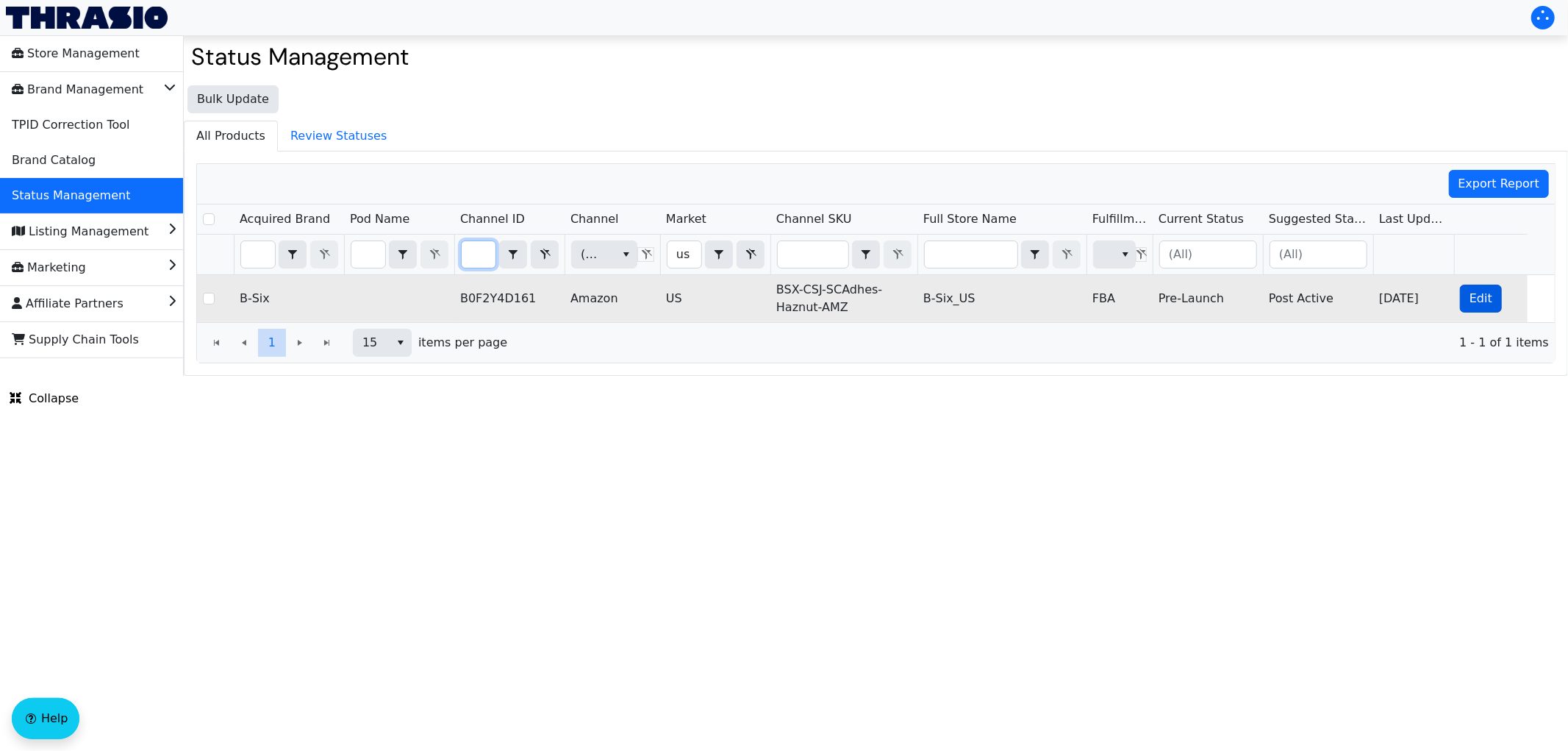
type input "B0F2Y4D161"
click at [1476, 302] on span "Edit" at bounding box center [1481, 299] width 23 height 18
checkbox input "true"
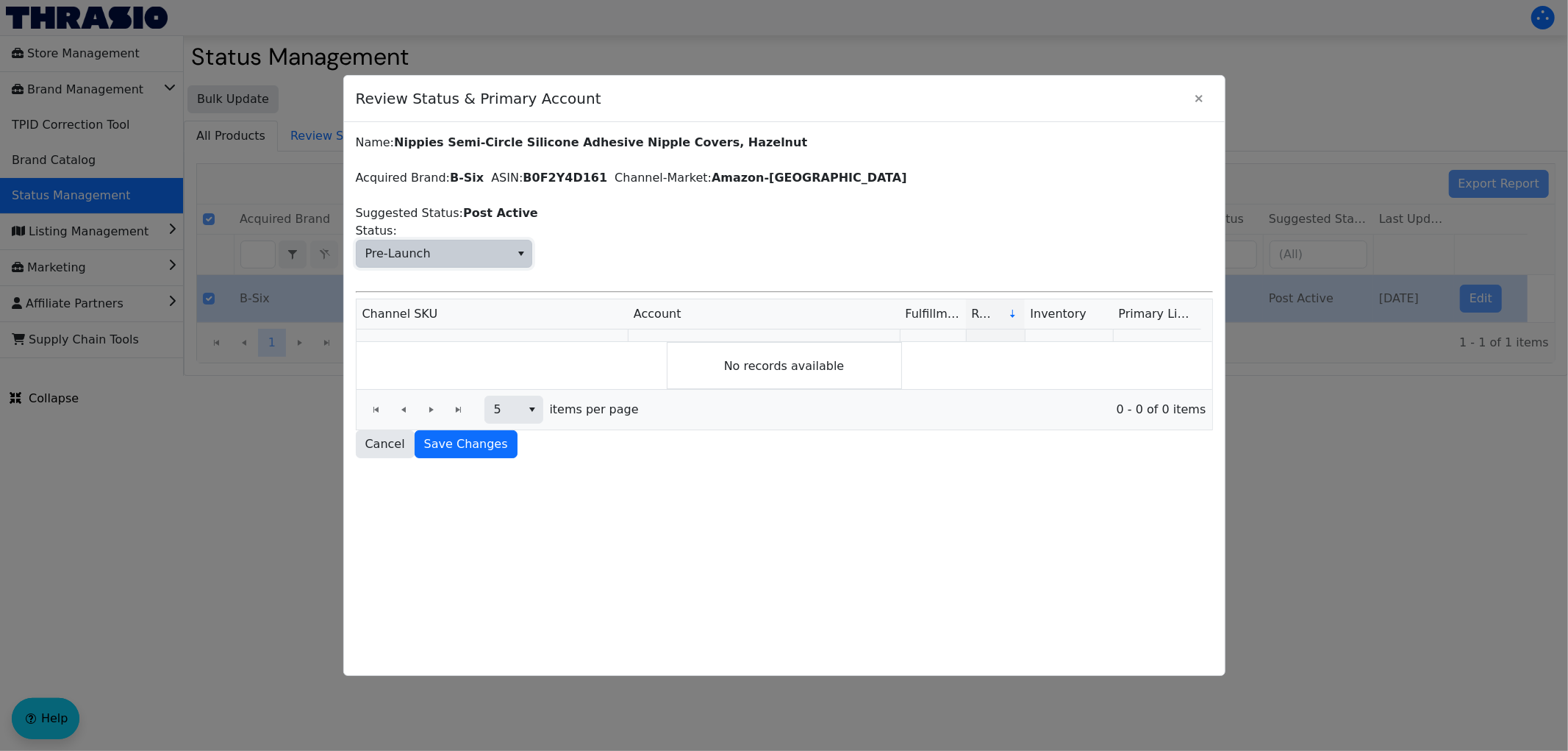
click at [395, 254] on span "Pre-Launch" at bounding box center [398, 254] width 66 height 18
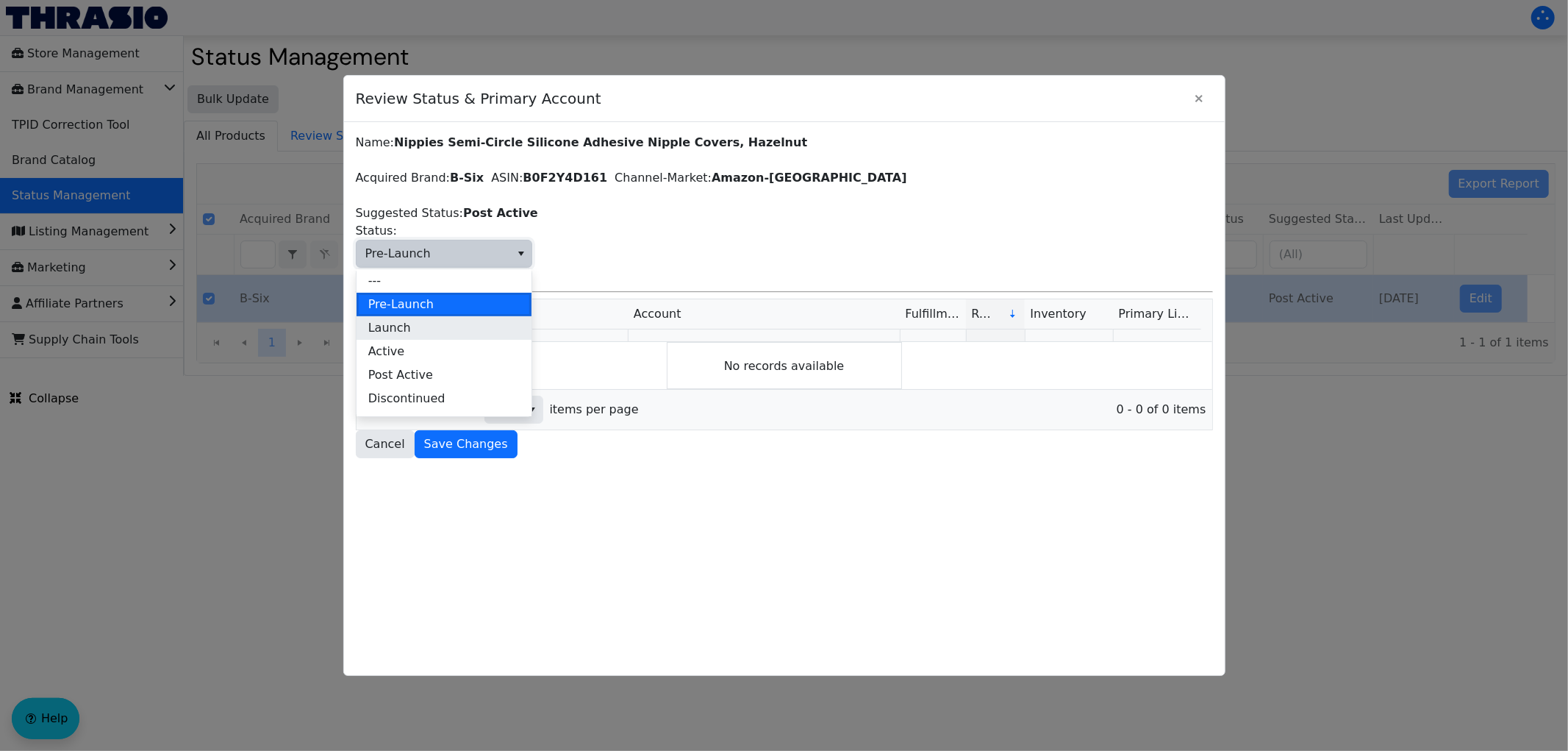
click at [429, 325] on li "Launch" at bounding box center [443, 329] width 175 height 24
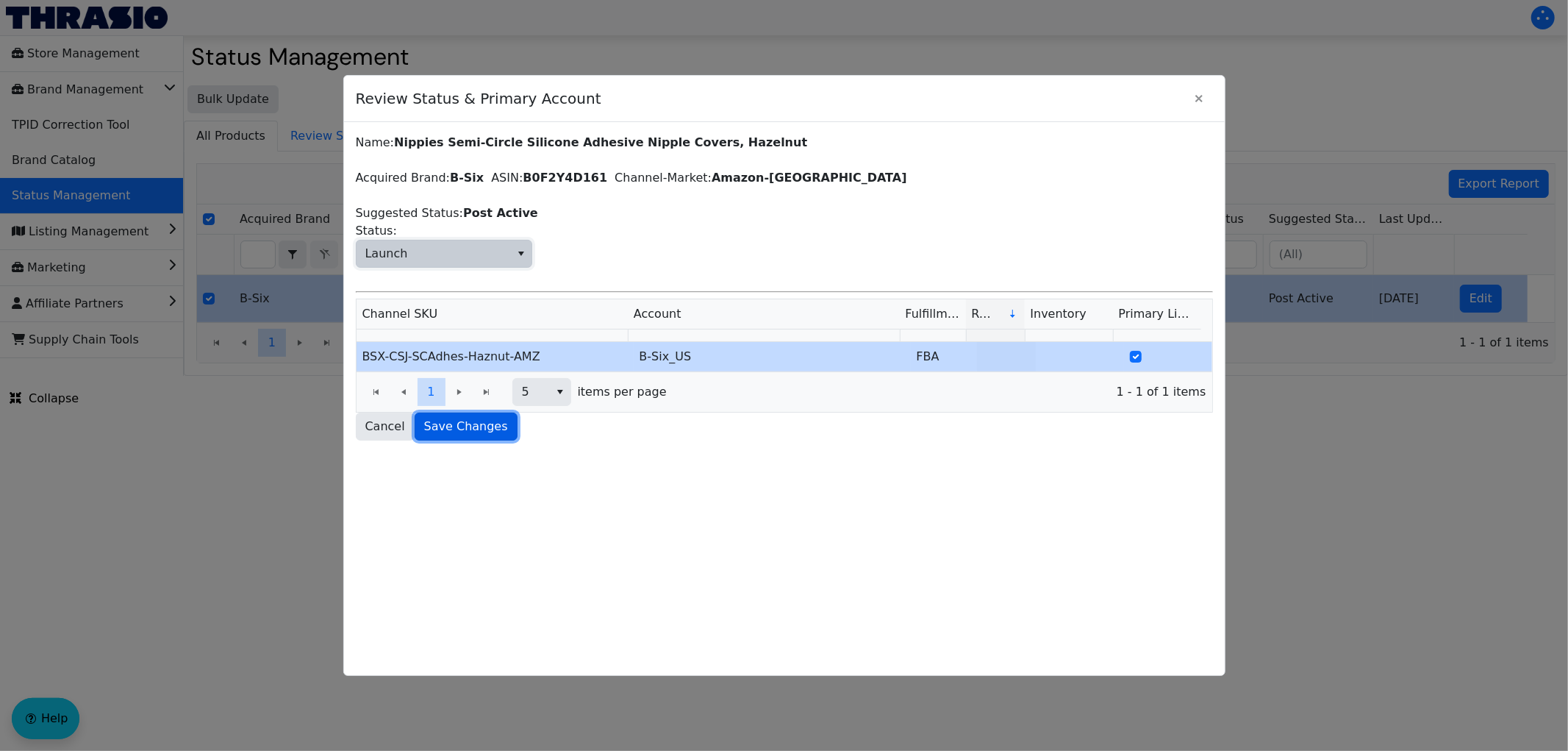
click at [465, 434] on span "Save Changes" at bounding box center [466, 426] width 84 height 18
